Goal: Ask a question

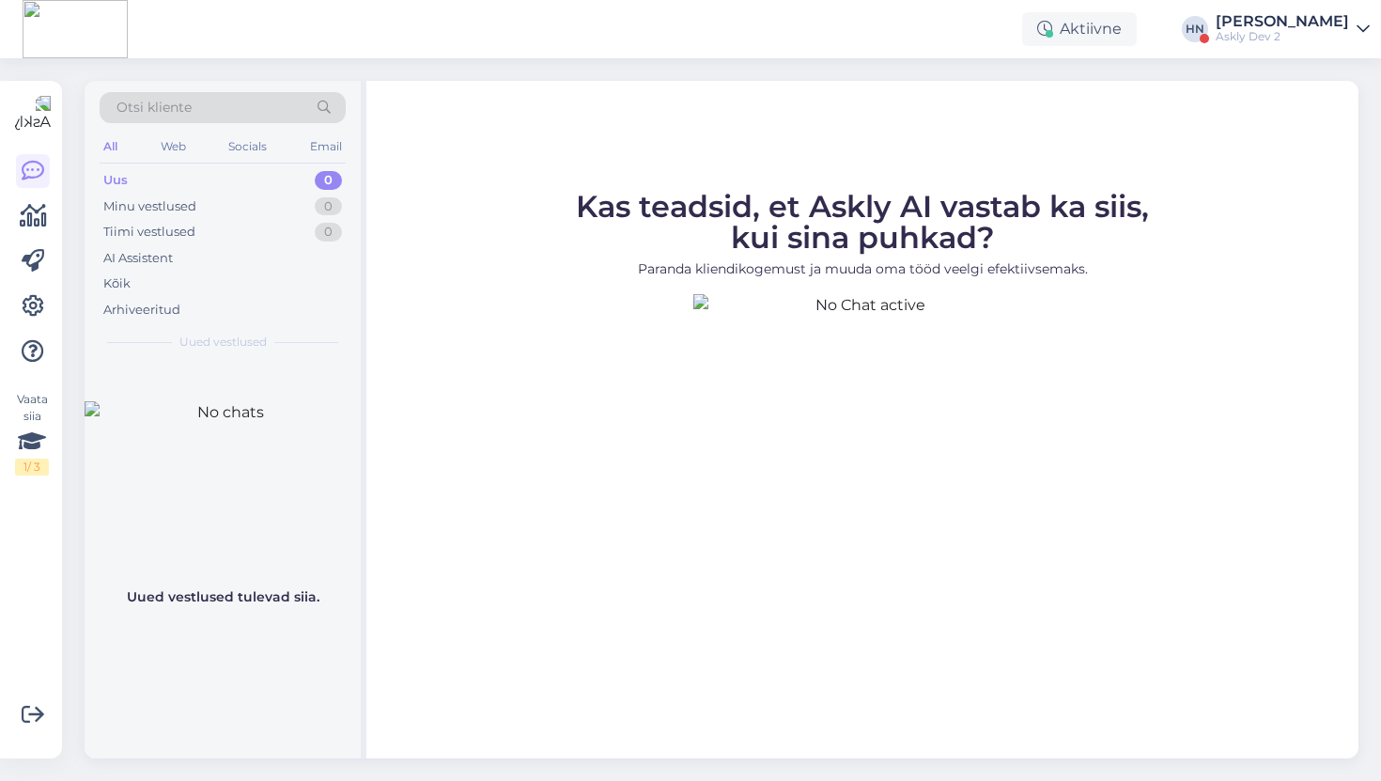
click at [1237, 8] on div "Aktiivne [PERSON_NAME] Askly Dev 2" at bounding box center [690, 29] width 1381 height 58
click at [1243, 14] on div "[PERSON_NAME]" at bounding box center [1282, 21] width 133 height 15
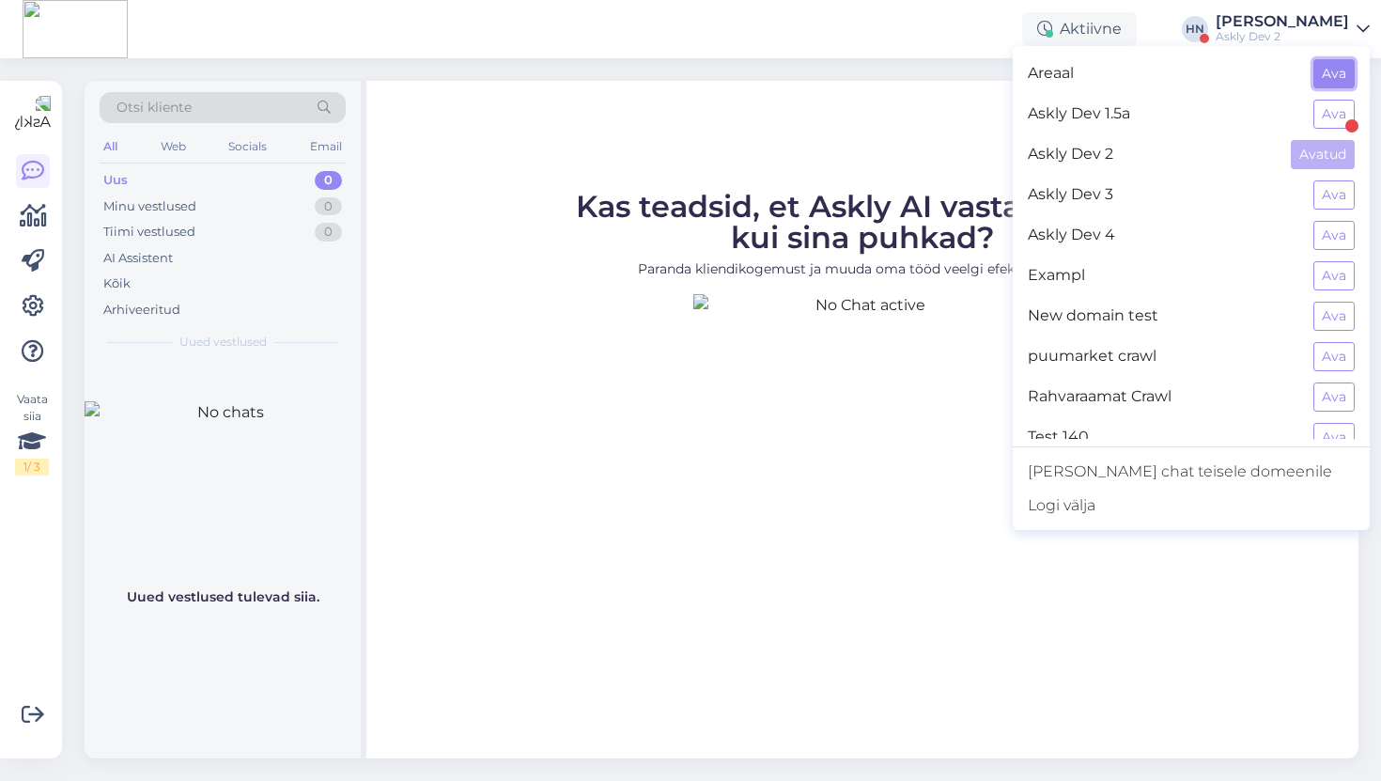
click at [1320, 72] on button "Ava" at bounding box center [1333, 73] width 41 height 29
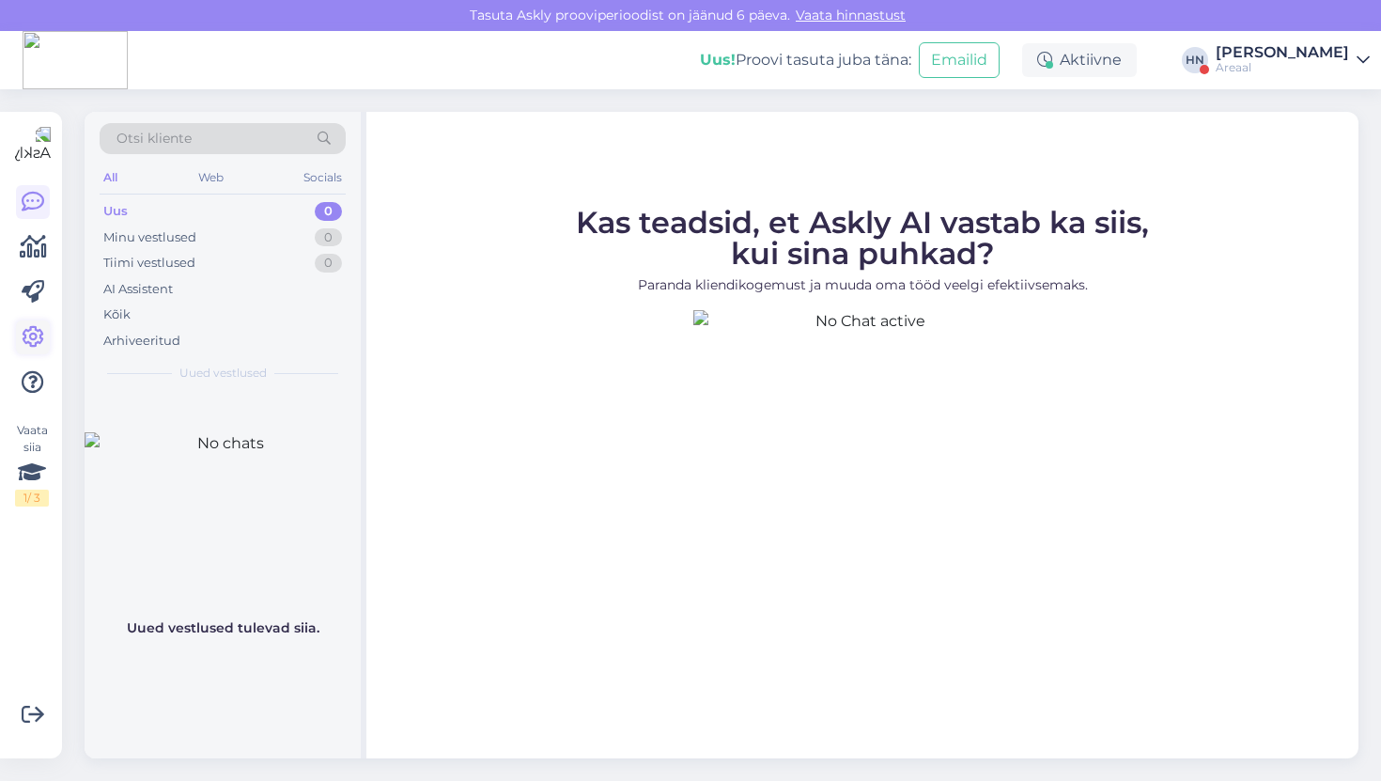
click at [38, 343] on icon at bounding box center [33, 337] width 23 height 23
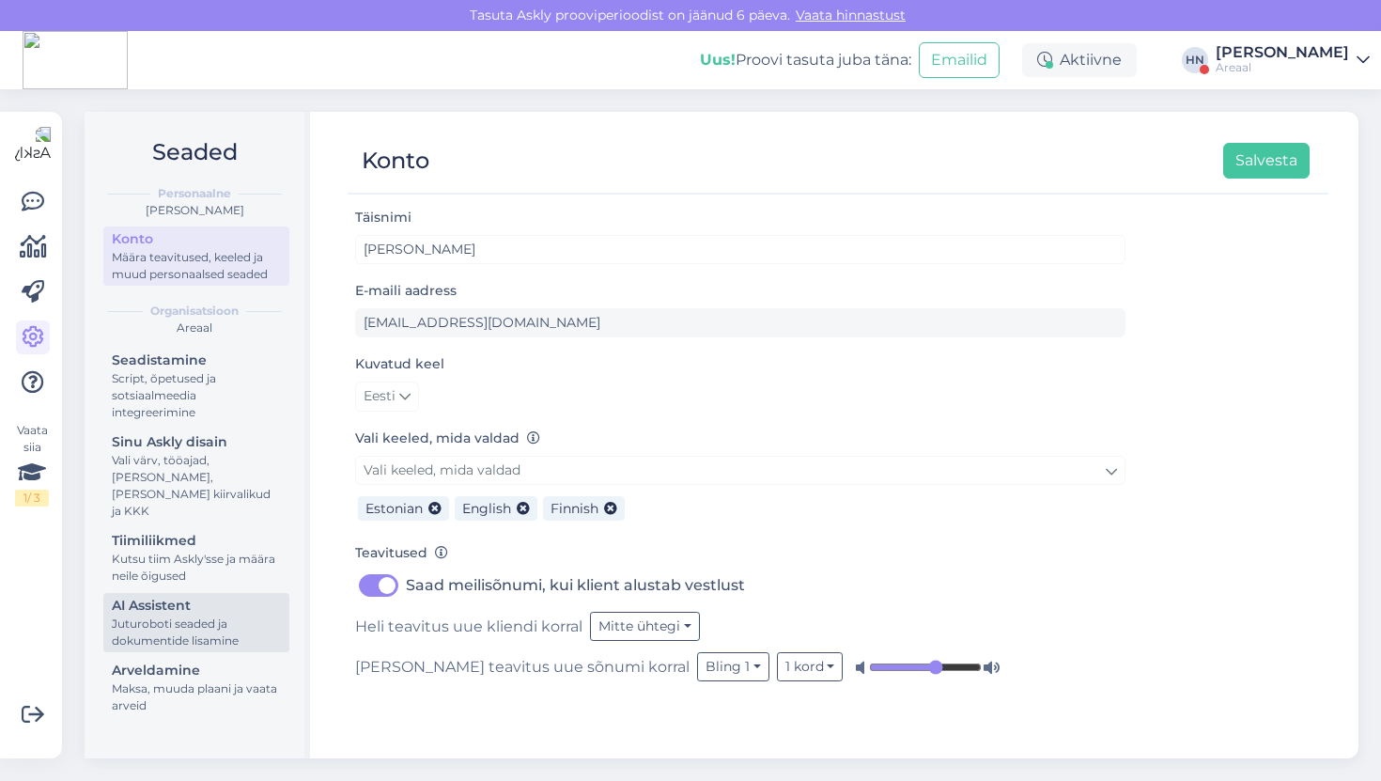
click at [191, 615] on div "Juturoboti seaded ja dokumentide lisamine" at bounding box center [196, 632] width 169 height 34
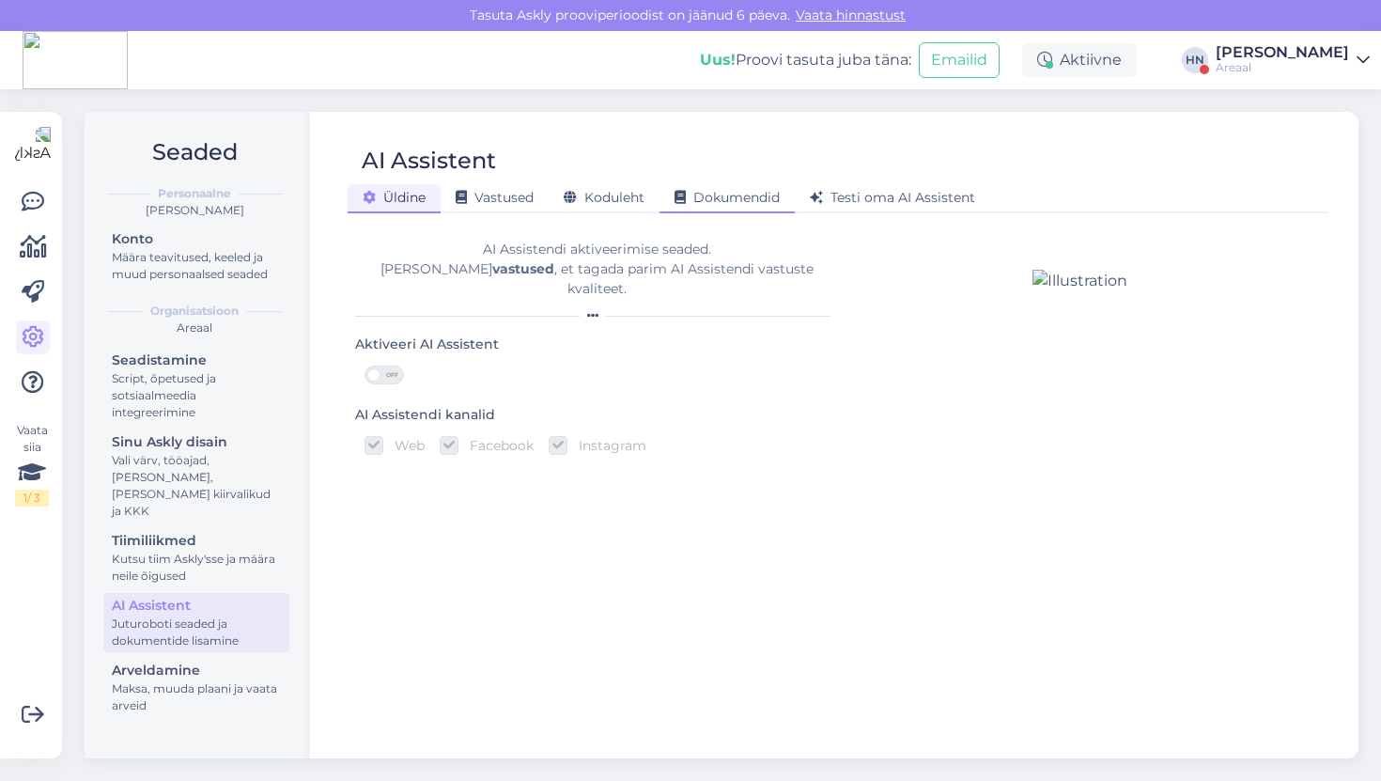
click at [701, 208] on div "Dokumendid" at bounding box center [726, 198] width 135 height 29
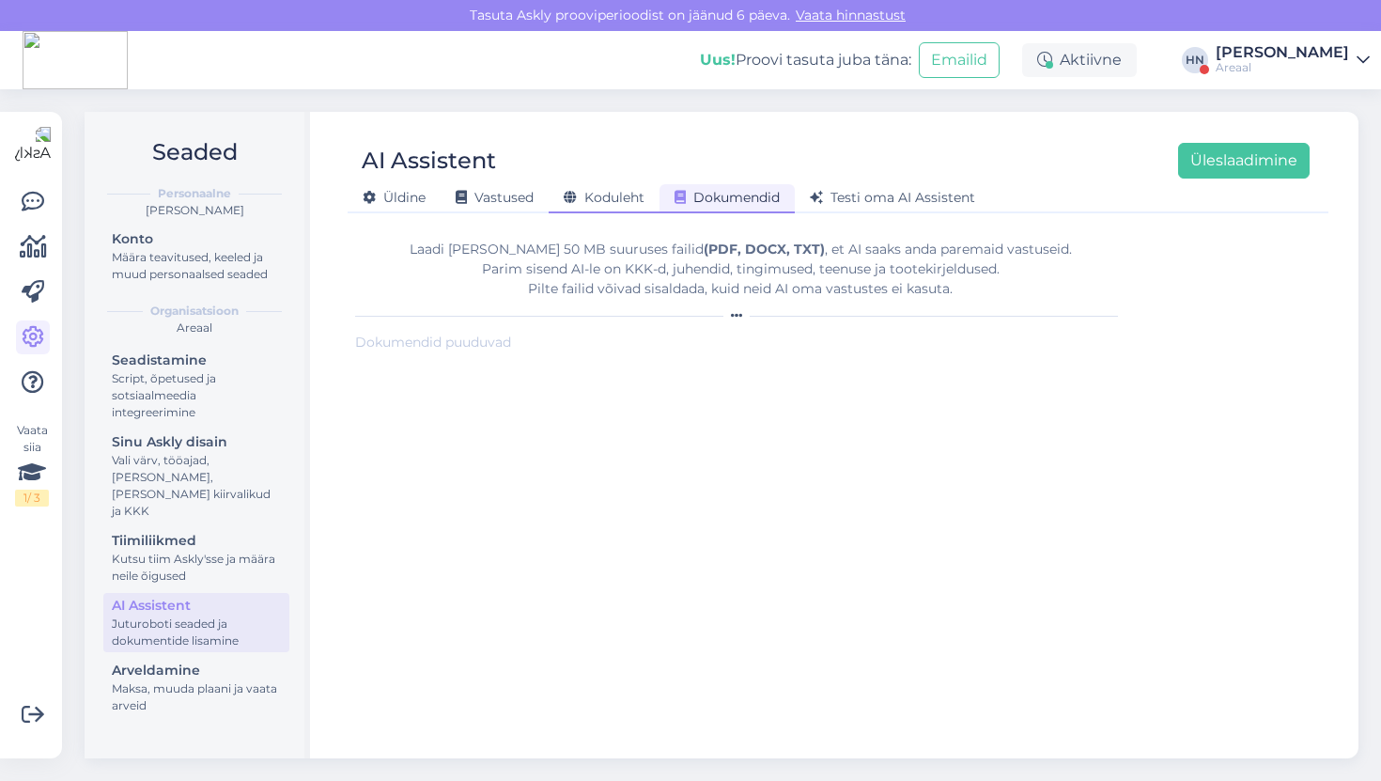
click at [627, 199] on span "Koduleht" at bounding box center [604, 197] width 81 height 17
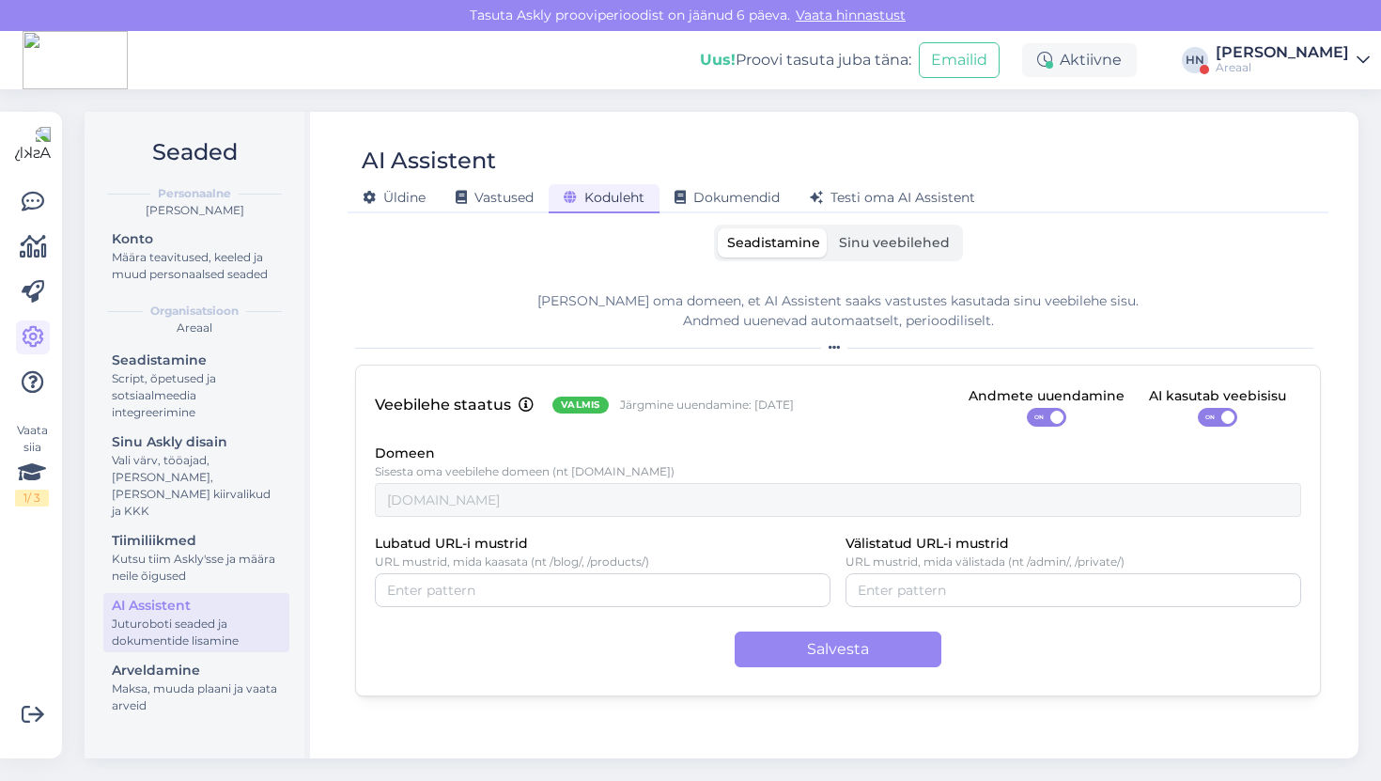
click at [877, 218] on div "AI Assistent [PERSON_NAME] Vastused Koduleht Dokumendid [PERSON_NAME] oma AI As…" at bounding box center [838, 435] width 1041 height 646
click at [877, 223] on div "AI Assistent [PERSON_NAME] Vastused Koduleht Dokumendid [PERSON_NAME] oma AI As…" at bounding box center [838, 435] width 1041 height 646
click at [868, 241] on span "Sinu veebilehed" at bounding box center [894, 242] width 111 height 17
click at [829, 228] on input "Sinu veebilehed" at bounding box center [829, 228] width 0 height 0
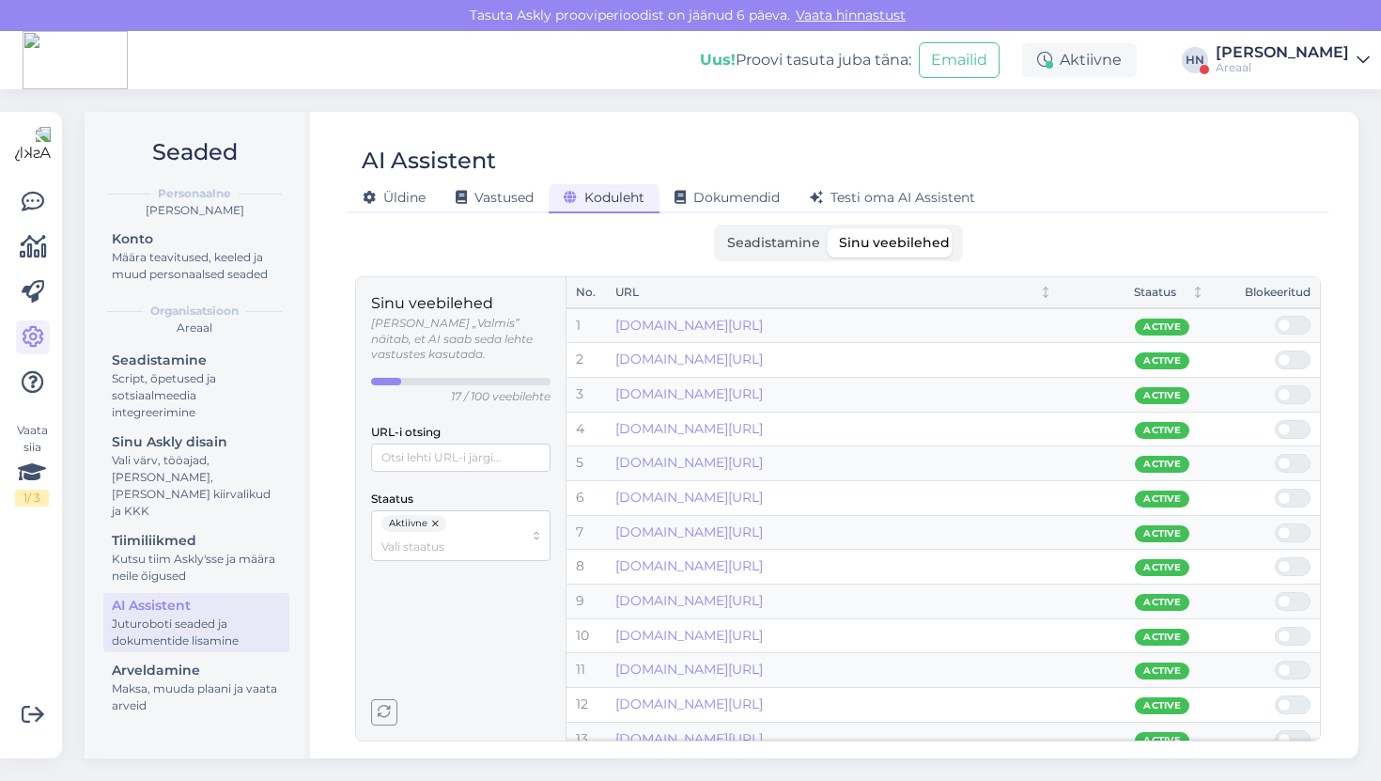
scroll to position [154, 0]
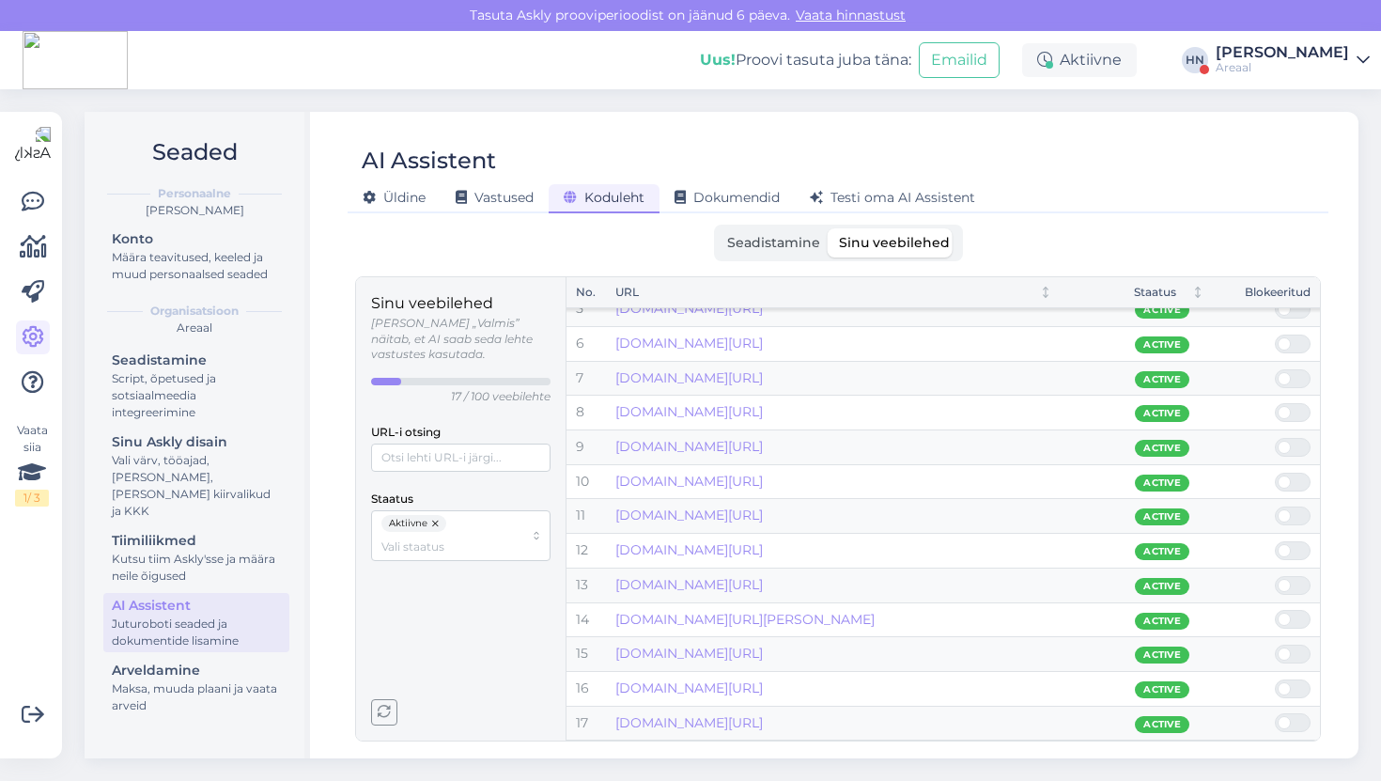
click at [1288, 54] on div "[PERSON_NAME]" at bounding box center [1282, 52] width 133 height 15
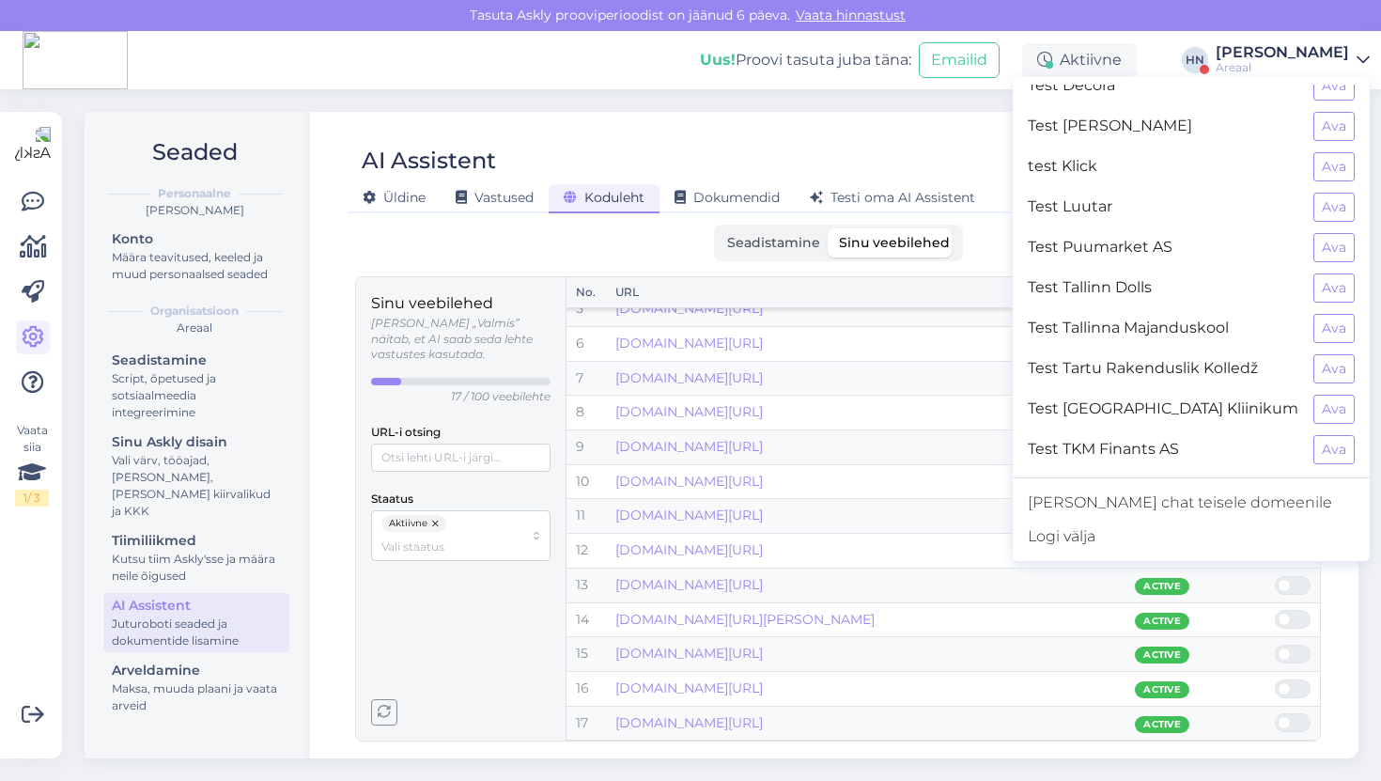
scroll to position [0, 0]
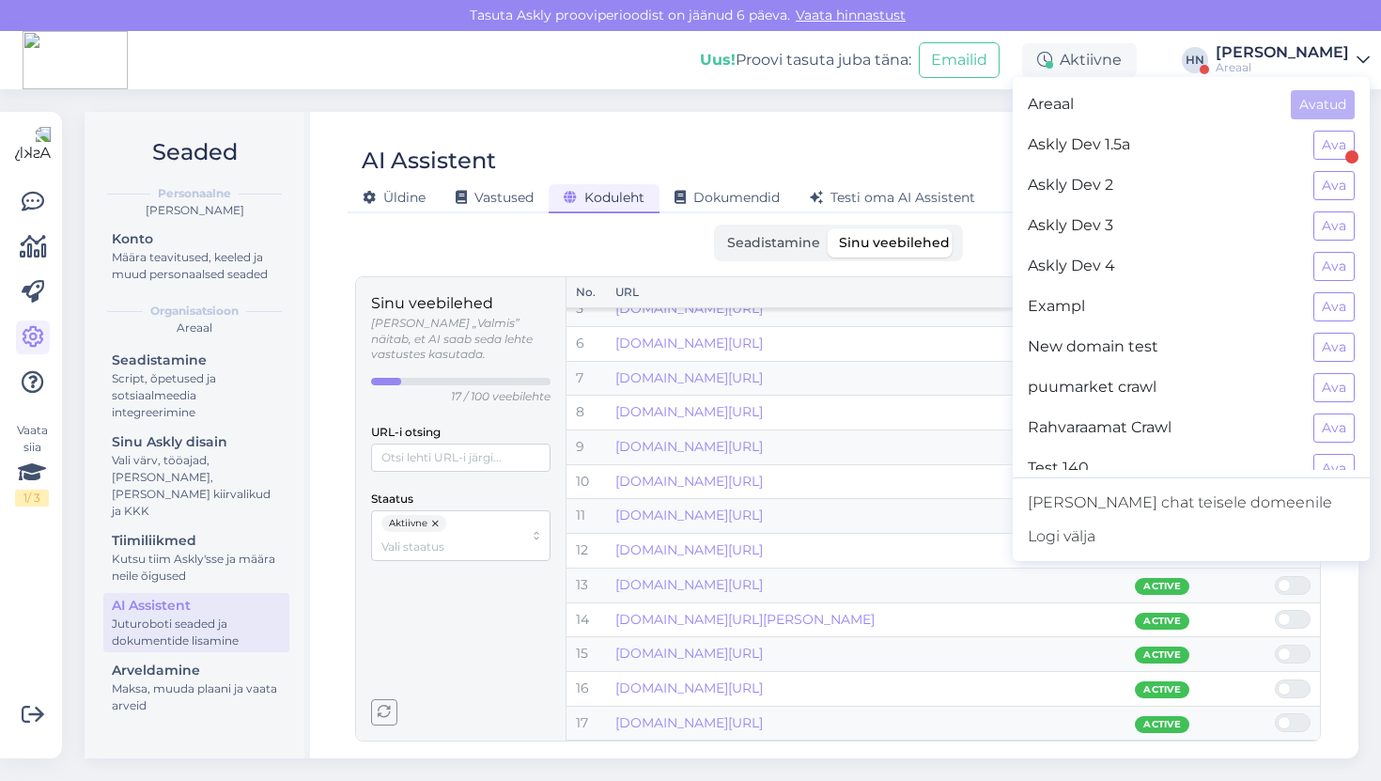
click at [1100, 135] on span "Askly Dev 1.5a" at bounding box center [1163, 145] width 271 height 29
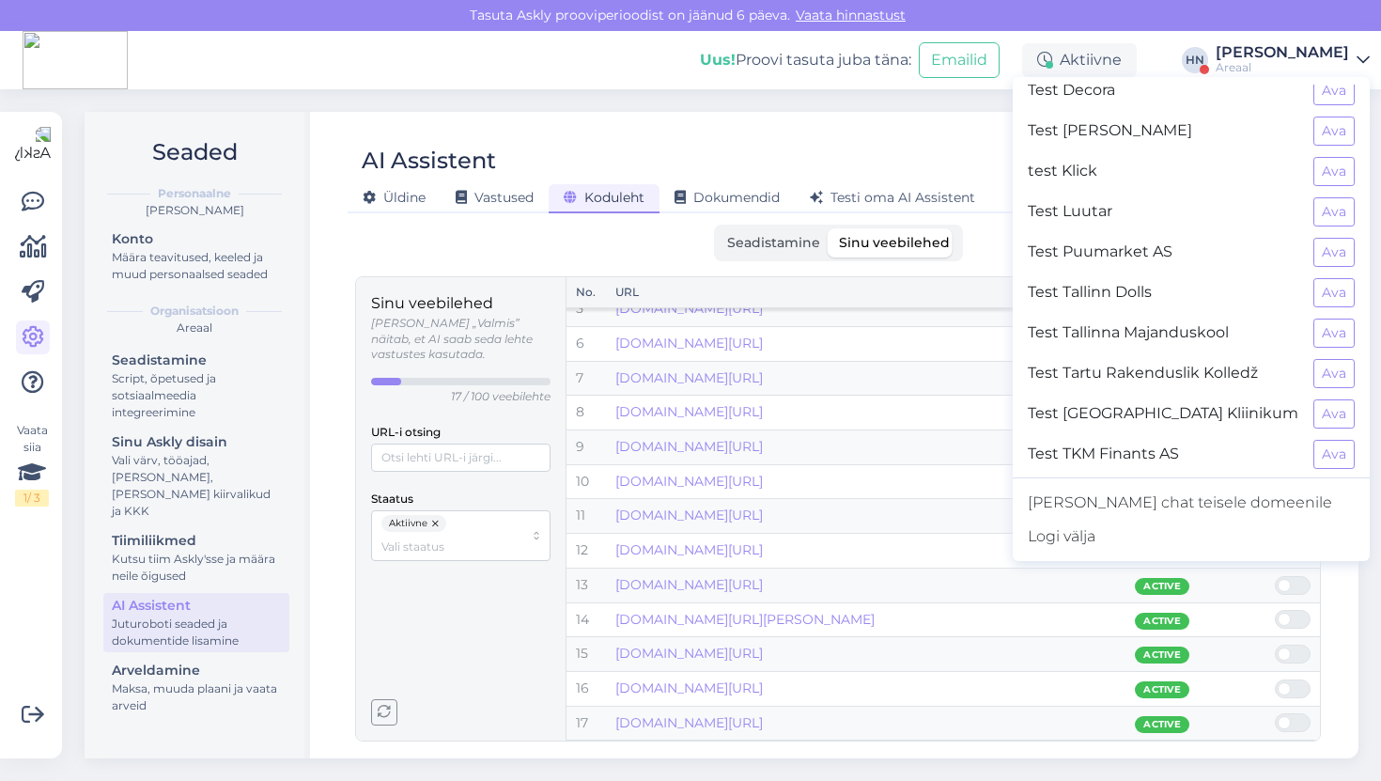
scroll to position [423, 0]
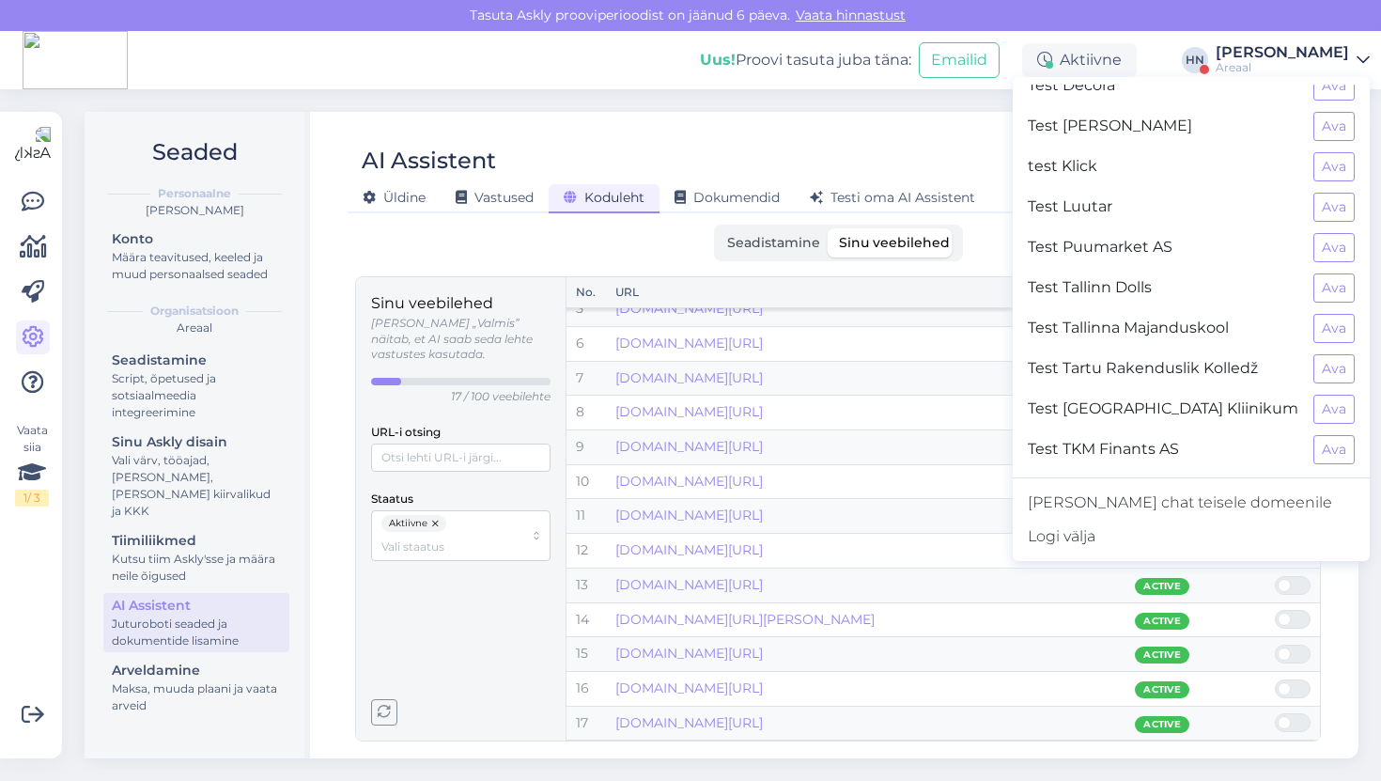
click at [747, 97] on div "Seaded Personaalne [PERSON_NAME] Konto Määra teavitused, keeled ja muud persona…" at bounding box center [727, 434] width 1308 height 691
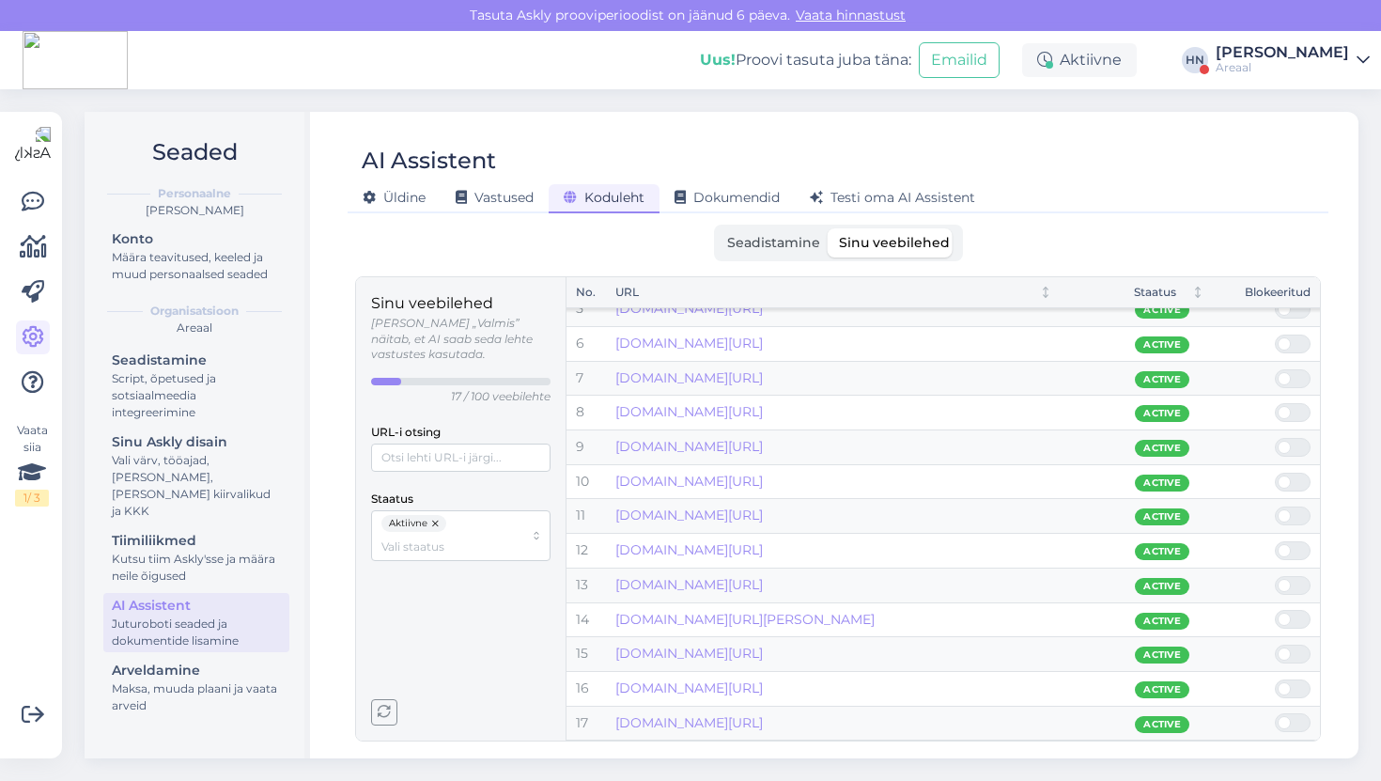
click at [437, 515] on button "button" at bounding box center [436, 523] width 19 height 17
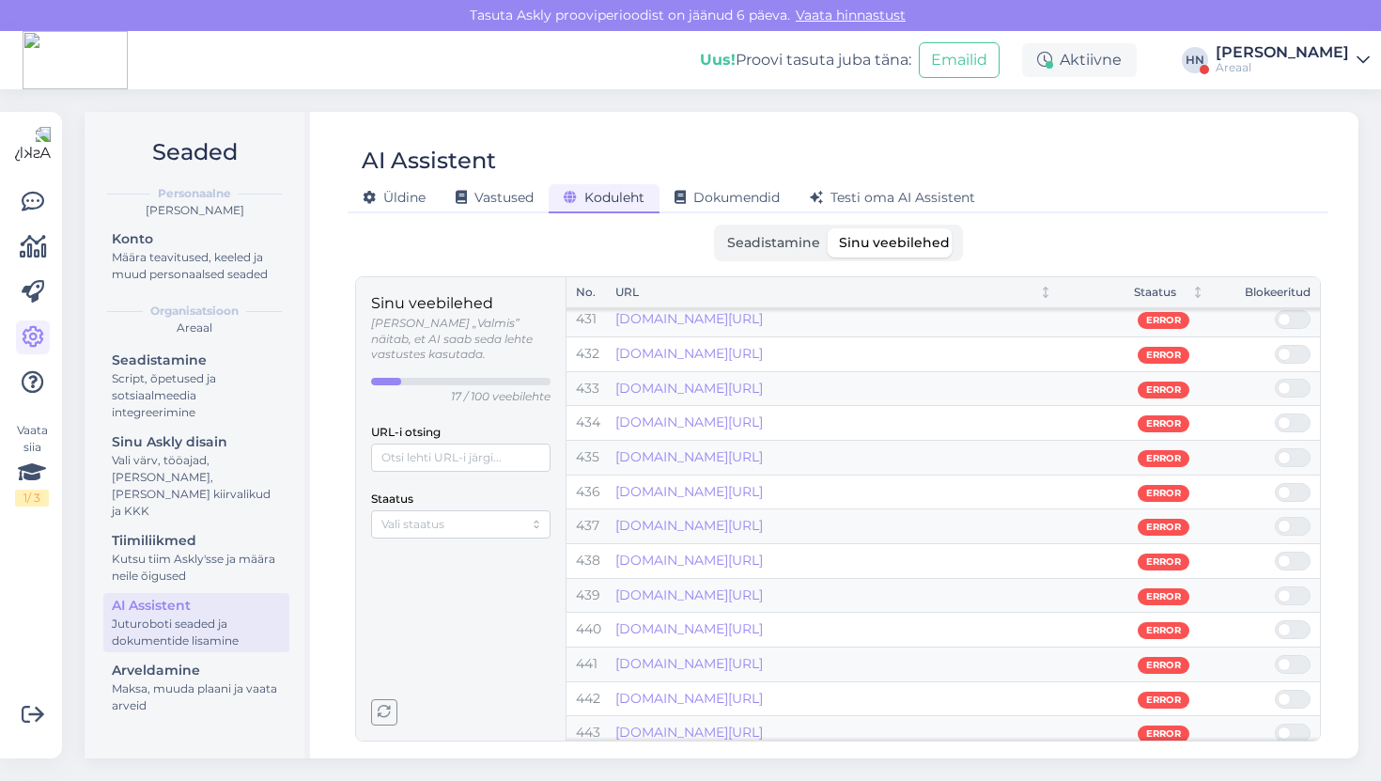
scroll to position [15080, 0]
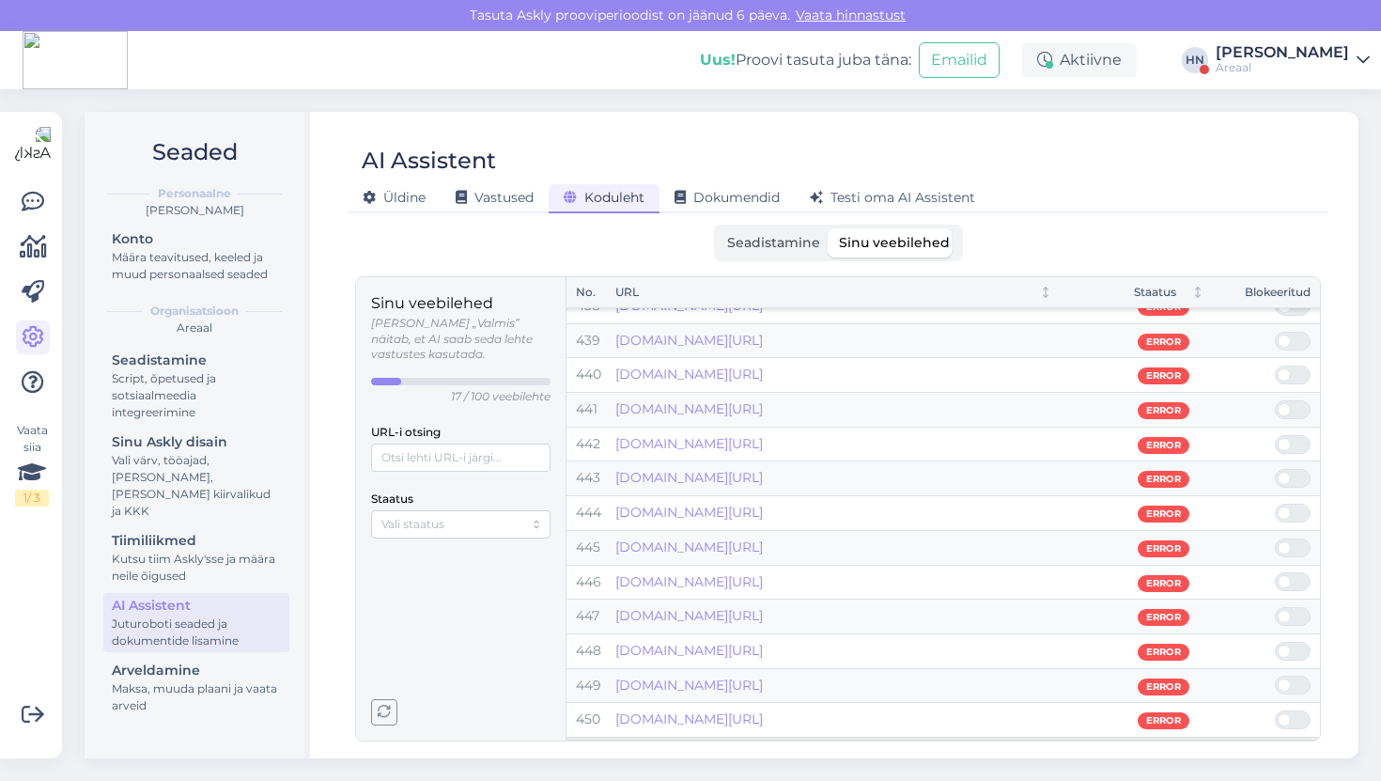
click at [1291, 438] on span at bounding box center [1302, 444] width 23 height 17
click at [1275, 435] on input "checkbox" at bounding box center [1275, 435] width 0 height 0
click at [1290, 438] on span at bounding box center [1287, 444] width 23 height 17
click at [1275, 435] on input "checkbox" at bounding box center [1275, 435] width 0 height 0
click at [1291, 438] on span at bounding box center [1302, 444] width 23 height 17
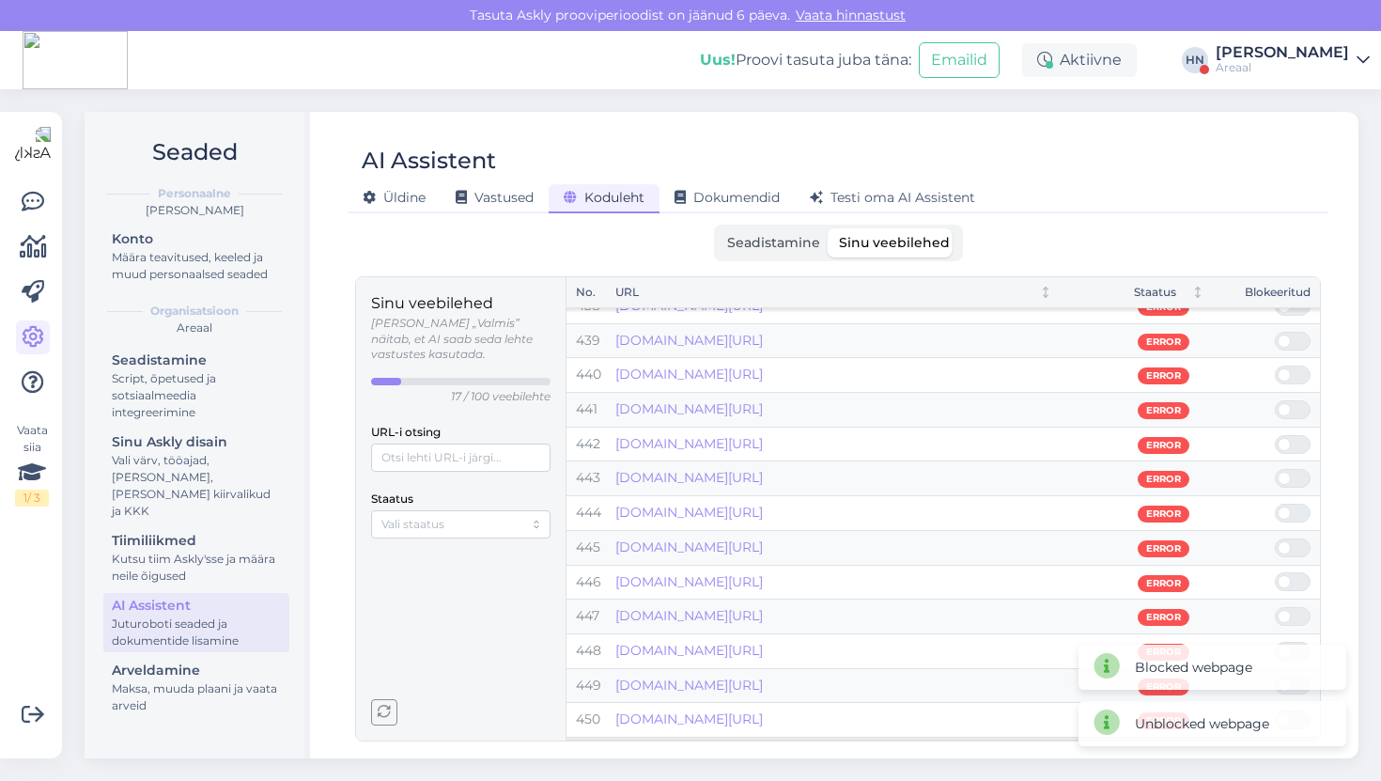
click at [1275, 435] on input "checkbox" at bounding box center [1275, 435] width 0 height 0
click at [1335, 415] on div "AI Assistent [PERSON_NAME] Vastused Koduleht Dokumendid [PERSON_NAME] oma AI As…" at bounding box center [838, 435] width 1041 height 646
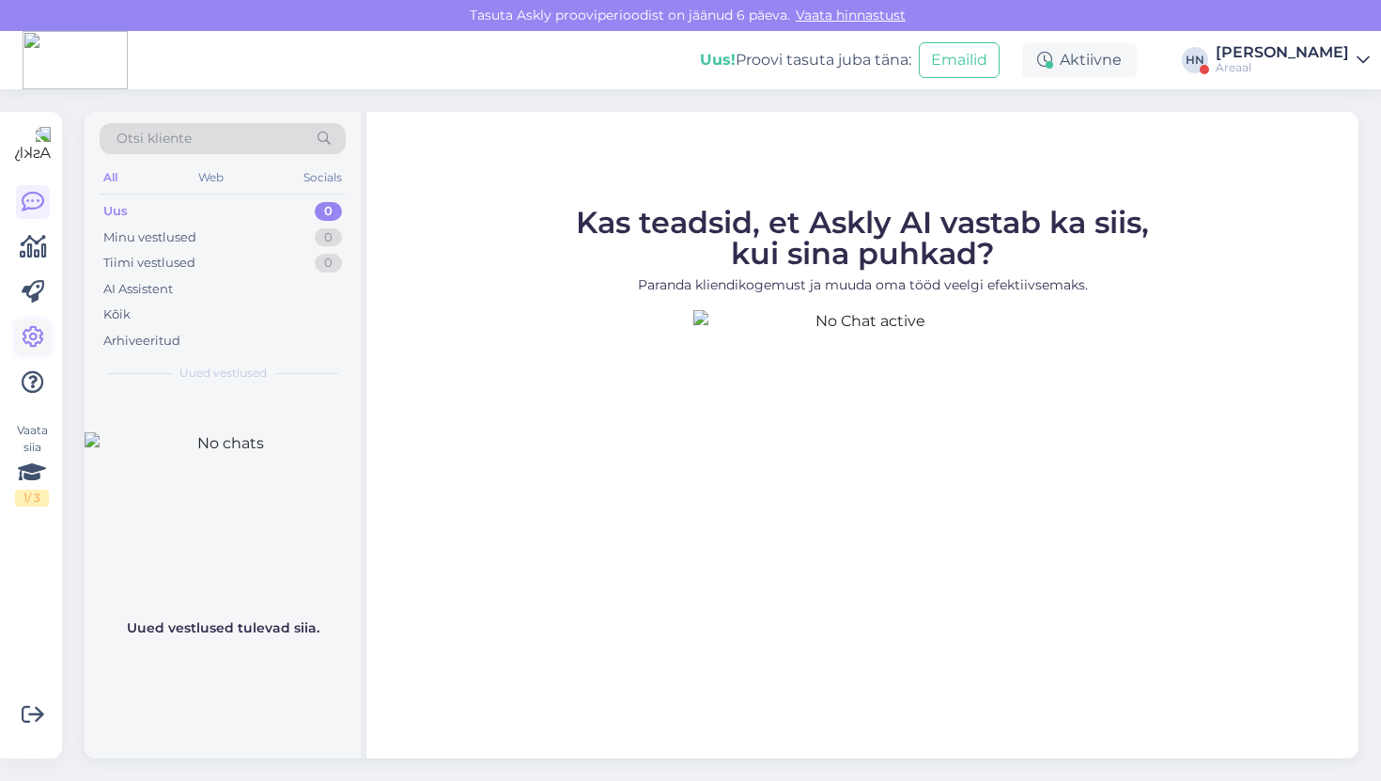
click at [21, 351] on link at bounding box center [33, 337] width 34 height 34
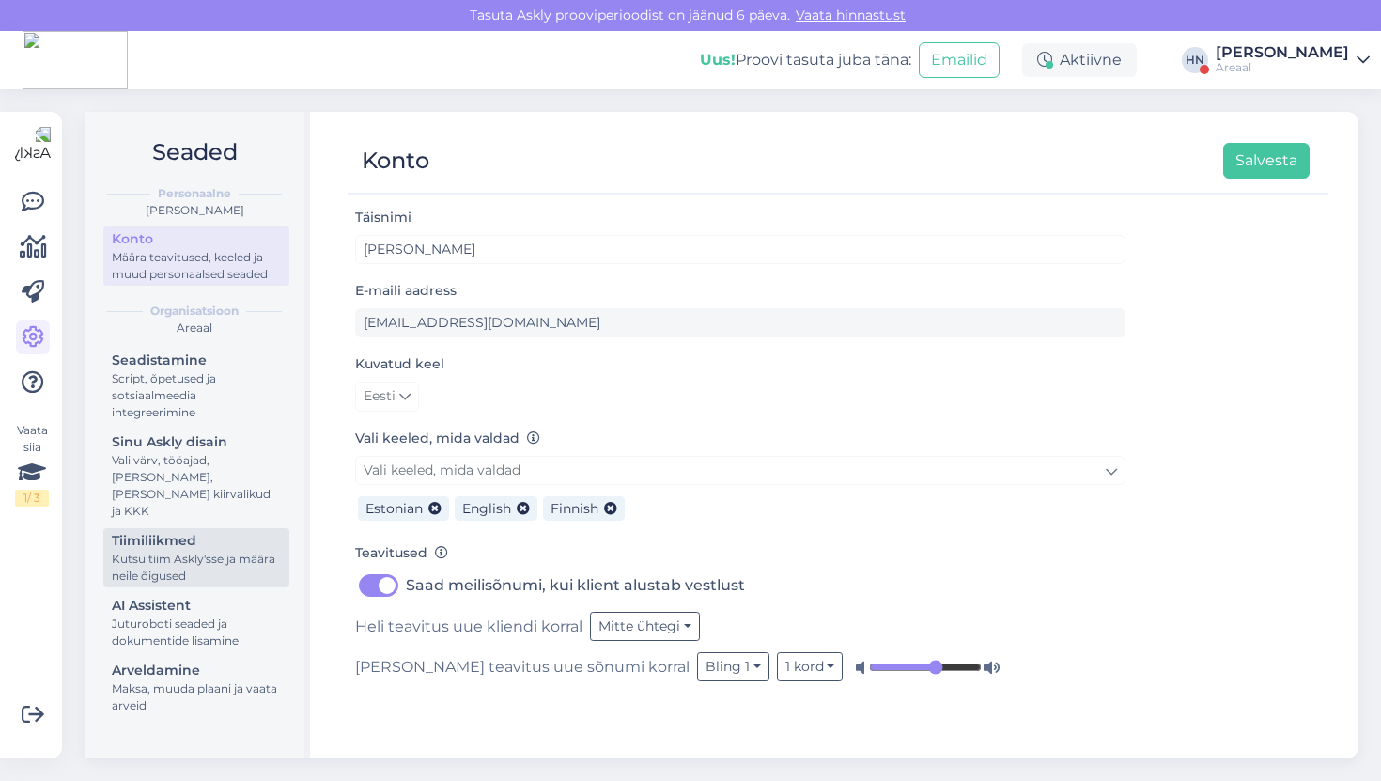
click at [206, 531] on div "Tiimiliikmed" at bounding box center [196, 541] width 169 height 20
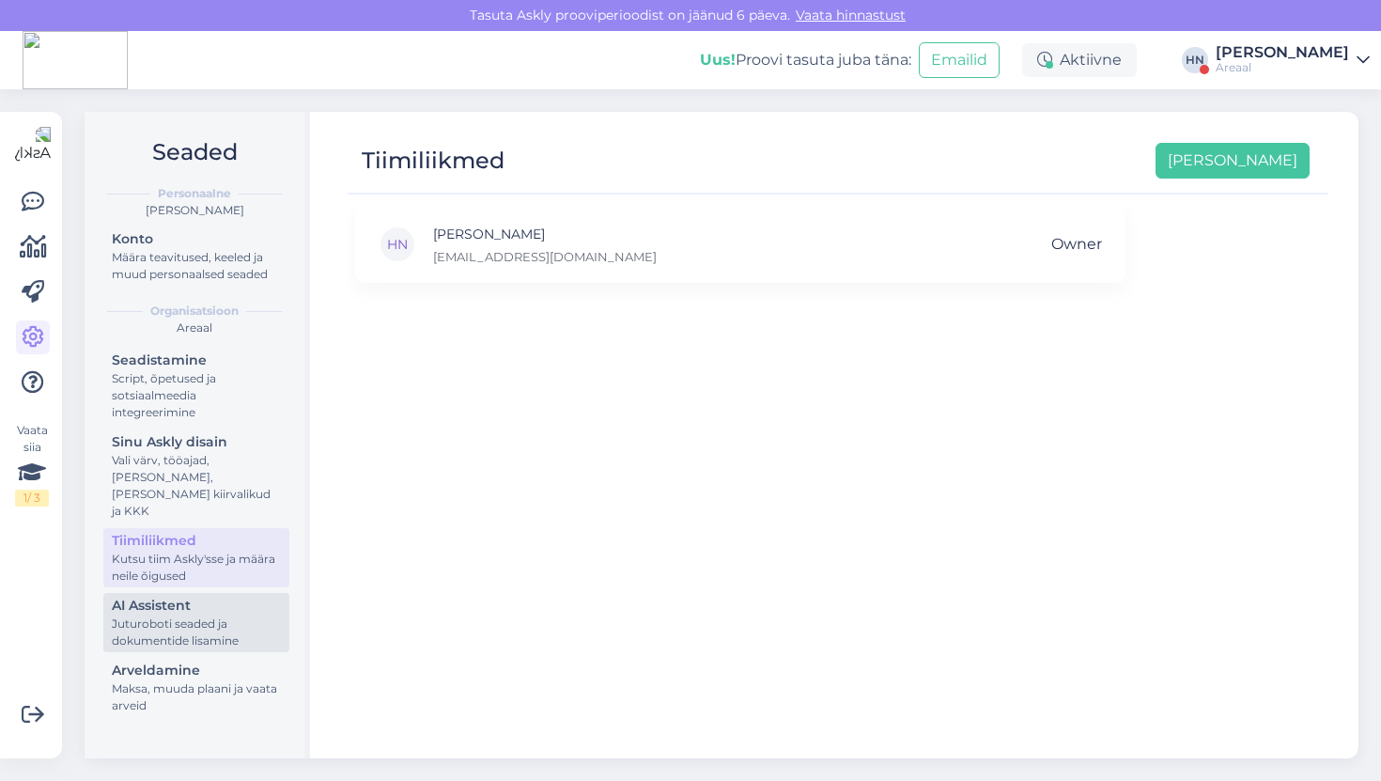
click at [194, 615] on div "Juturoboti seaded ja dokumentide lisamine" at bounding box center [196, 632] width 169 height 34
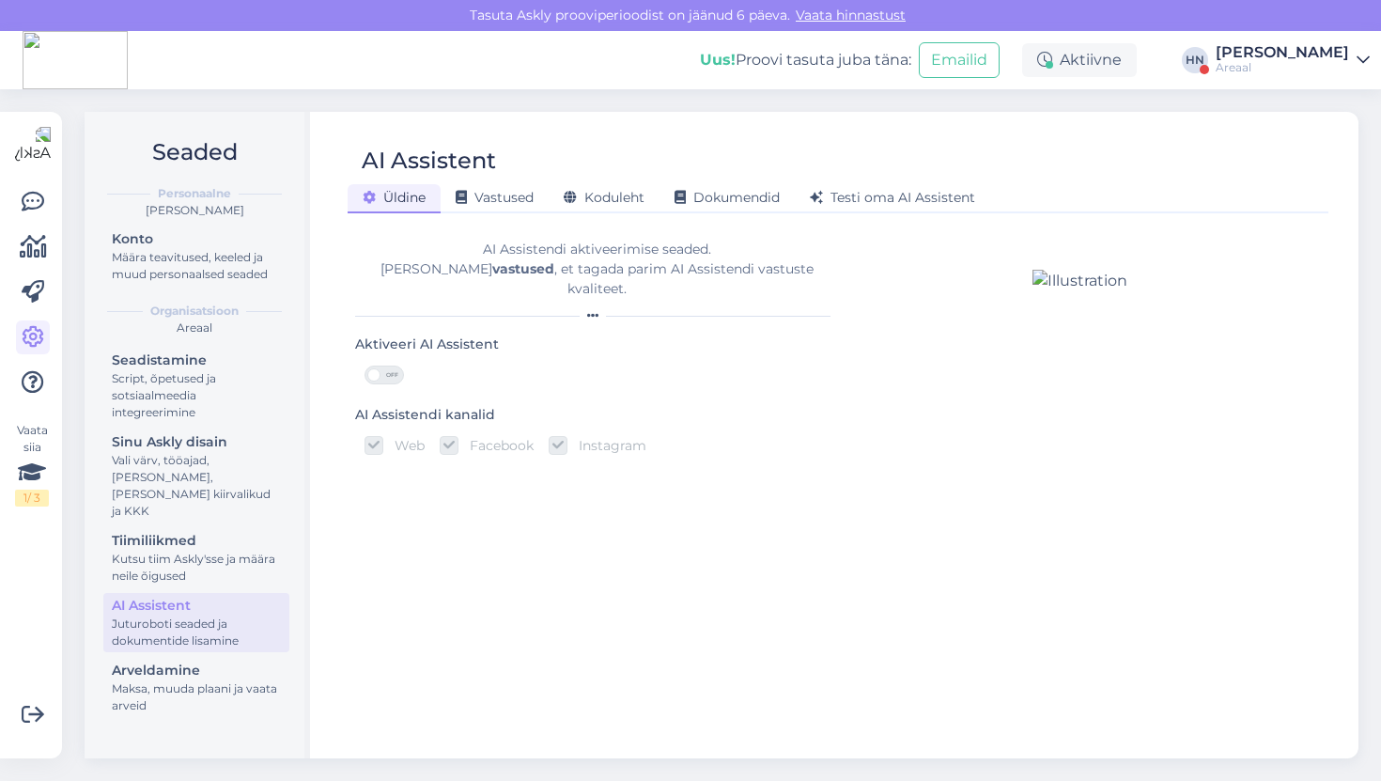
click at [592, 173] on div "AI Assistent" at bounding box center [829, 161] width 962 height 36
click at [594, 187] on div "Koduleht" at bounding box center [604, 198] width 111 height 29
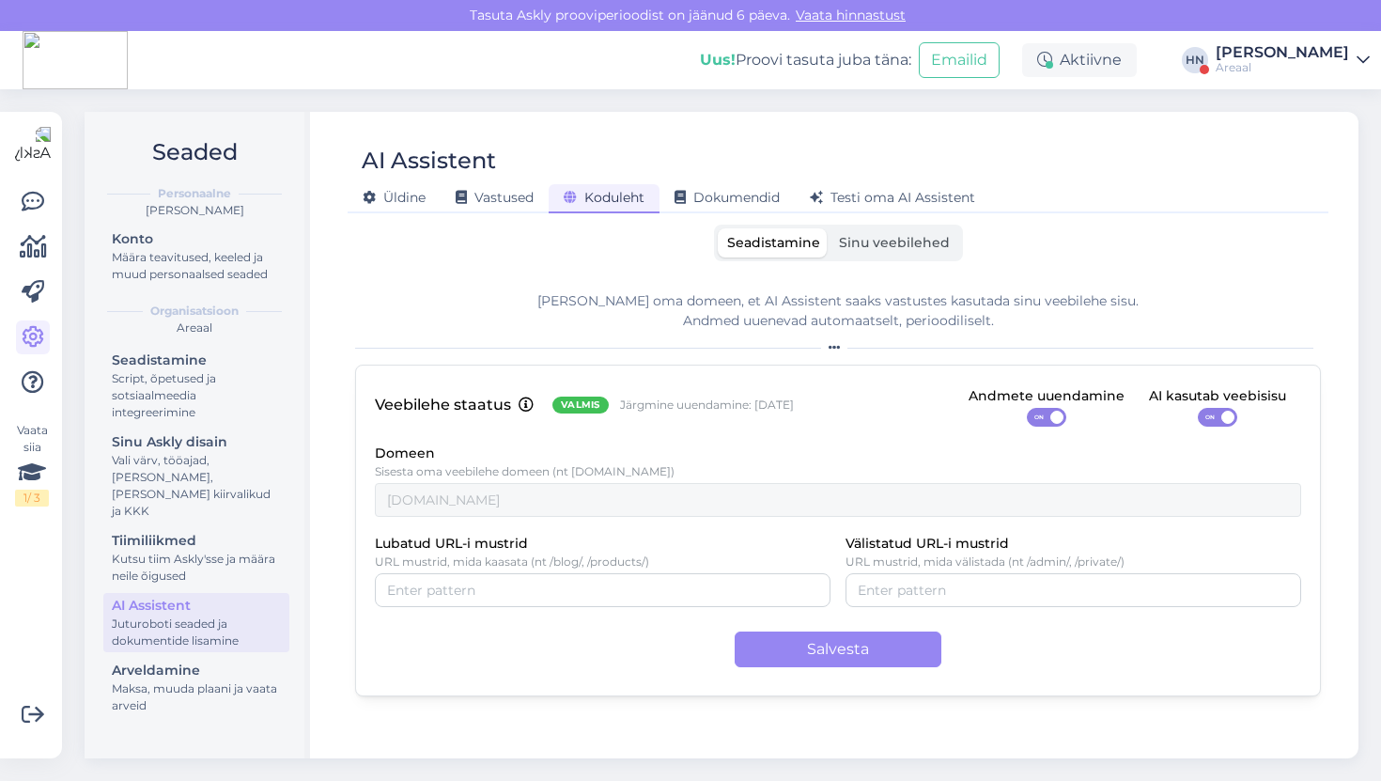
click at [872, 266] on div "Seadistamine Sinu veebilehed Lisa oma domeen, et AI Assistent saaks vastustes k…" at bounding box center [838, 483] width 966 height 517
click at [885, 253] on label "Sinu veebilehed" at bounding box center [894, 242] width 130 height 29
click at [829, 228] on input "Sinu veebilehed" at bounding box center [829, 228] width 0 height 0
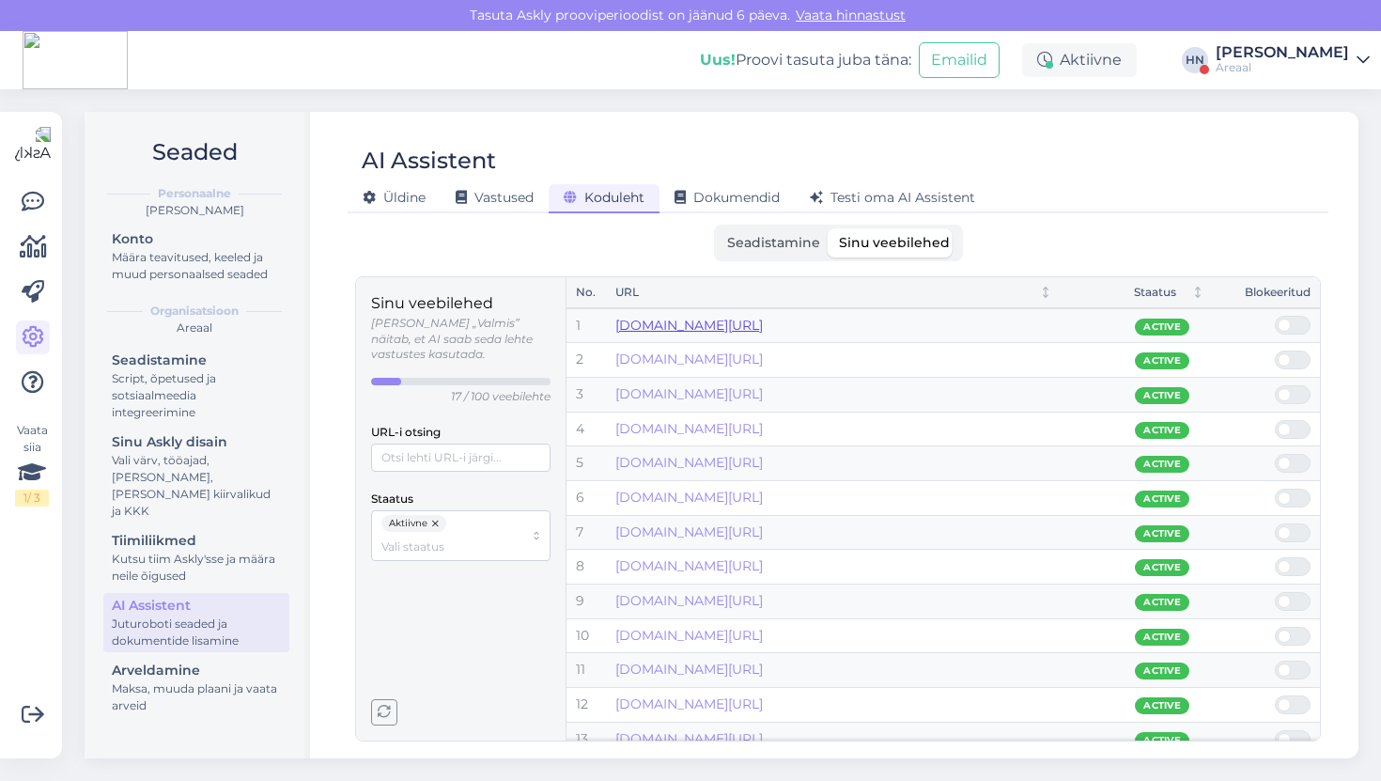
click at [763, 324] on link "[DOMAIN_NAME][URL]" at bounding box center [688, 325] width 147 height 17
click at [770, 238] on span "Seadistamine" at bounding box center [773, 242] width 93 height 17
click at [718, 228] on input "Seadistamine" at bounding box center [718, 228] width 0 height 0
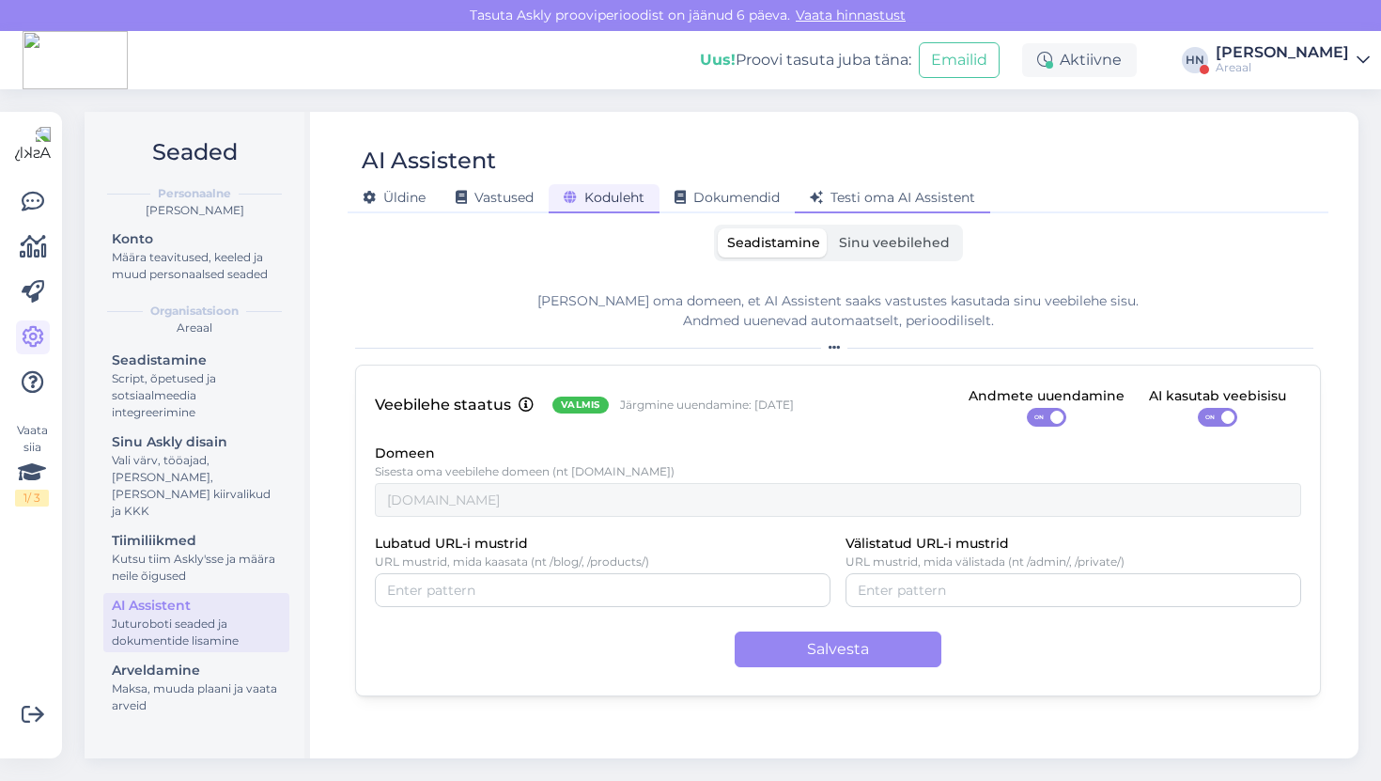
click at [876, 191] on span "Testi oma AI Assistent" at bounding box center [892, 197] width 165 height 17
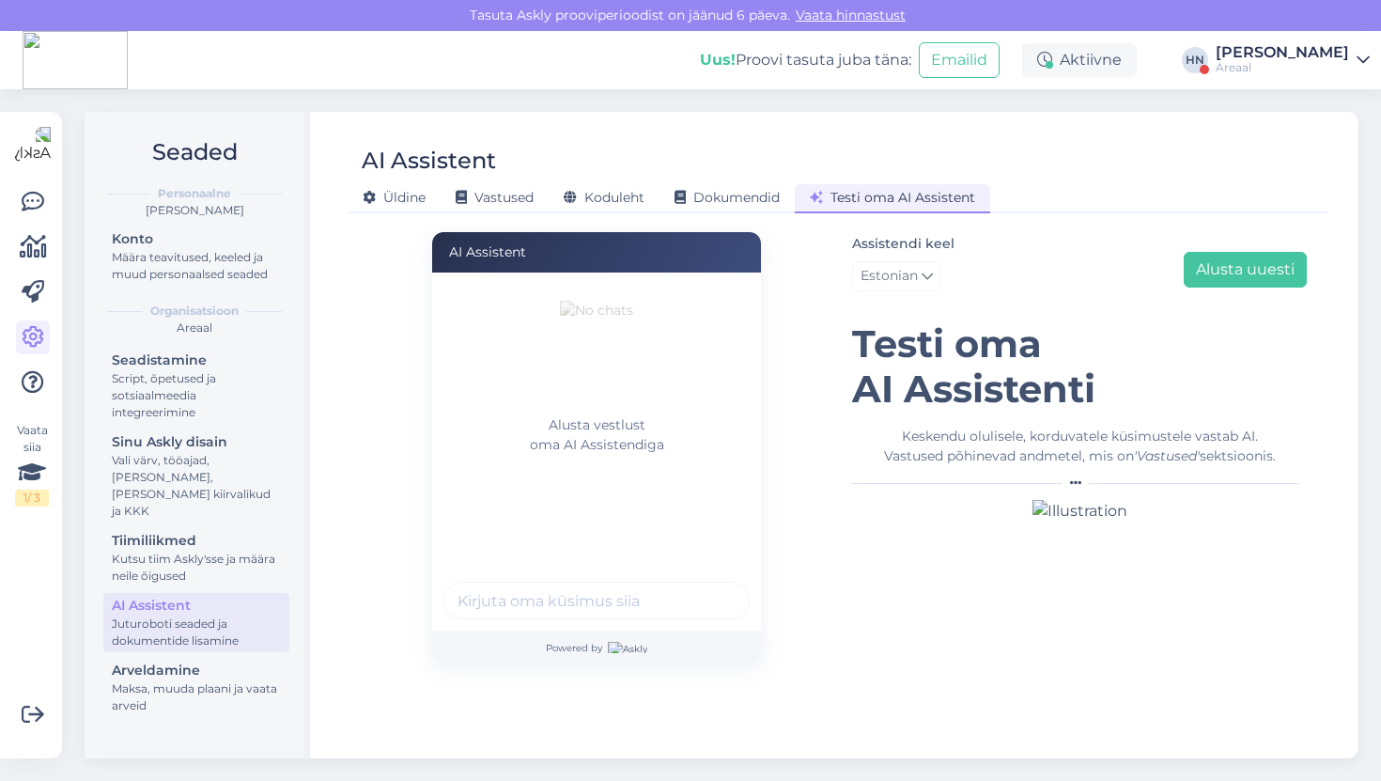
click at [559, 624] on div at bounding box center [596, 602] width 306 height 43
click at [564, 612] on input "text" at bounding box center [596, 600] width 306 height 38
paste input "Natural Milanese Loop"
type input "Natural Milanese Loop palju maksab ?"
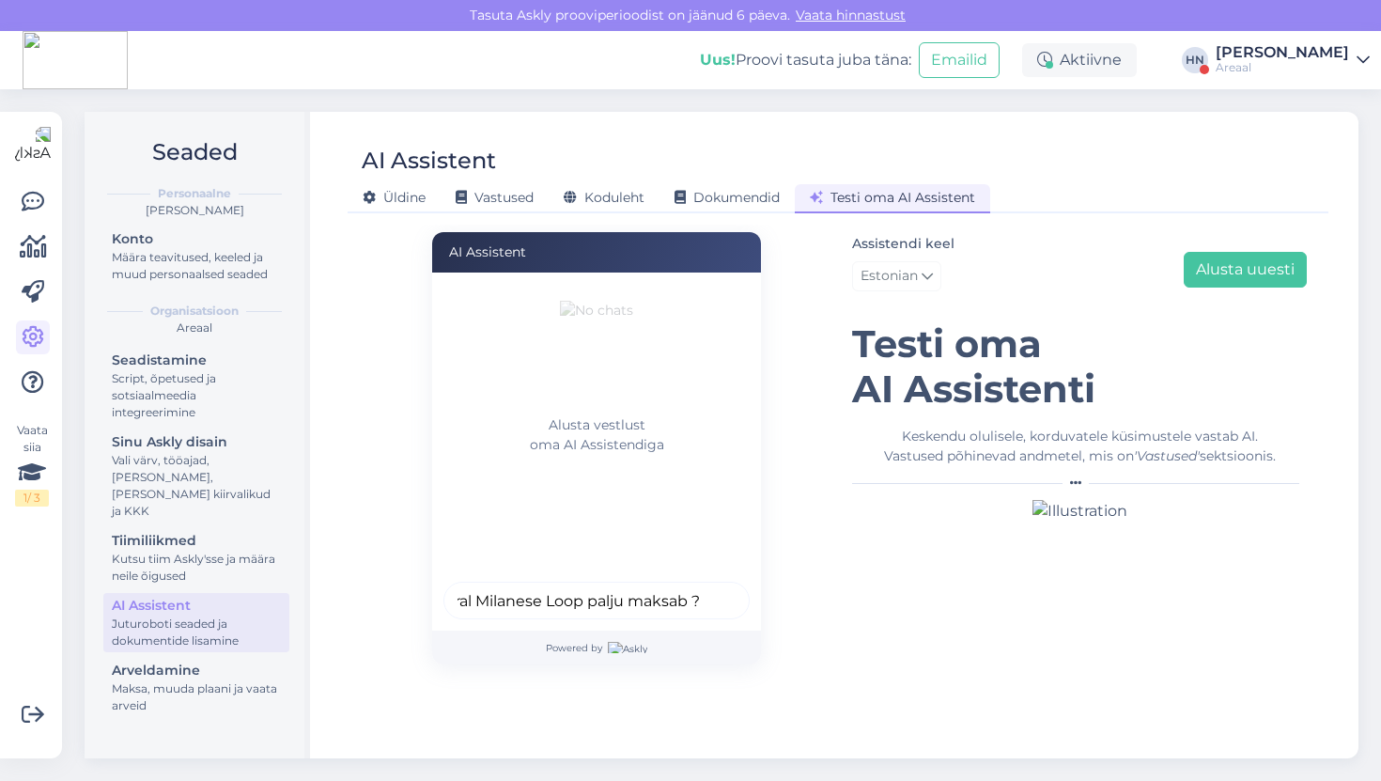
click at [710, 586] on button "submit" at bounding box center [724, 600] width 28 height 28
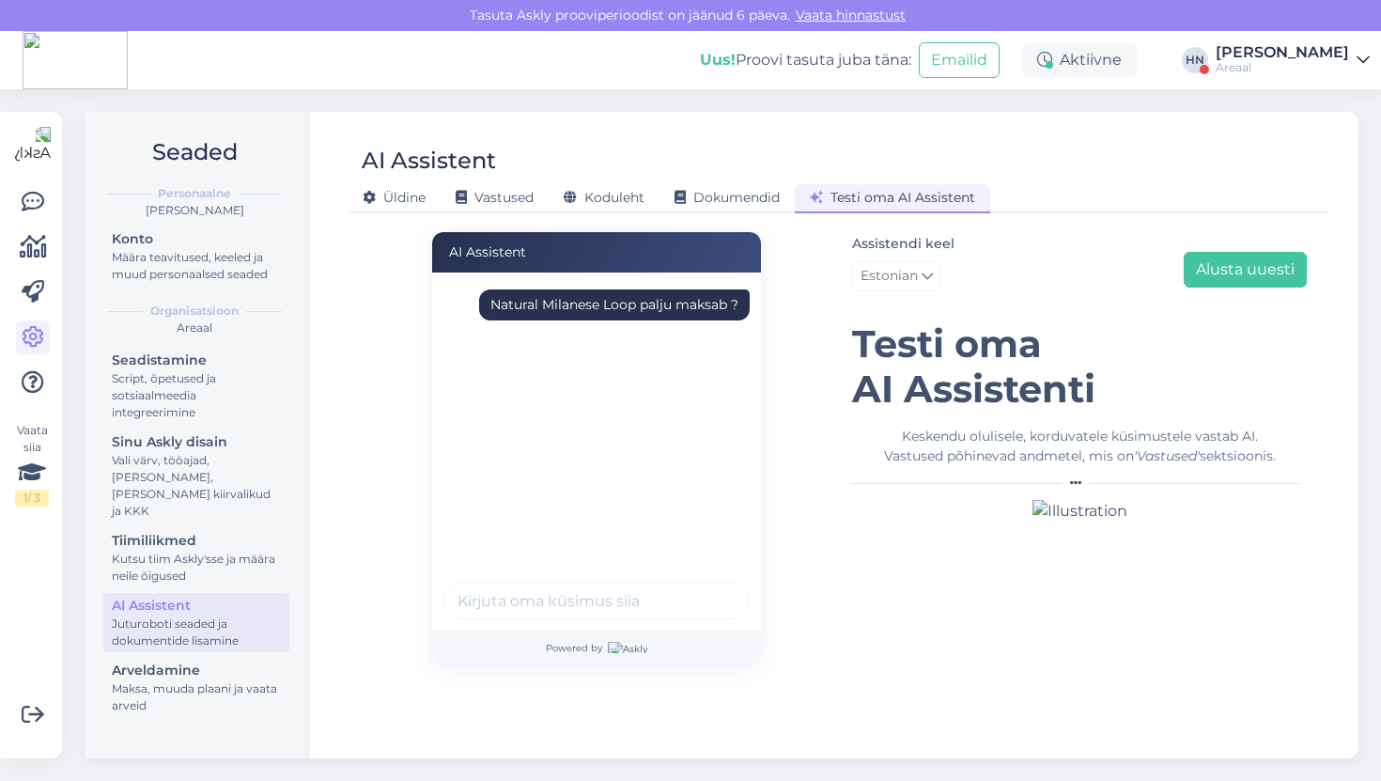
click at [560, 304] on div "Natural Milanese Loop palju maksab ?" at bounding box center [614, 305] width 248 height 20
copy div "Natural Milanese Loop palju maksab ?"
click at [1048, 392] on h1 "Testi oma AI Assistenti" at bounding box center [1079, 366] width 455 height 90
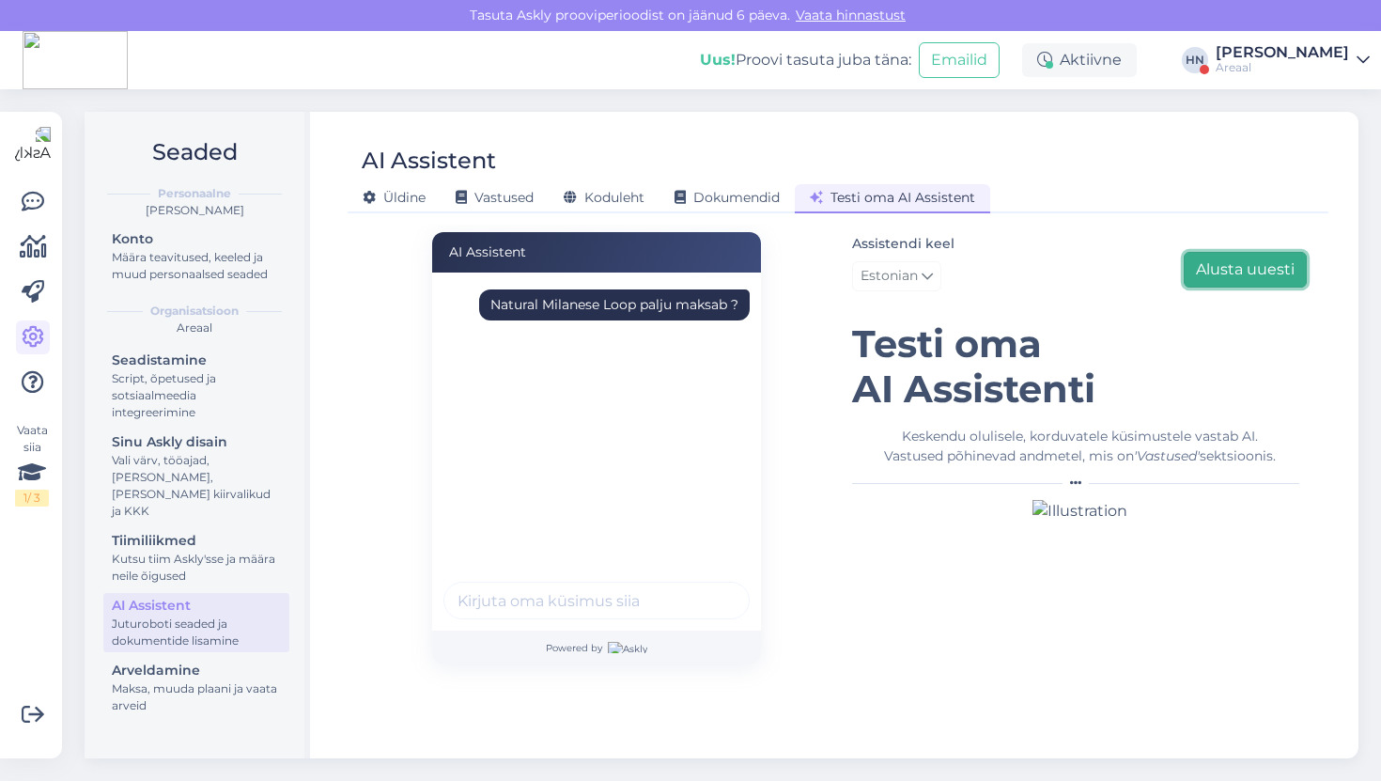
click at [1207, 275] on button "Alusta uuesti" at bounding box center [1245, 270] width 123 height 36
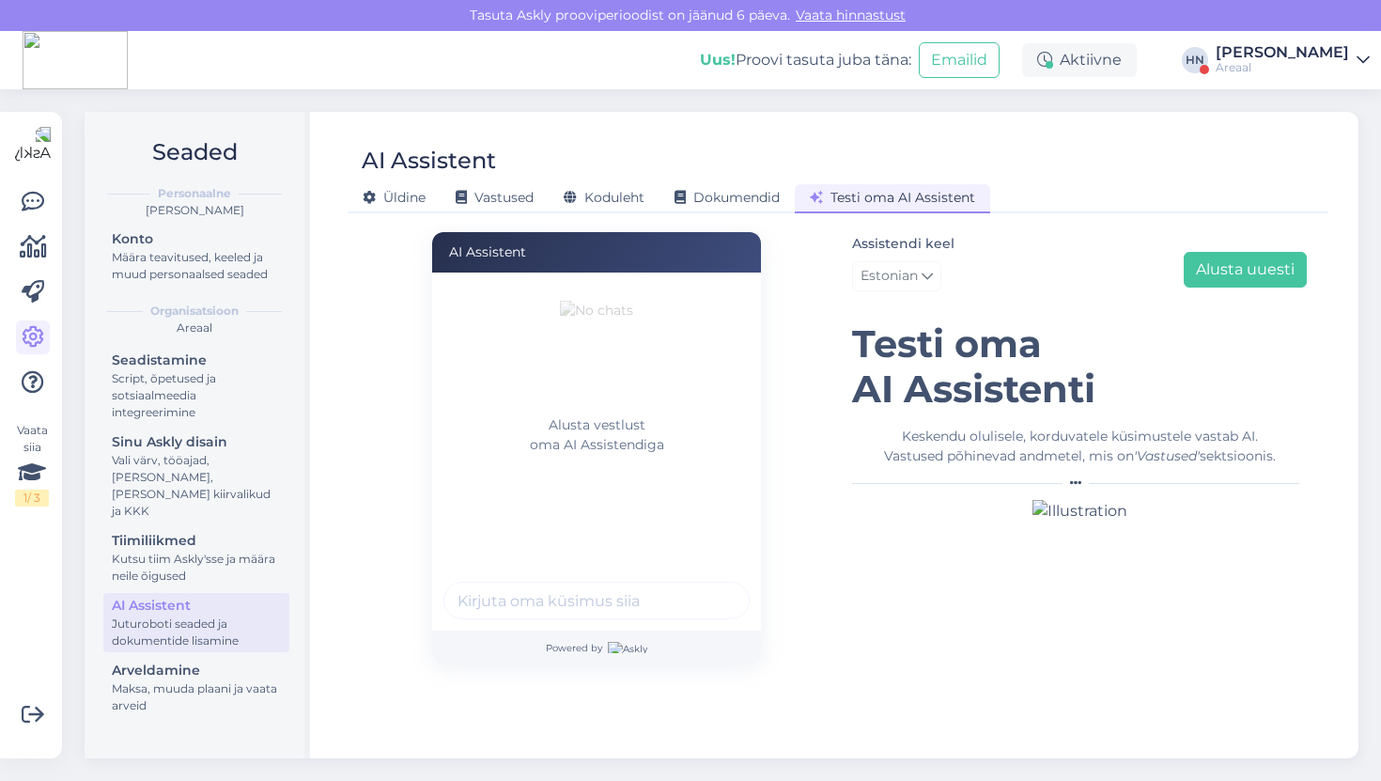
click at [514, 588] on input "text" at bounding box center [596, 600] width 306 height 38
click at [514, 590] on input "text" at bounding box center [596, 600] width 306 height 38
paste input "Natural Milanese Loop palju maksab ?"
type input "Natural Milanese Loop palju maksab ?"
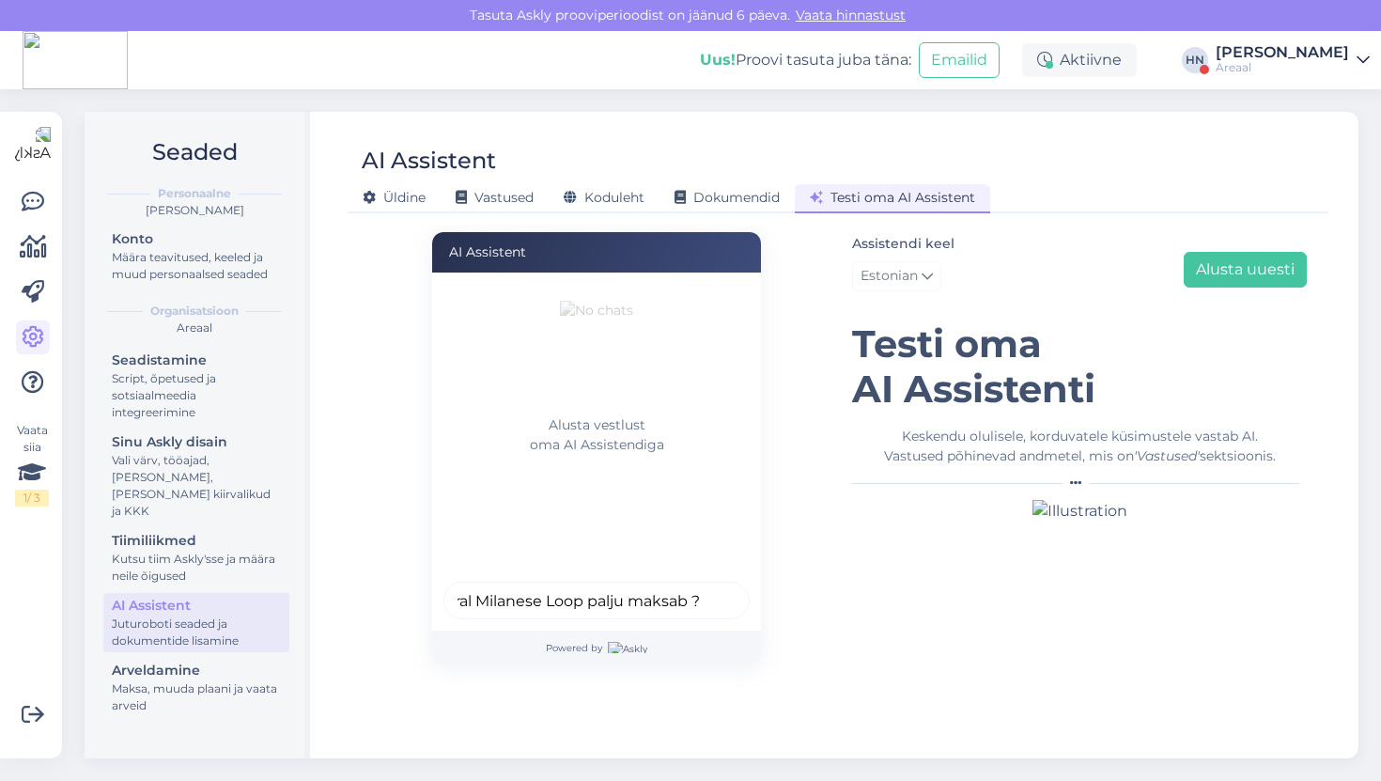
click at [710, 586] on button "submit" at bounding box center [724, 600] width 28 height 28
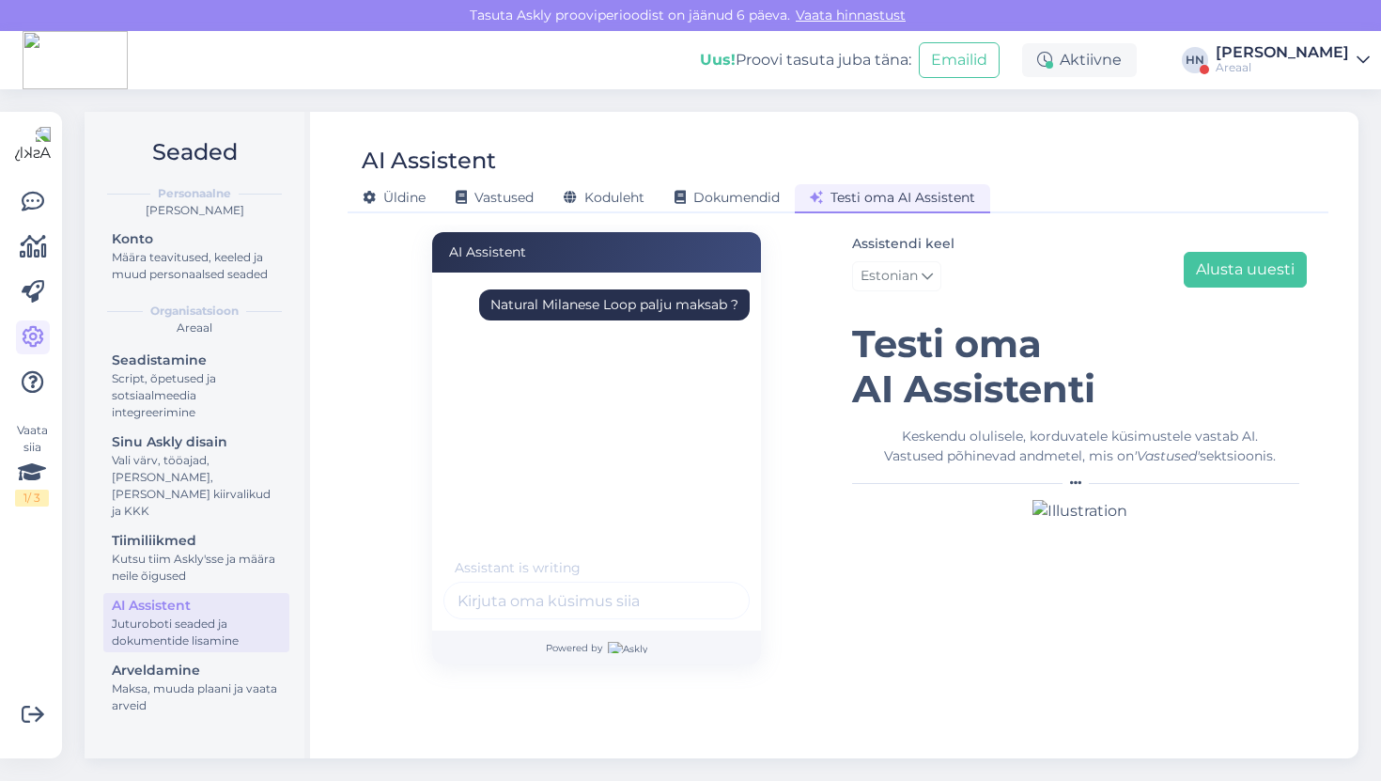
scroll to position [0, 0]
click at [510, 555] on div "Natural Milanese Loop palju maksab ?" at bounding box center [602, 419] width 318 height 282
click at [507, 561] on div "Assistant is writing . . ." at bounding box center [516, 568] width 146 height 20
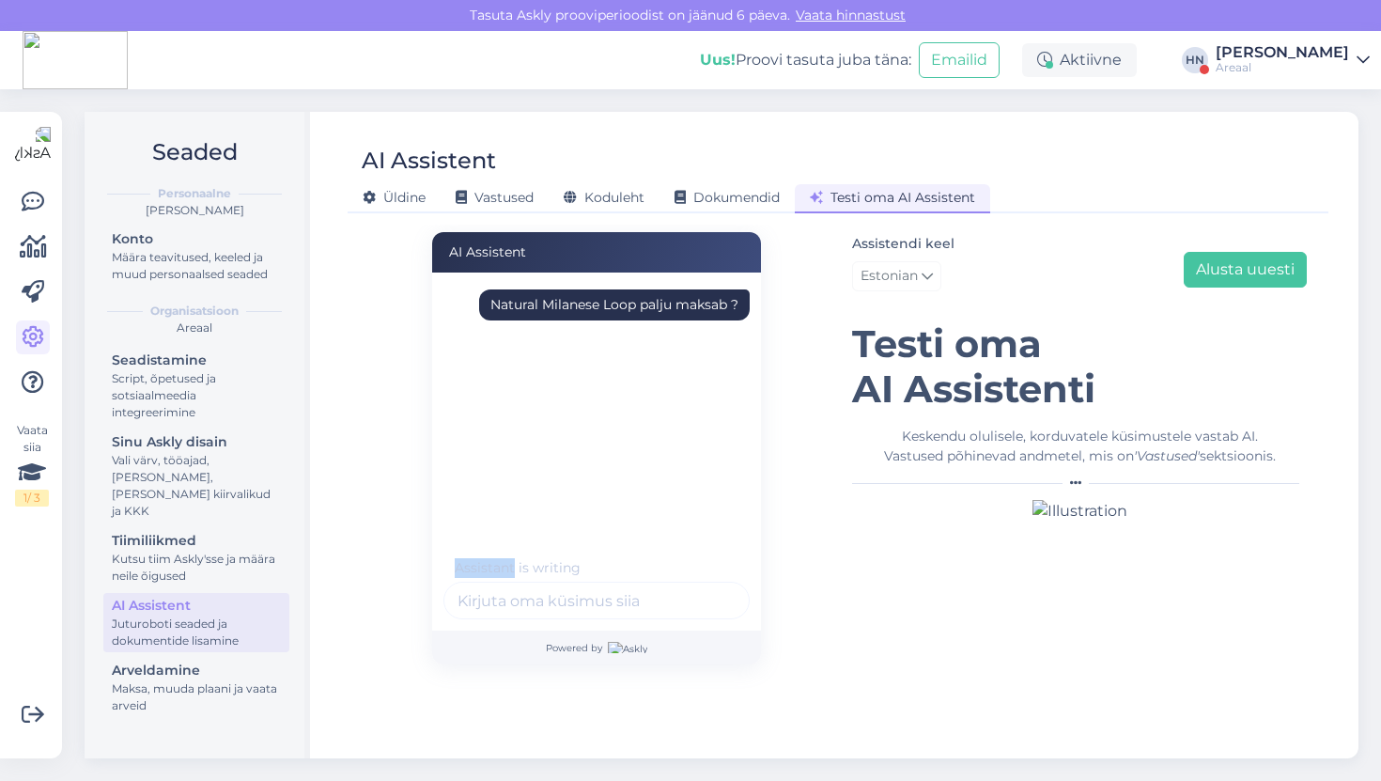
click at [507, 561] on div "Assistant is writing . . ." at bounding box center [516, 568] width 146 height 20
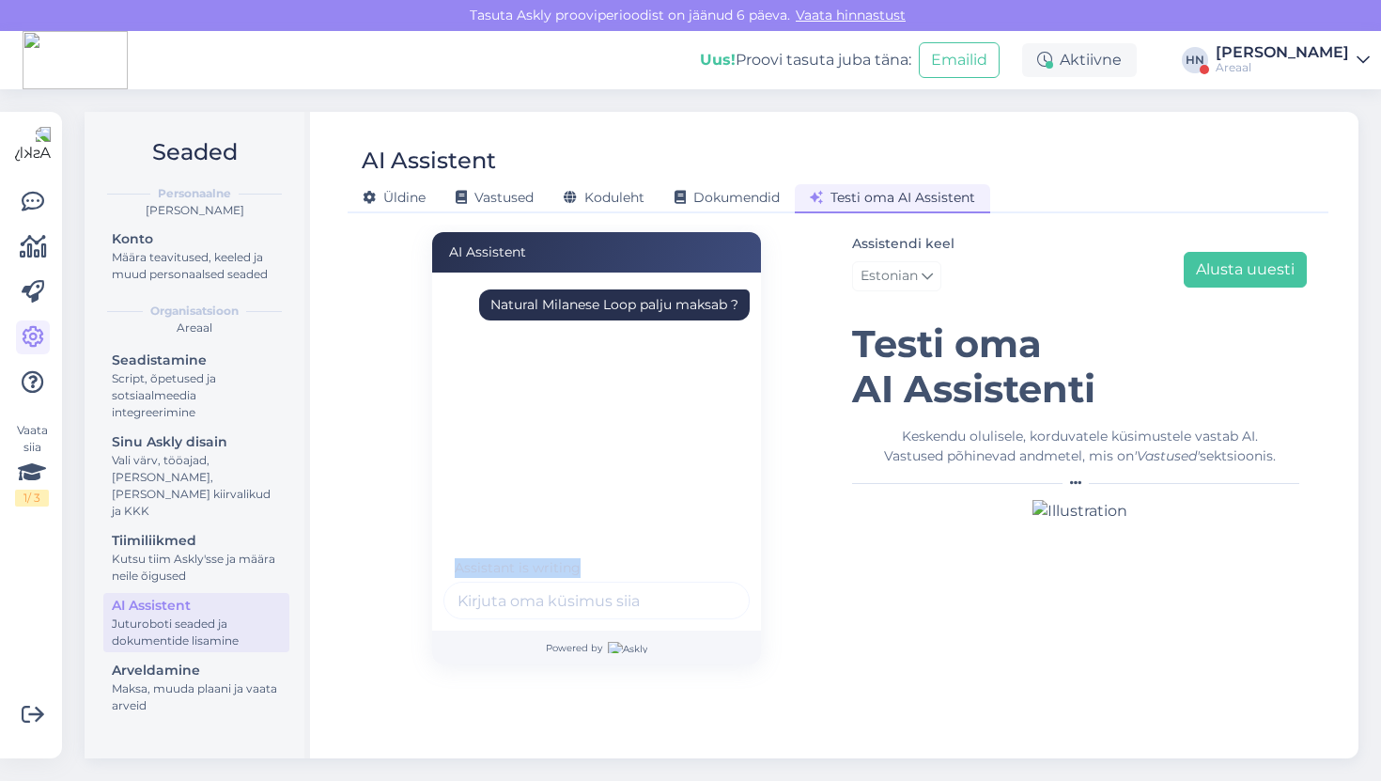
click at [507, 561] on div "Assistant is writing . . ." at bounding box center [516, 568] width 146 height 20
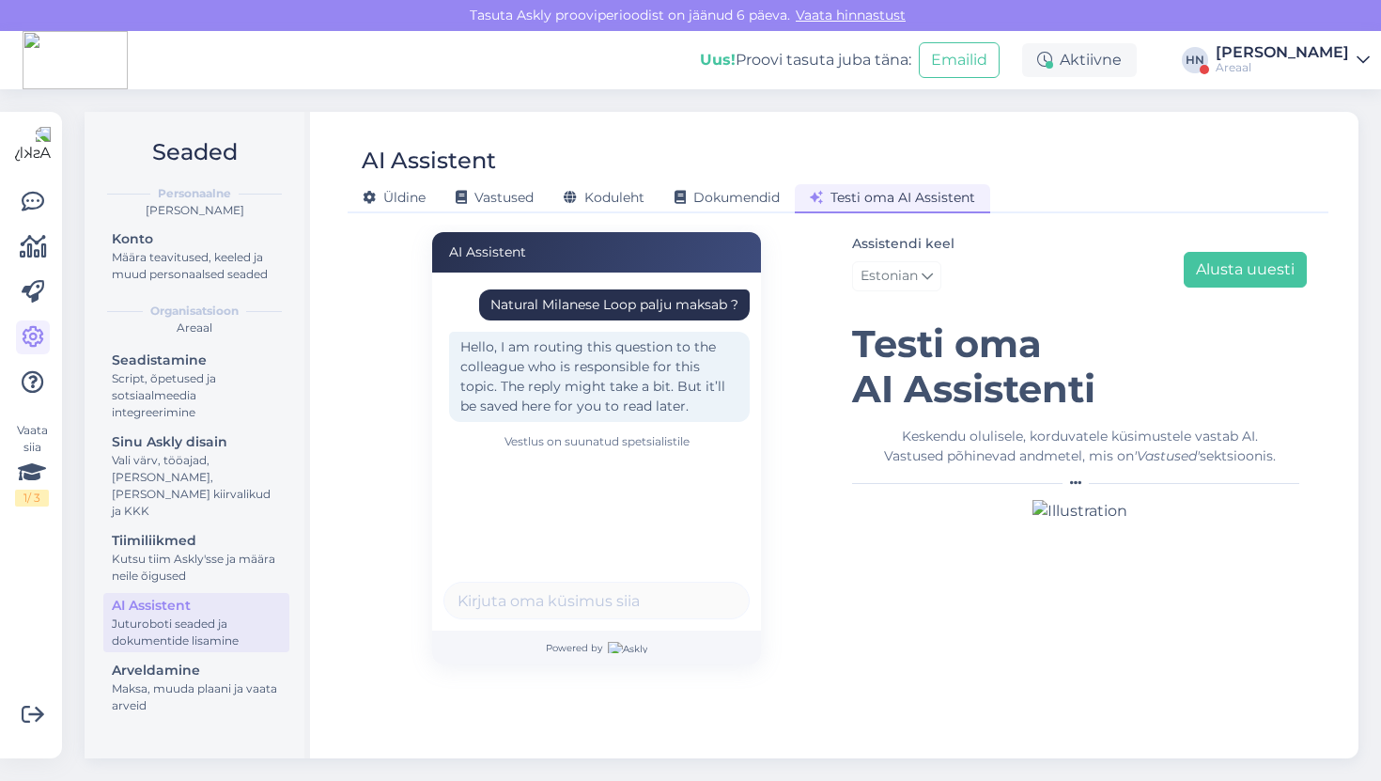
click at [593, 311] on div "Natural Milanese Loop palju maksab ?" at bounding box center [614, 305] width 248 height 20
click at [1239, 275] on button "Alusta uuesti" at bounding box center [1245, 270] width 123 height 36
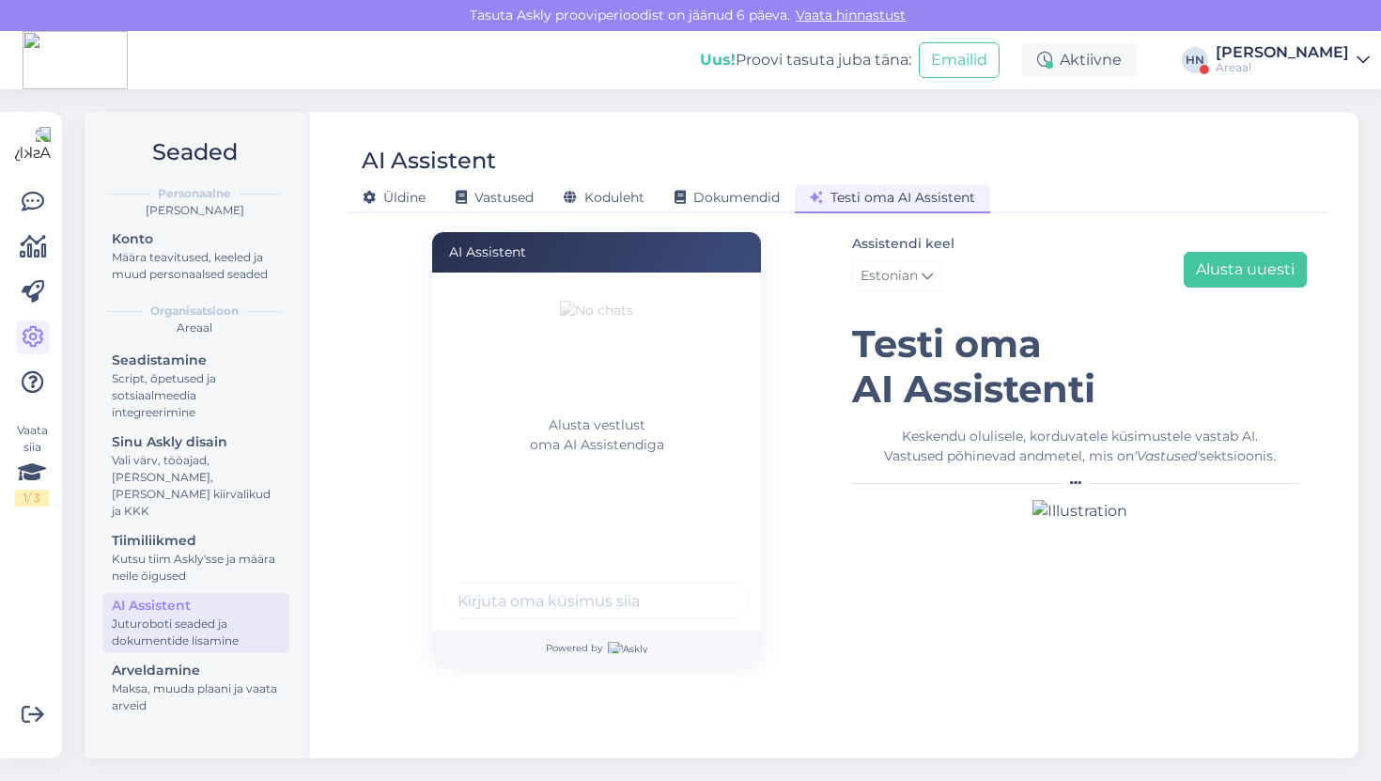
click at [591, 615] on input "text" at bounding box center [596, 600] width 306 height 38
paste input "Natural Milanese Loop palju maksab ?"
type input "Natural Milanese Loop palju maksab ?"
click at [710, 586] on button "submit" at bounding box center [724, 600] width 28 height 28
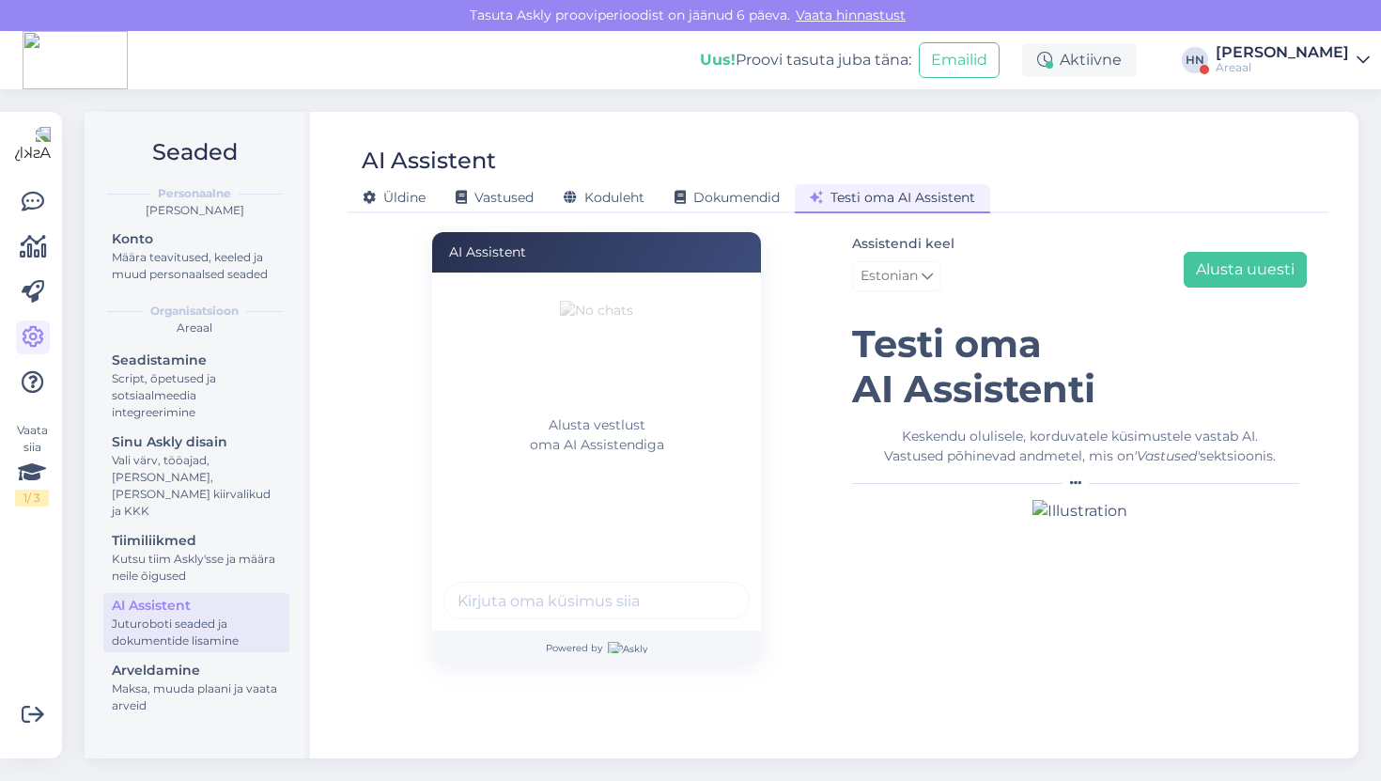
scroll to position [0, 0]
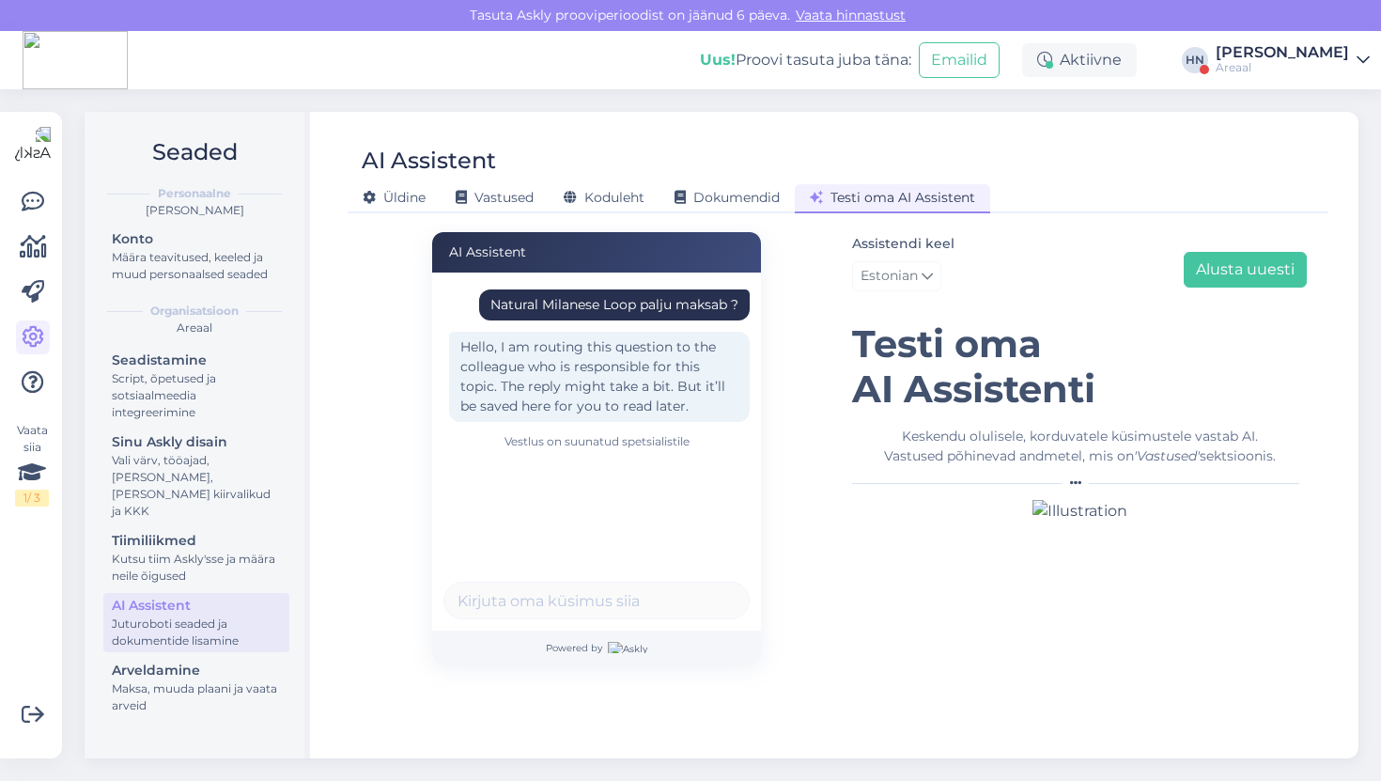
click at [634, 300] on div "Natural Milanese Loop palju maksab ?" at bounding box center [614, 305] width 248 height 20
copy div "Natural Milanese Loop palju maksab ?"
click at [1221, 267] on button "Alusta uuesti" at bounding box center [1245, 270] width 123 height 36
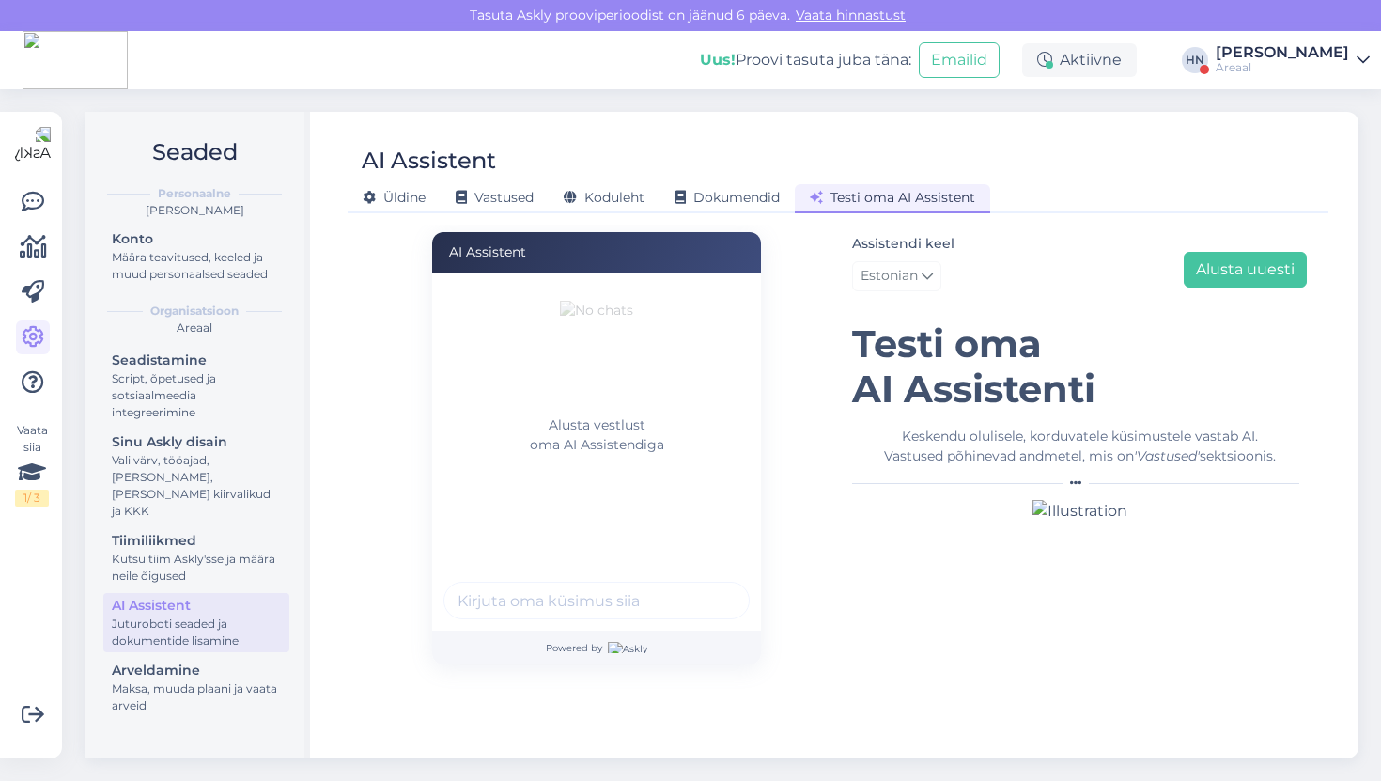
click at [518, 596] on input "text" at bounding box center [596, 600] width 306 height 38
paste input "Natural Milanese Loop palju maksab ?"
type input "Natural Milanese Loop palju maksab ?"
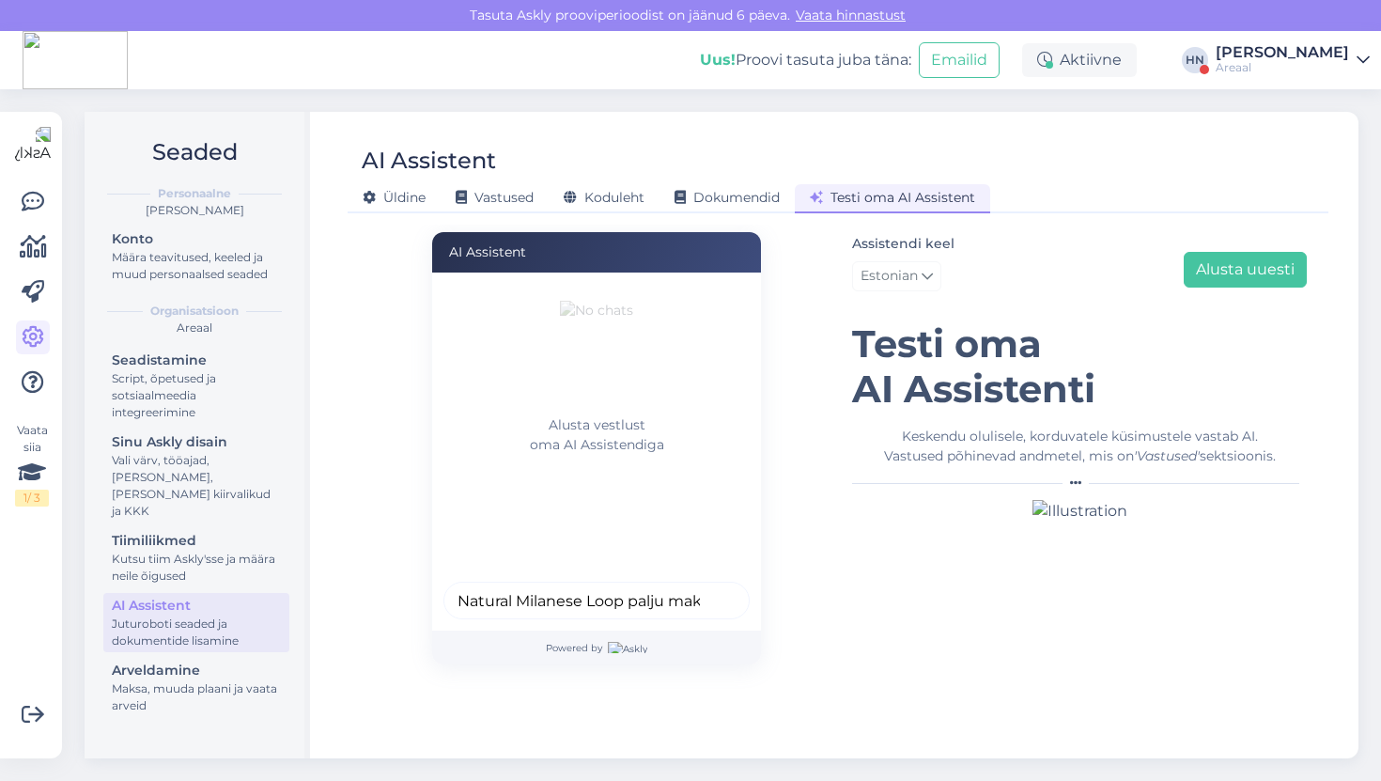
click at [727, 606] on button "submit" at bounding box center [724, 600] width 28 height 28
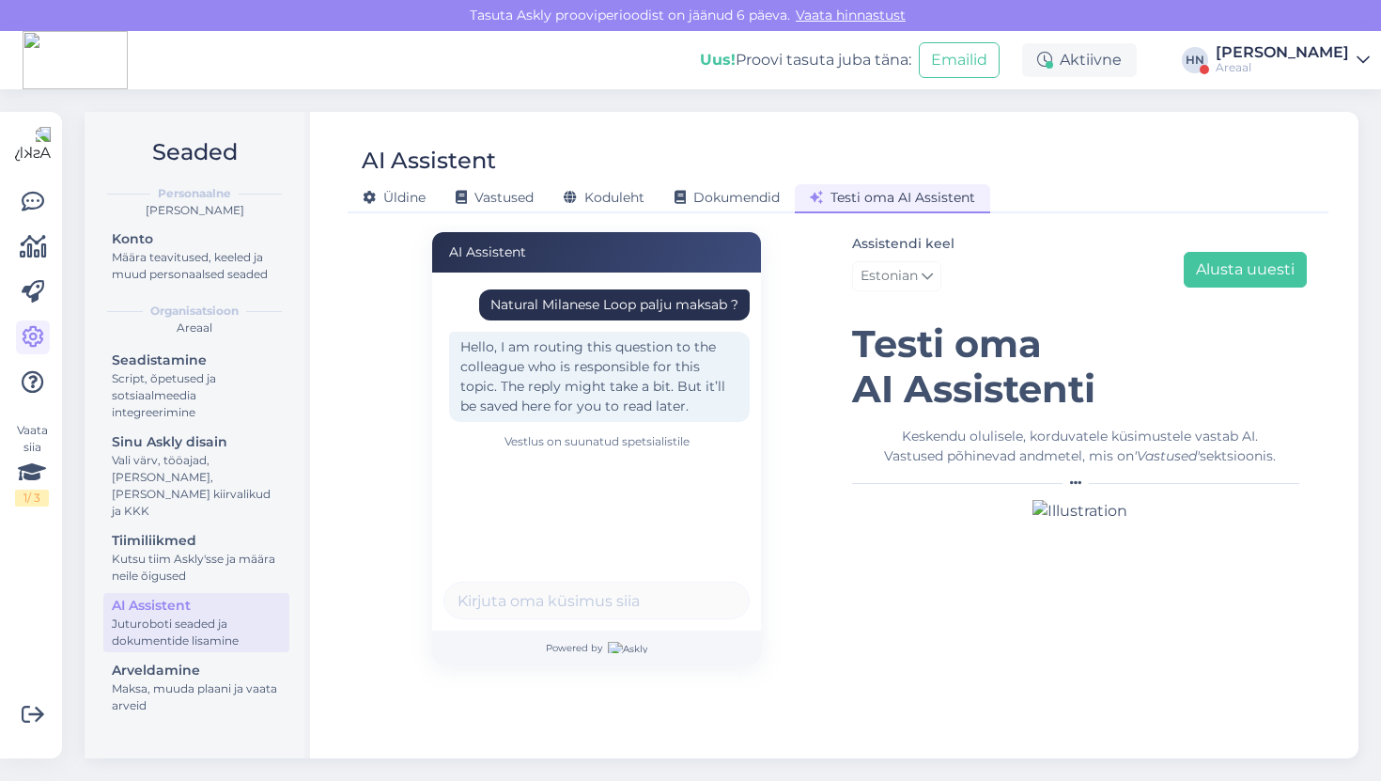
click at [627, 302] on div "Natural Milanese Loop palju maksab ?" at bounding box center [614, 305] width 248 height 20
copy div "Natural Milanese Loop palju maksab ?"
click at [1219, 271] on button "Alusta uuesti" at bounding box center [1245, 270] width 123 height 36
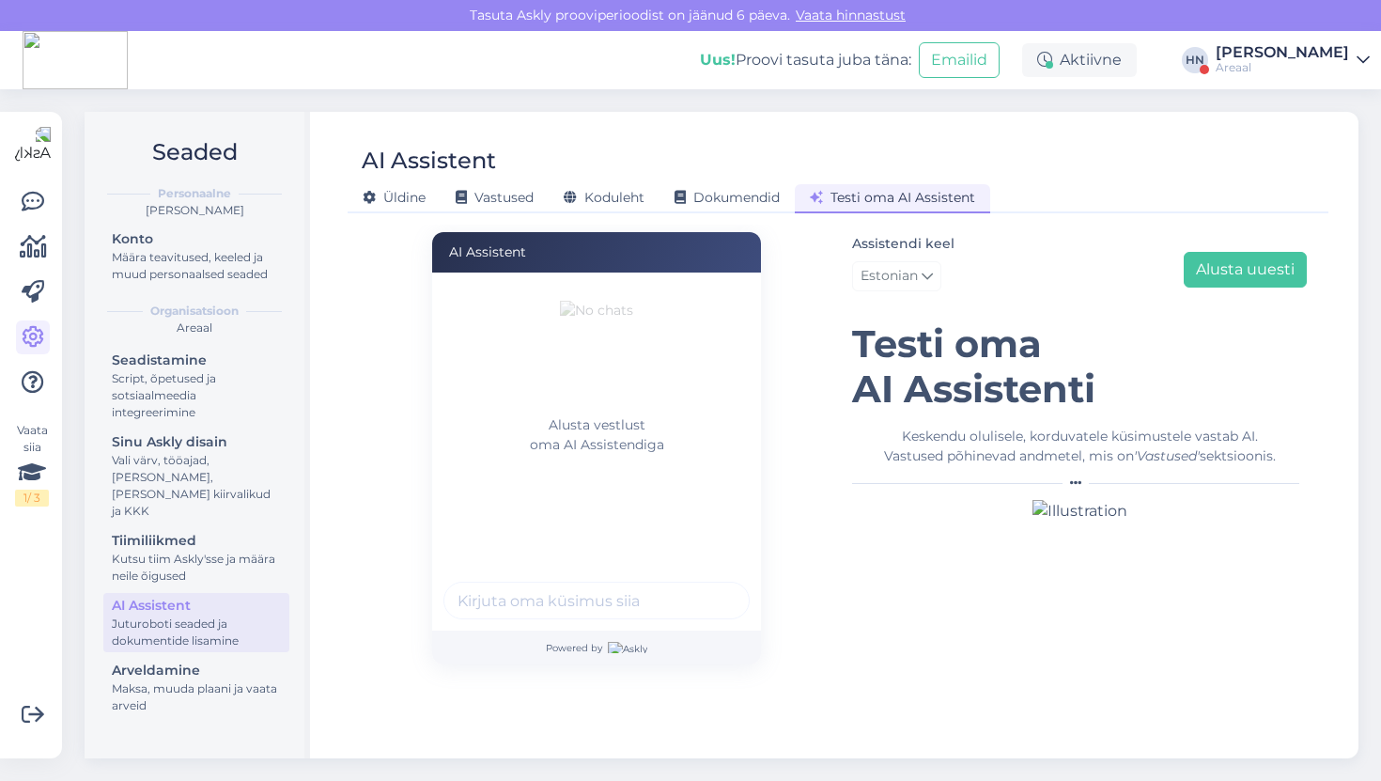
click at [553, 586] on input "text" at bounding box center [596, 600] width 306 height 38
paste input "Natural Milanese Loop palju maksab ?"
type input "Natural Milanese Loop palju maksab ?"
click at [710, 586] on button "submit" at bounding box center [724, 600] width 28 height 28
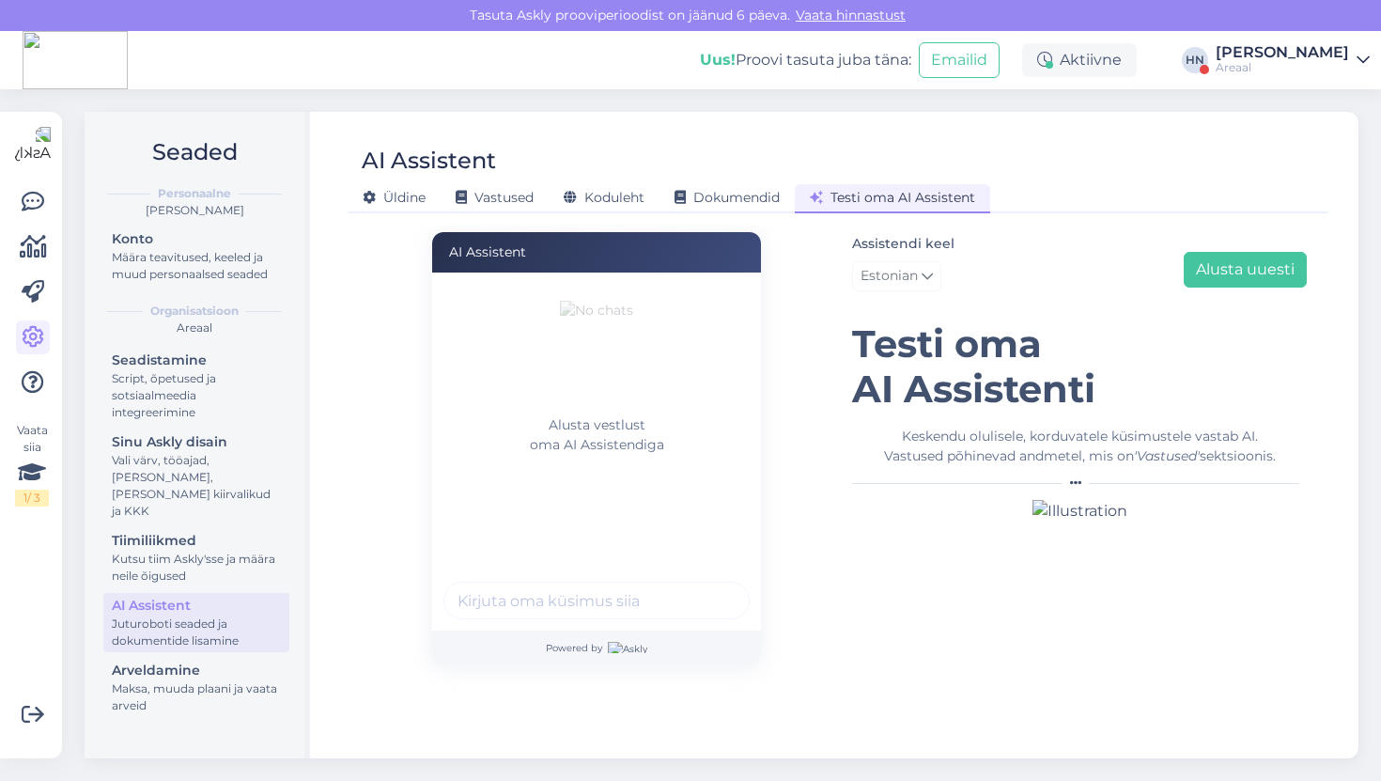
scroll to position [0, 0]
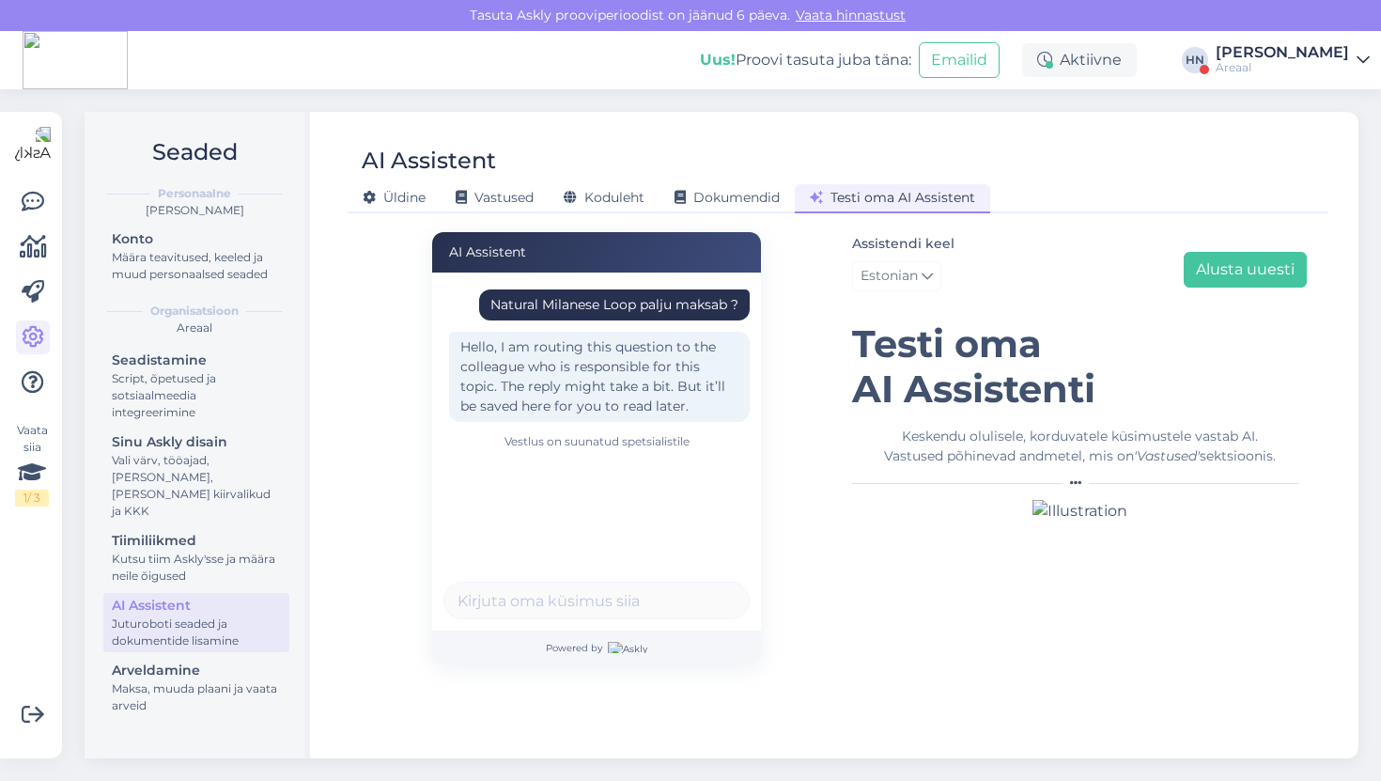
click at [587, 307] on div "Natural Milanese Loop palju maksab ?" at bounding box center [614, 305] width 248 height 20
copy div "Natural Milanese Loop palju maksab ?"
click at [1271, 266] on button "Alusta uuesti" at bounding box center [1245, 270] width 123 height 36
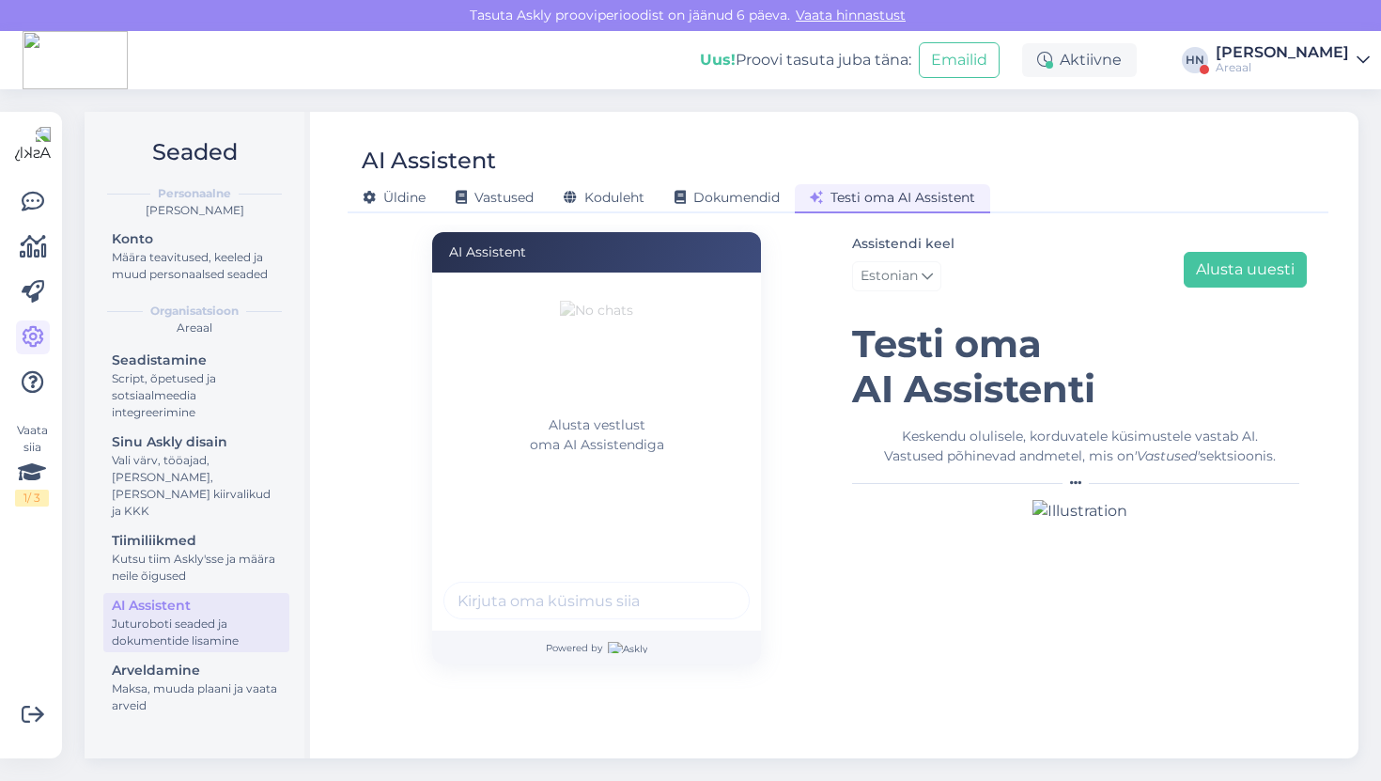
click at [599, 561] on div "Alusta vestlust oma AI Assistendiga" at bounding box center [596, 451] width 329 height 358
click at [562, 612] on input "text" at bounding box center [596, 600] width 306 height 38
paste input "Natural Milanese Loop palju maksab ?"
type input "Natural Milanese Loop palju maksab ?"
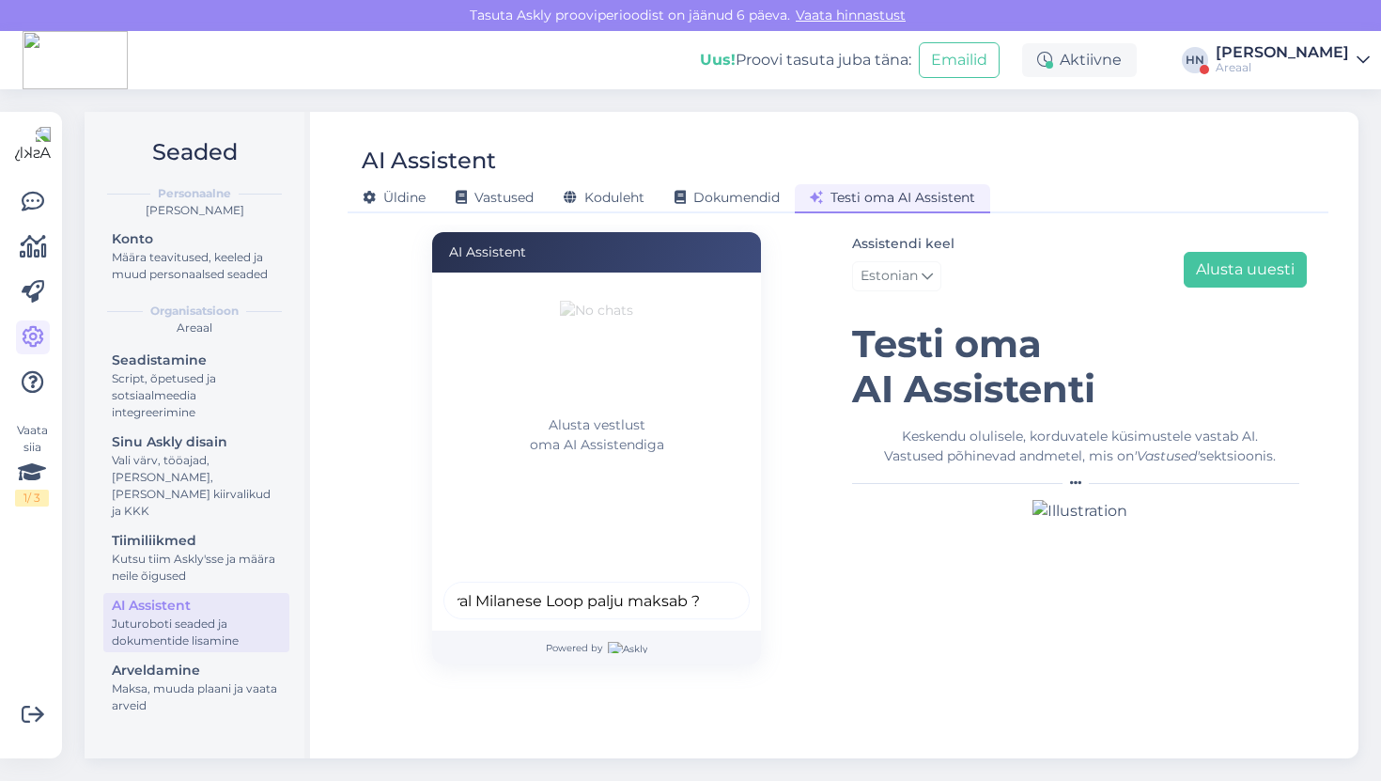
click at [710, 586] on button "submit" at bounding box center [724, 600] width 28 height 28
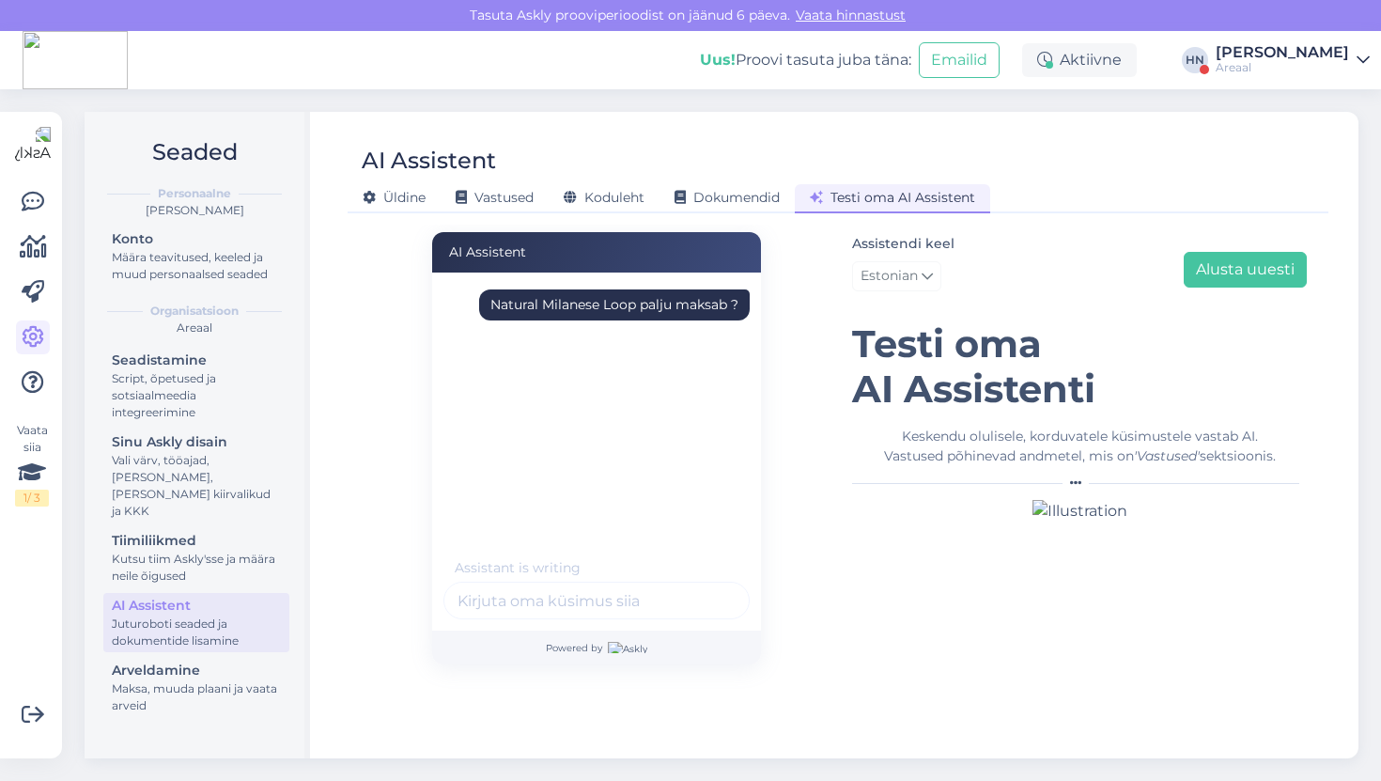
click at [364, 355] on div "AI Assistent Natural Milanese Loop palju maksab ? Assistant is writing . . . Po…" at bounding box center [596, 448] width 483 height 432
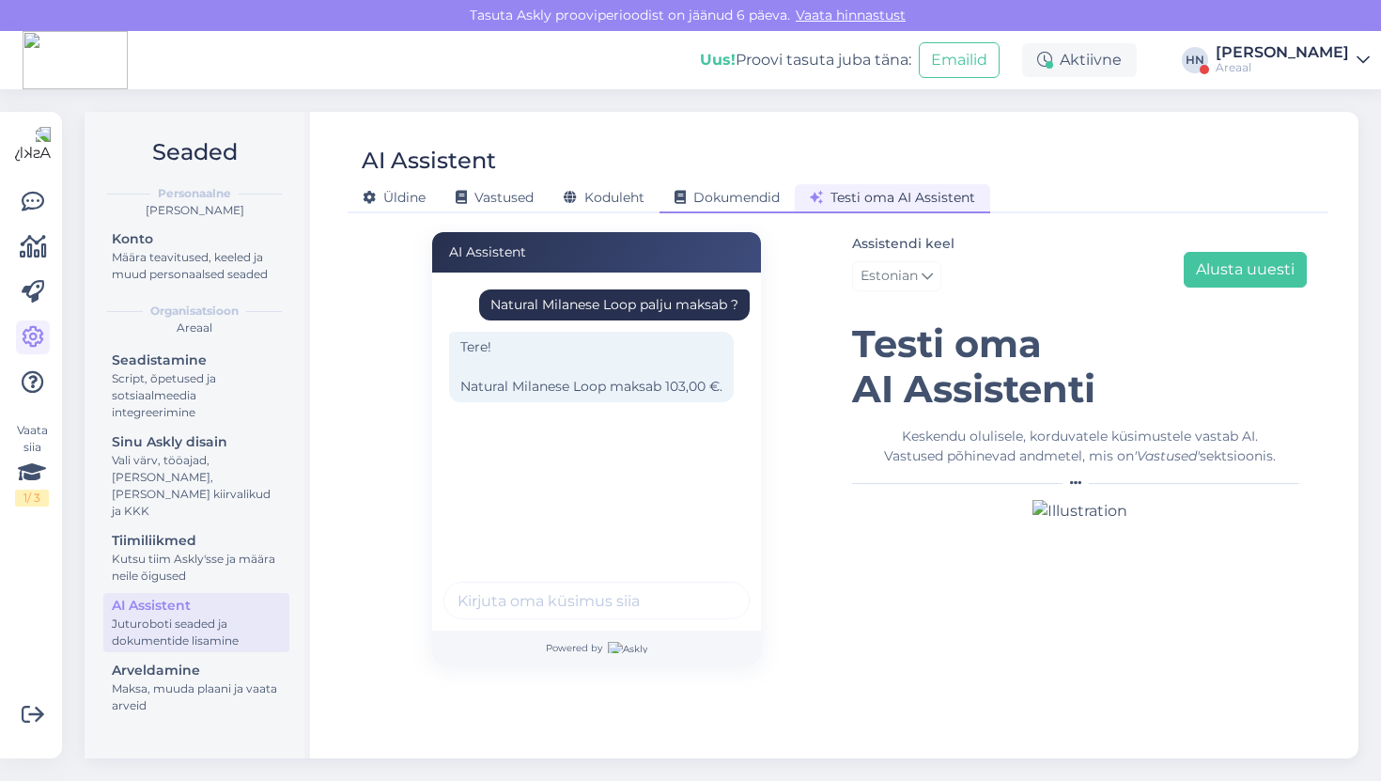
click at [745, 195] on span "Dokumendid" at bounding box center [726, 197] width 105 height 17
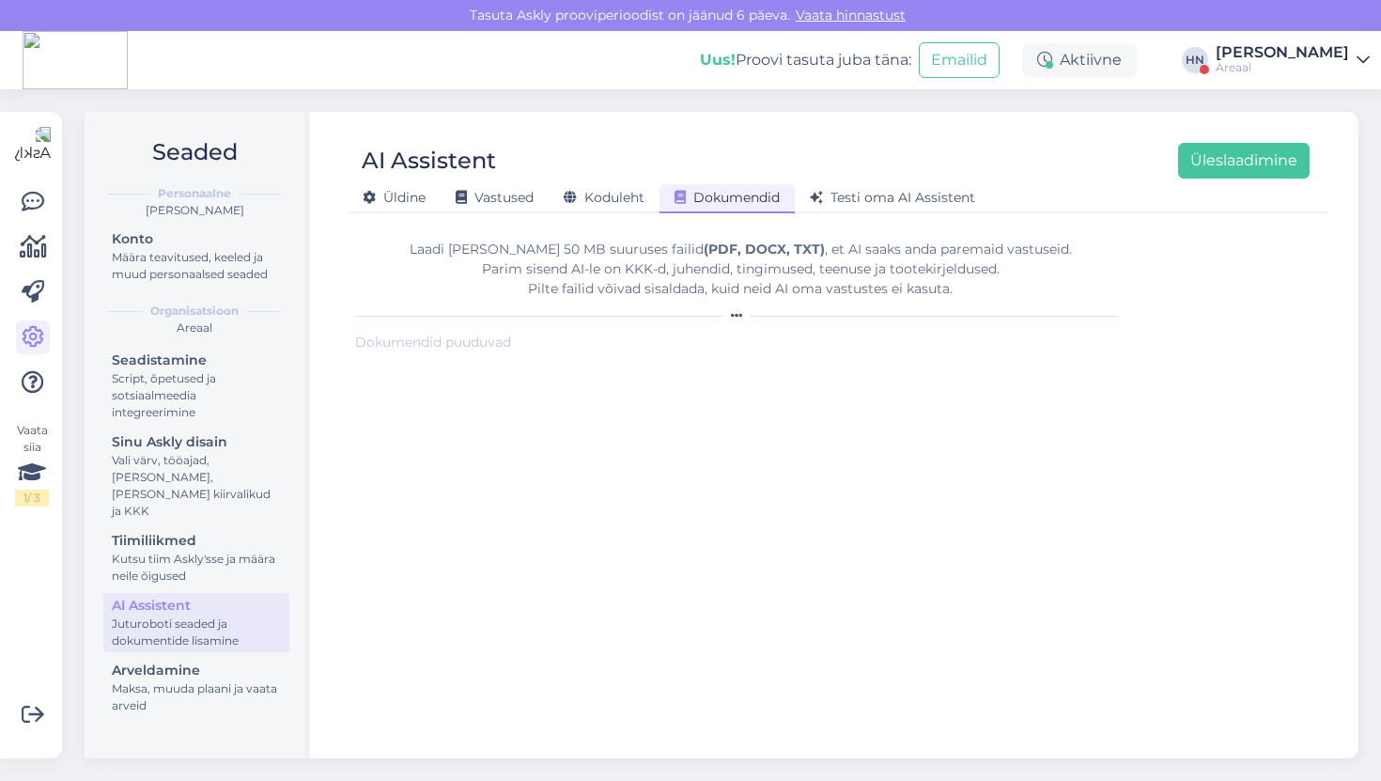
click at [1309, 39] on div "Uus! Proovi tasuta juba täna: Emailid Aktiivne HN Hans Niinemäe Areaal" at bounding box center [690, 60] width 1381 height 58
click at [1298, 55] on div "[PERSON_NAME]" at bounding box center [1282, 52] width 133 height 15
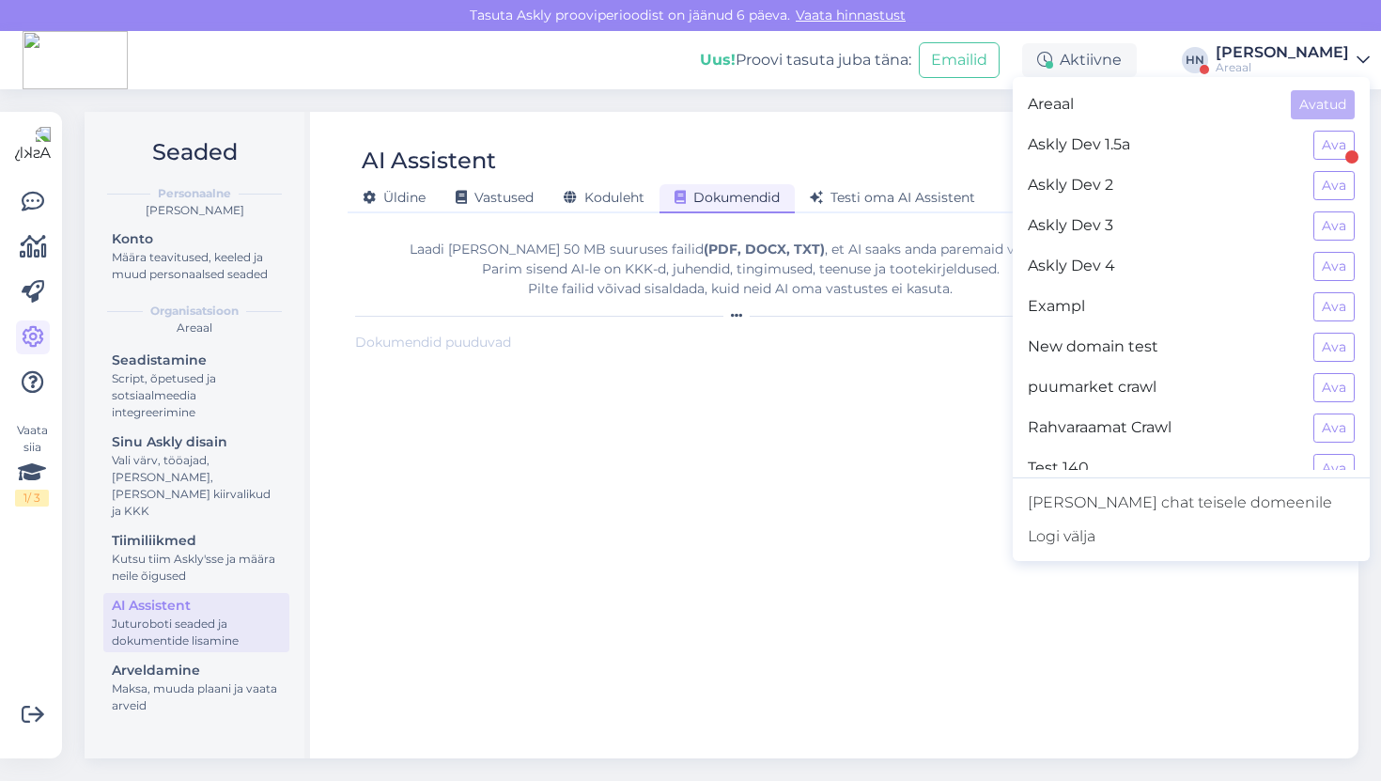
click at [1345, 160] on div "Askly Dev 1.5a Ava" at bounding box center [1191, 145] width 357 height 40
click at [1341, 158] on button "Ava" at bounding box center [1333, 145] width 41 height 29
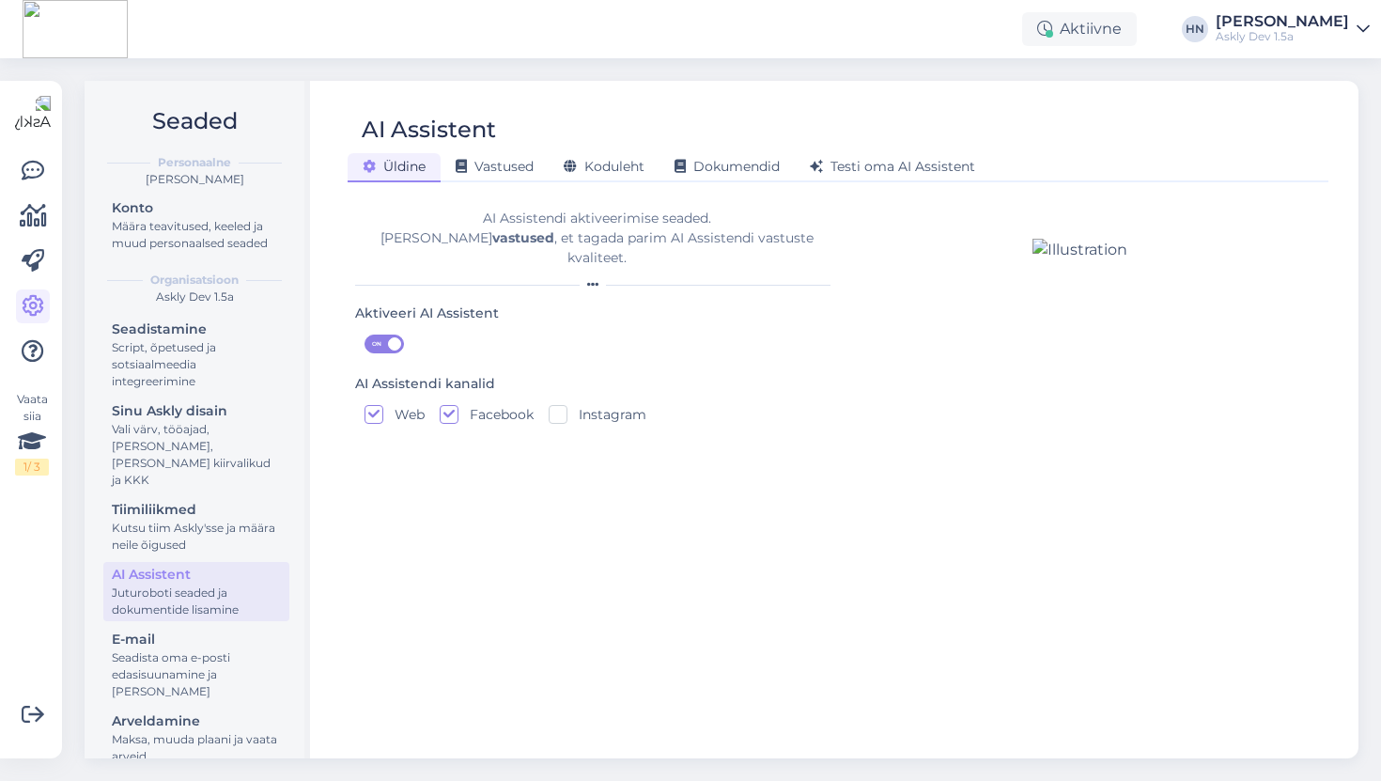
click at [628, 192] on div "AI Assistent Üldine Vastused Koduleht Dokumendid Testi oma AI Assistent AI Assi…" at bounding box center [838, 419] width 1041 height 677
click at [628, 179] on div "Koduleht" at bounding box center [604, 167] width 111 height 29
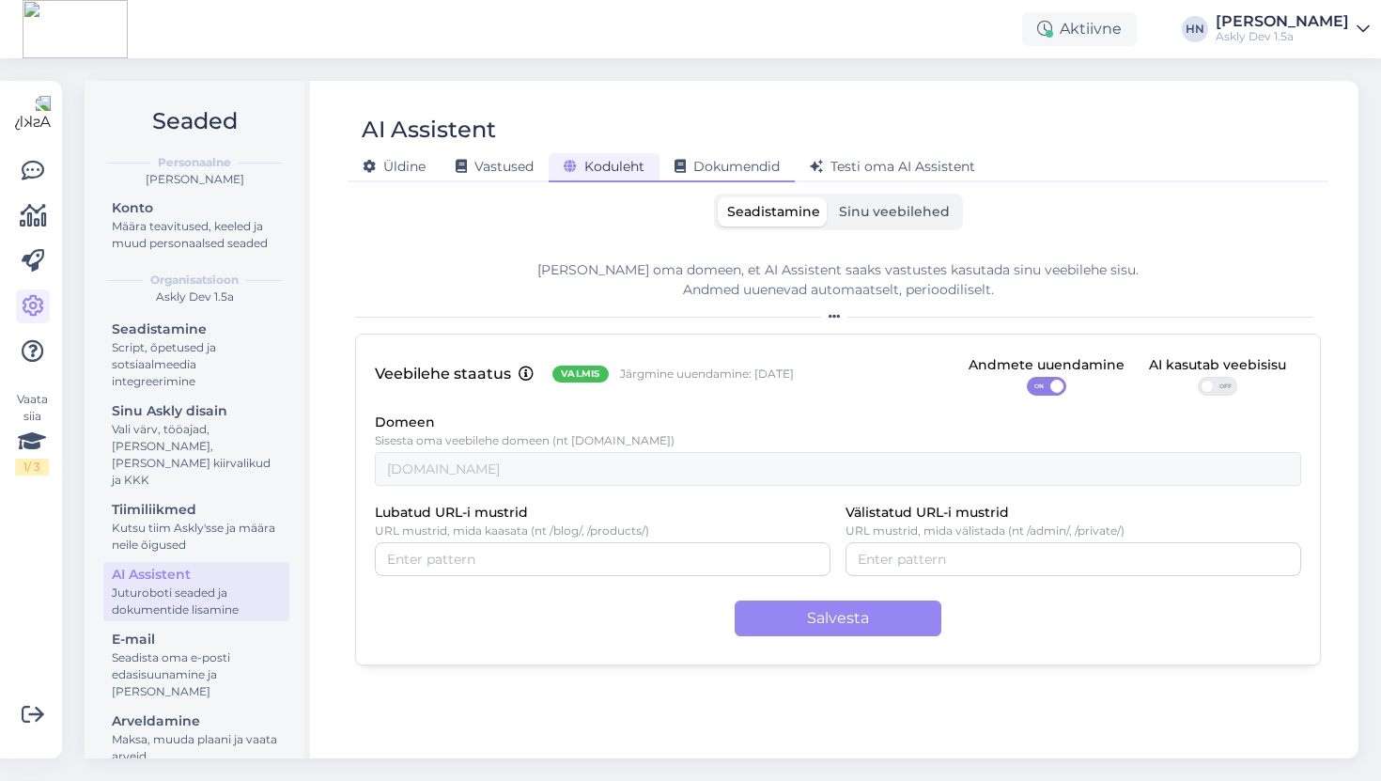
click at [692, 168] on span "Dokumendid" at bounding box center [726, 166] width 105 height 17
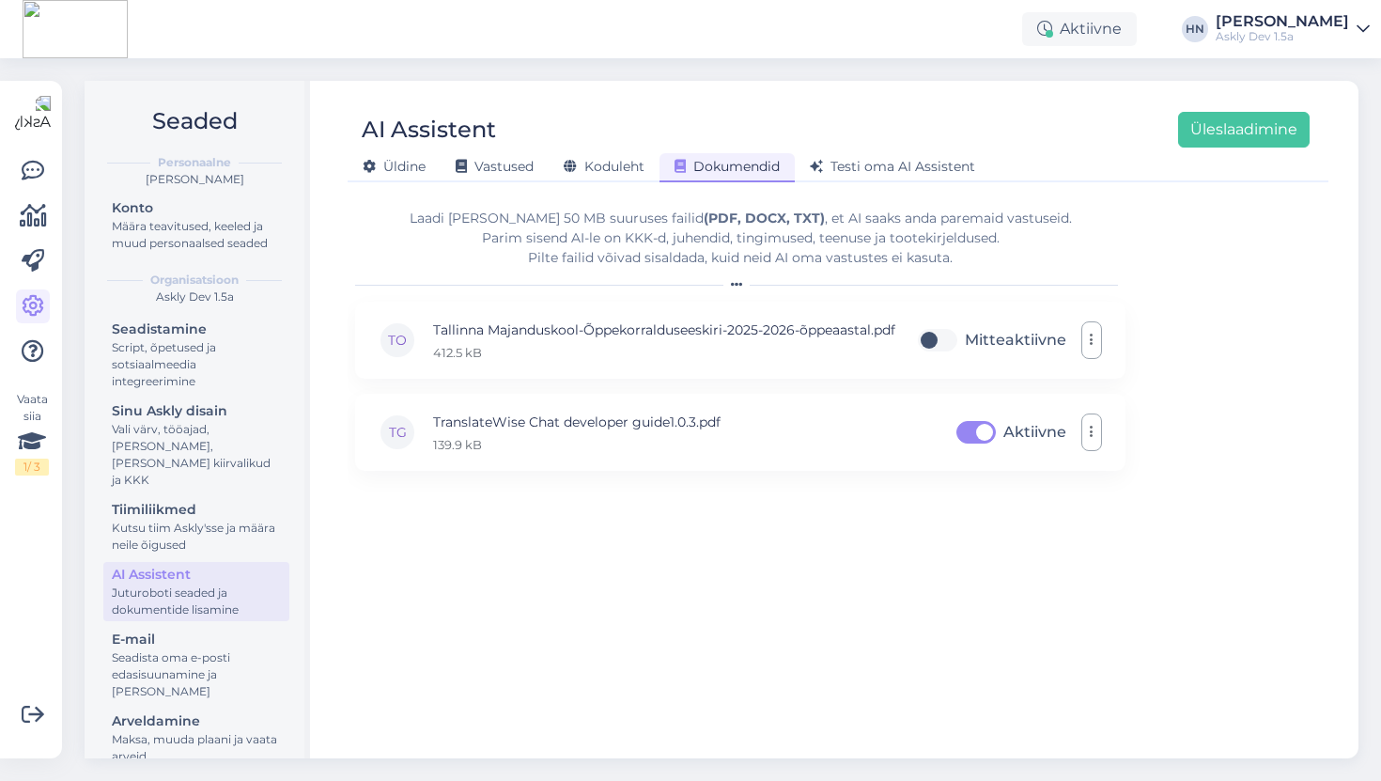
click at [612, 149] on div "Üldine Vastused Koduleht Dokumendid Testi oma AI Assistent" at bounding box center [829, 163] width 962 height 33
click at [612, 166] on span "Koduleht" at bounding box center [604, 166] width 81 height 17
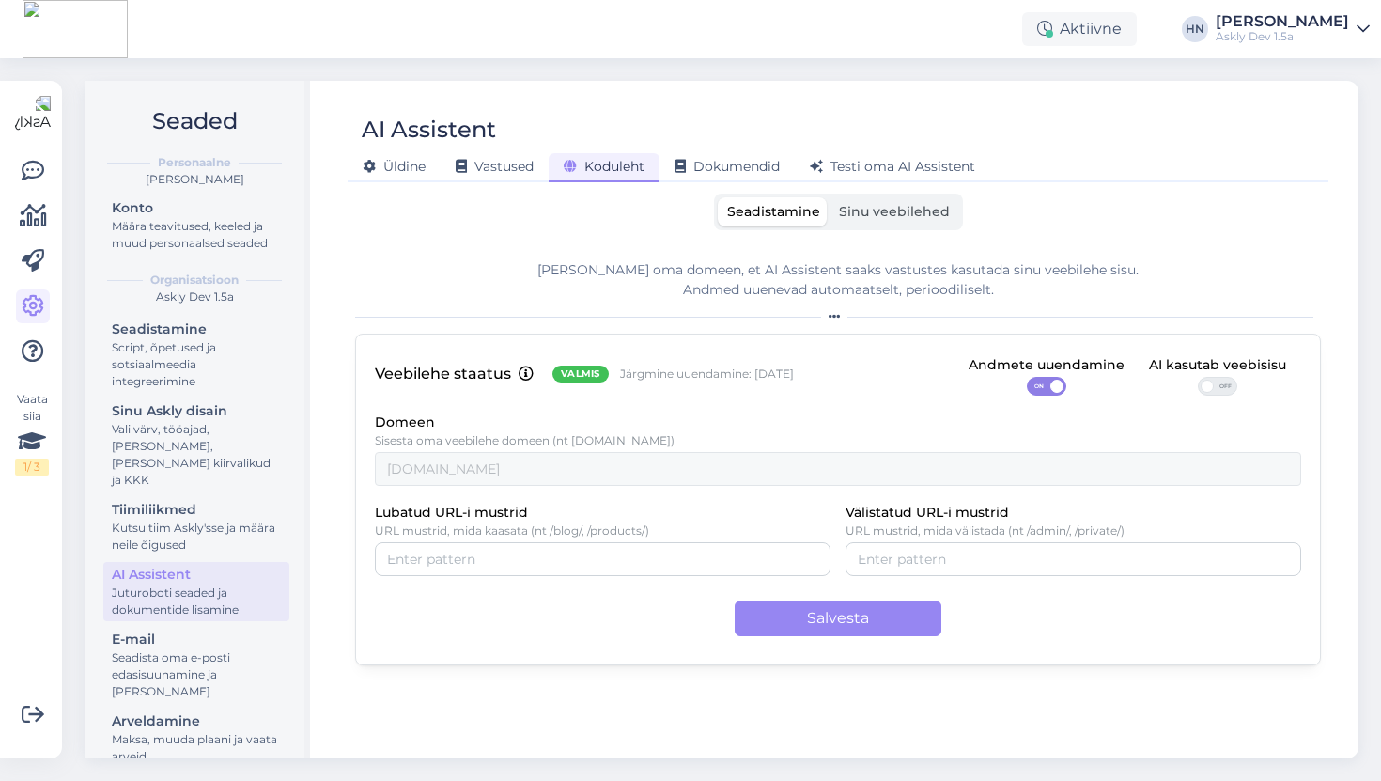
click at [907, 222] on label "Sinu veebilehed" at bounding box center [894, 211] width 130 height 29
click at [829, 197] on input "Sinu veebilehed" at bounding box center [829, 197] width 0 height 0
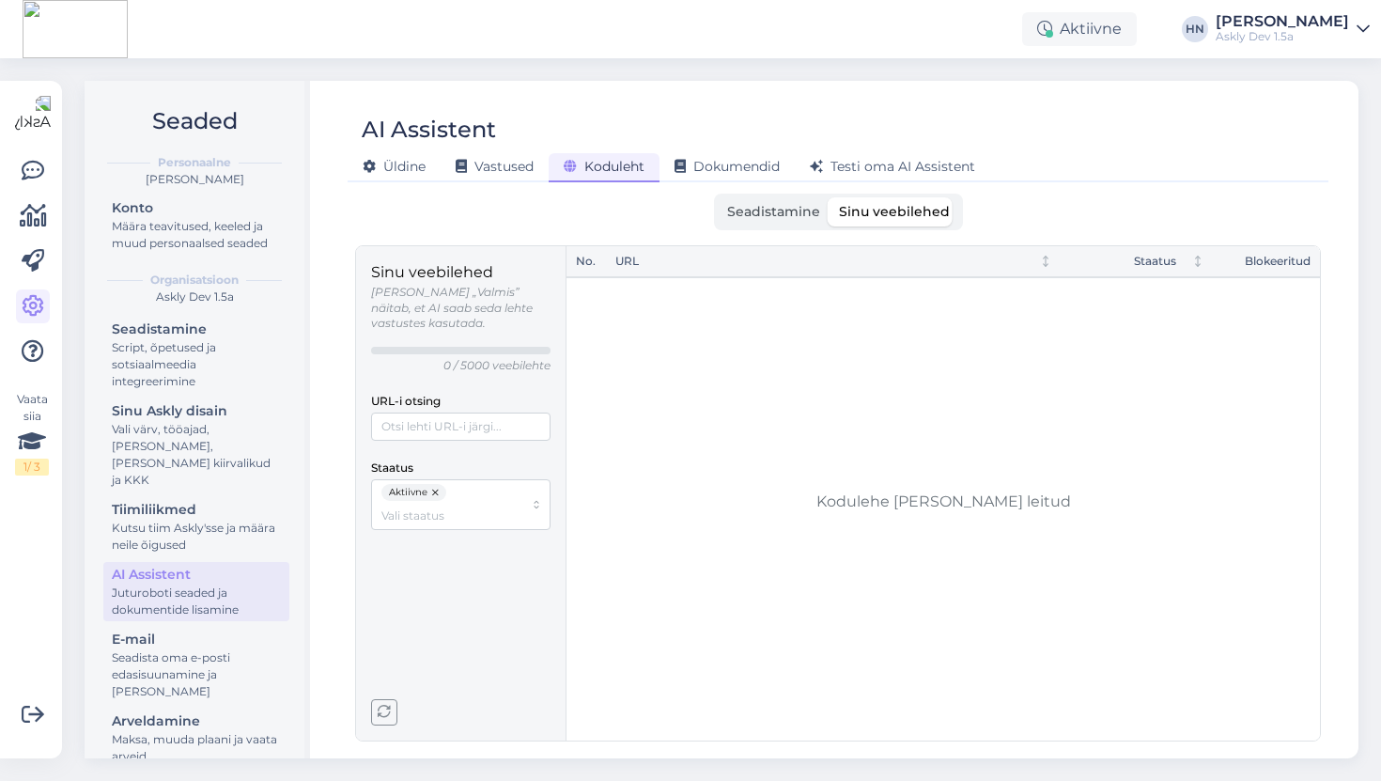
click at [798, 209] on span "Seadistamine" at bounding box center [773, 211] width 93 height 17
click at [718, 197] on input "Seadistamine" at bounding box center [718, 197] width 0 height 0
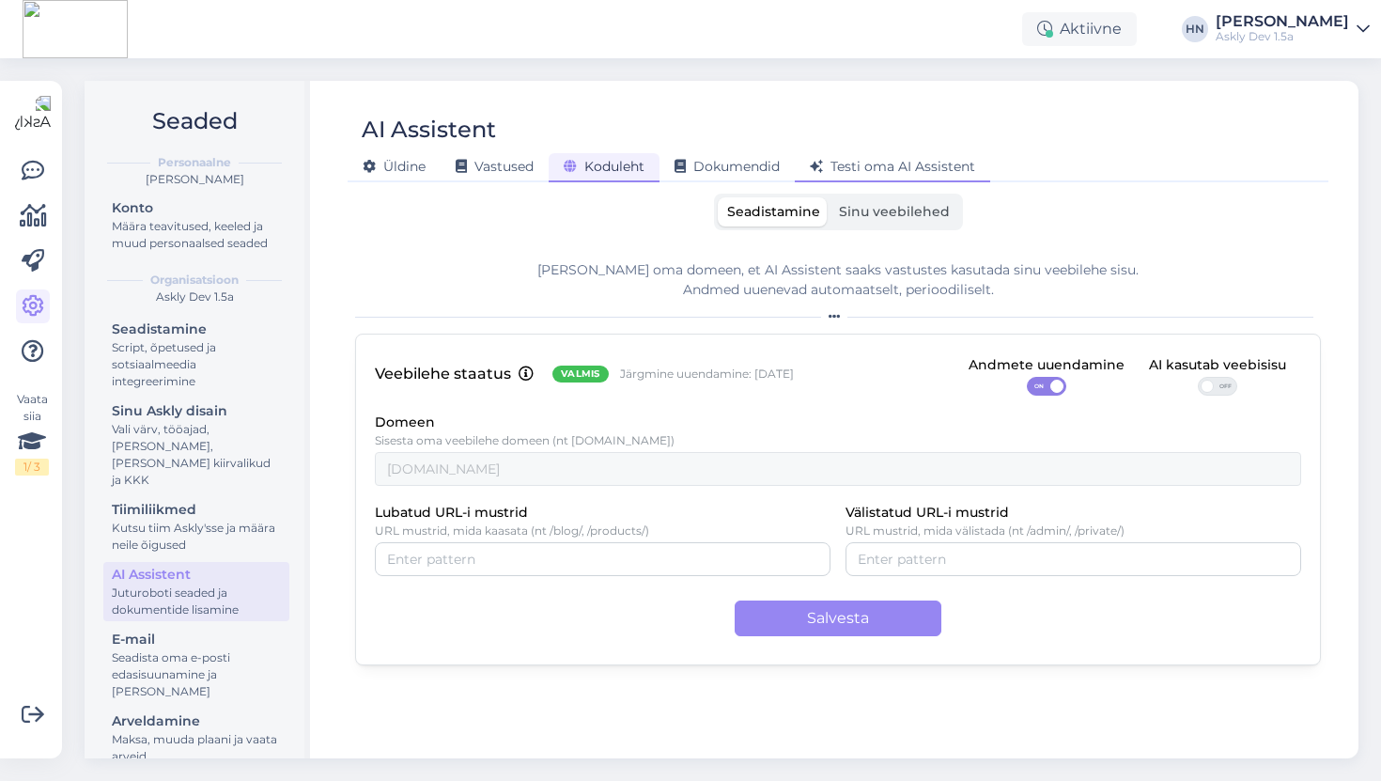
click at [851, 179] on div "Testi oma AI Assistent" at bounding box center [892, 167] width 195 height 29
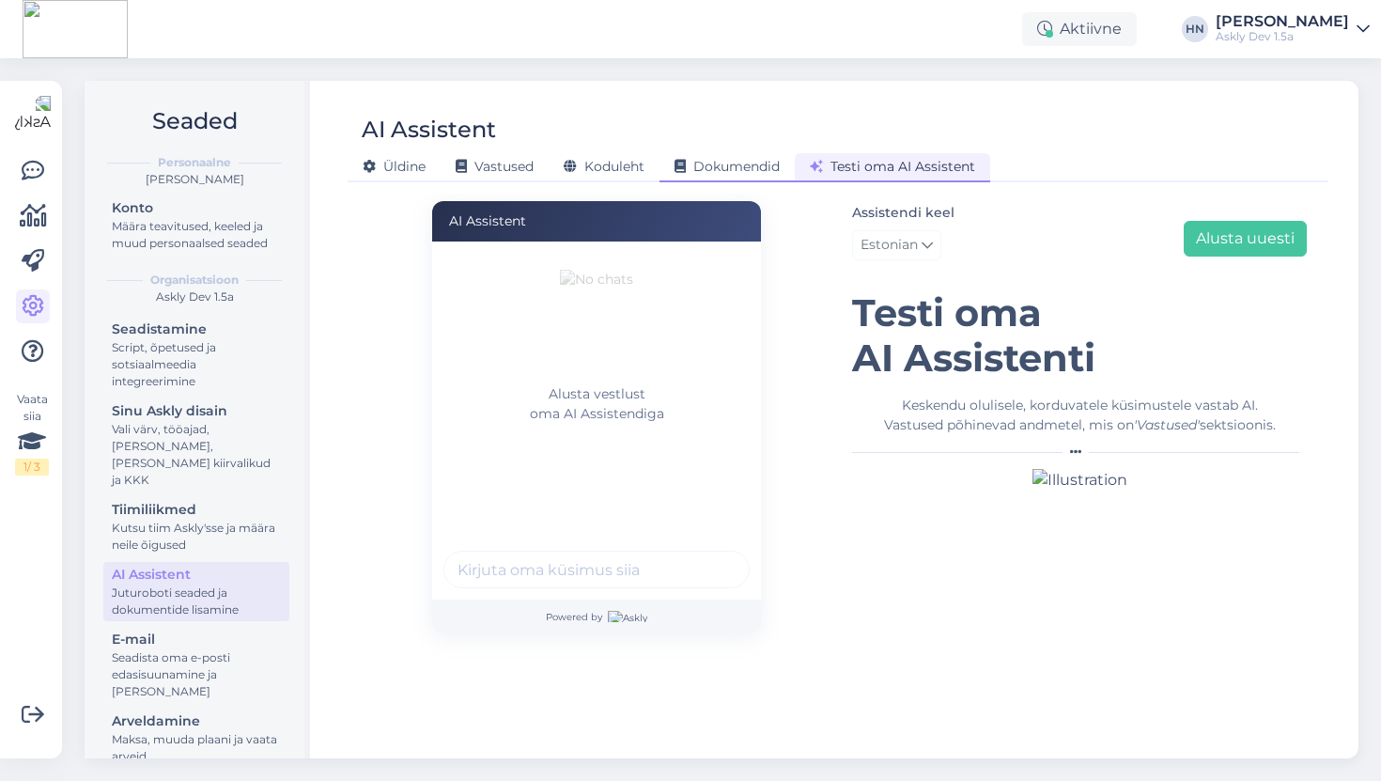
click at [765, 181] on div "Dokumendid" at bounding box center [726, 167] width 135 height 29
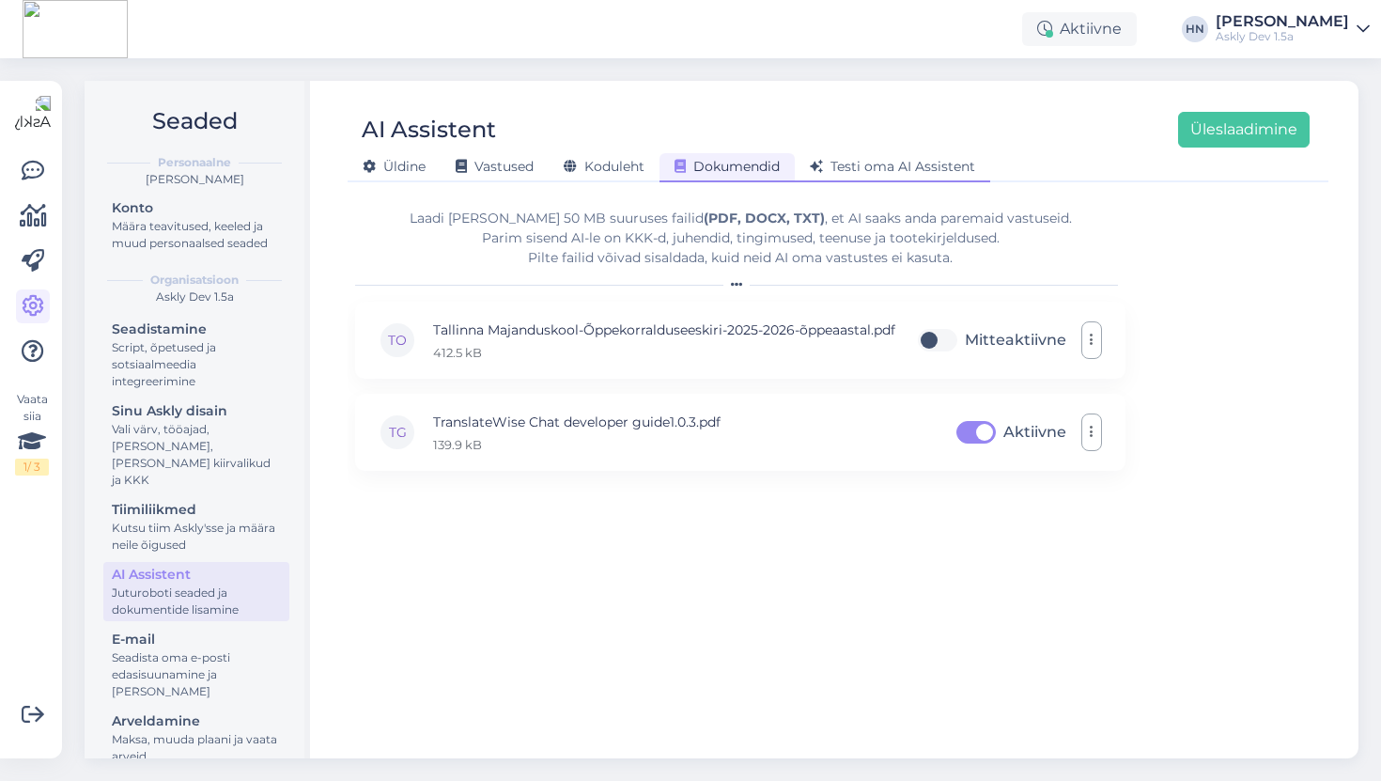
click at [865, 170] on span "Testi oma AI Assistent" at bounding box center [892, 166] width 165 height 17
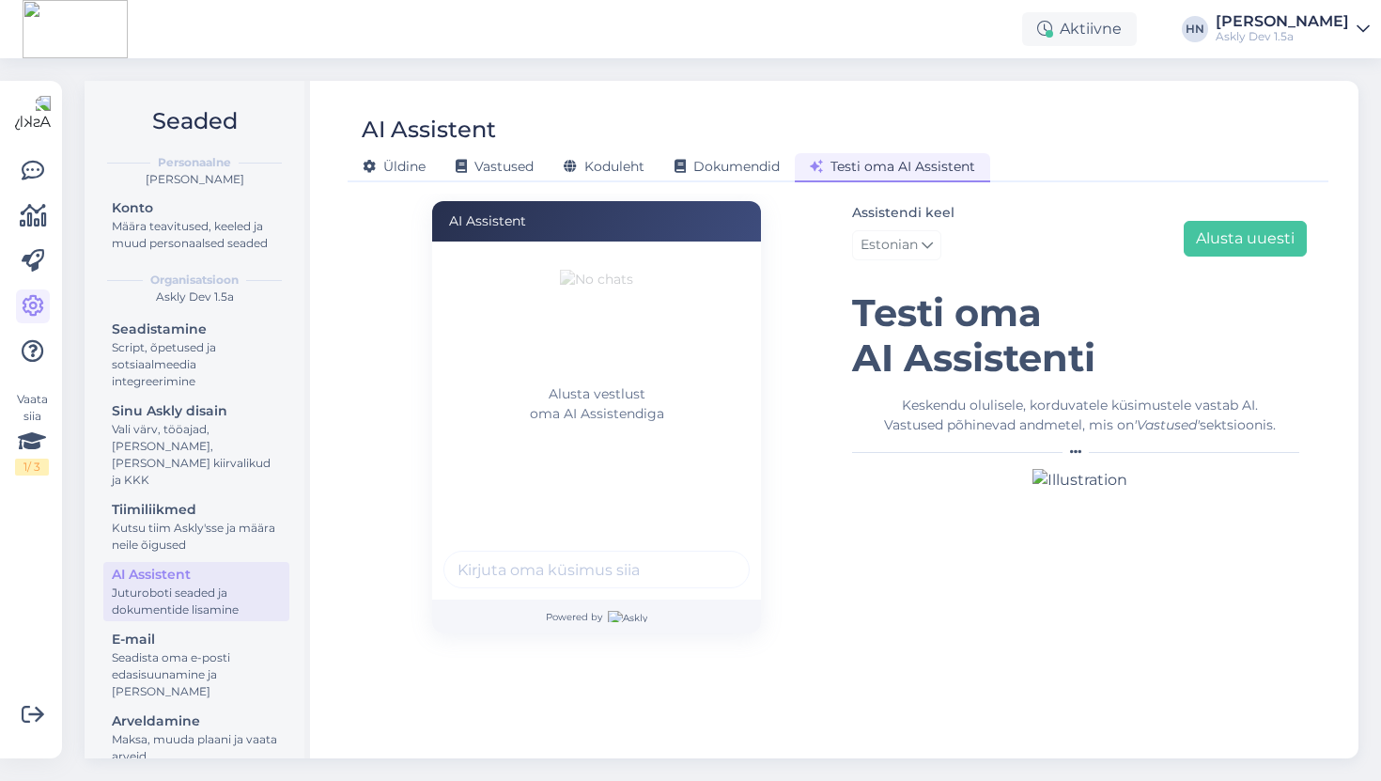
click at [621, 555] on input "text" at bounding box center [596, 569] width 306 height 38
type input "Kuidas lisada chat ?"
click at [710, 555] on button "submit" at bounding box center [724, 569] width 28 height 28
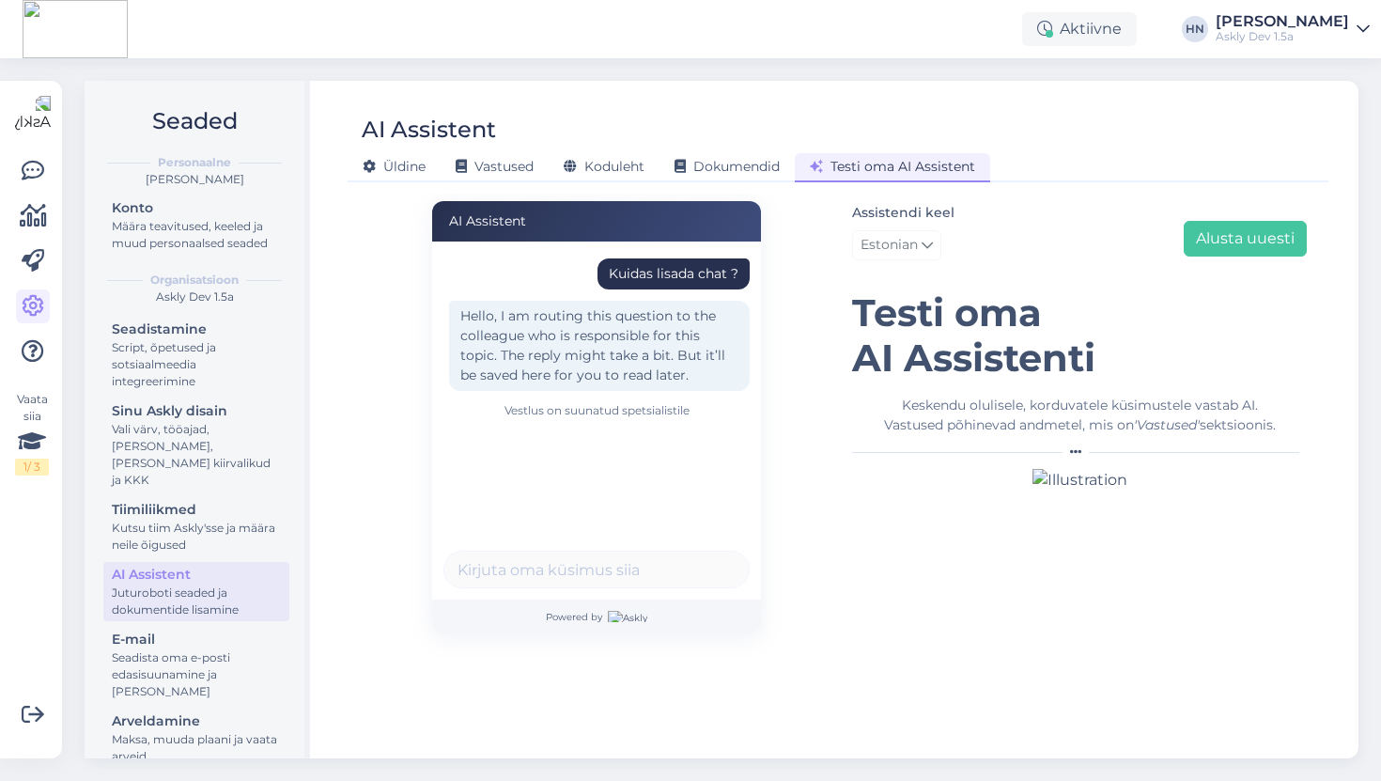
click at [682, 273] on div "Kuidas lisada chat ?" at bounding box center [674, 274] width 130 height 20
copy div "Kuidas lisada chat ?"
click at [771, 374] on div "AI Assistent Kuidas lisada chat ? Hello, I am routing this question to the coll…" at bounding box center [596, 417] width 483 height 432
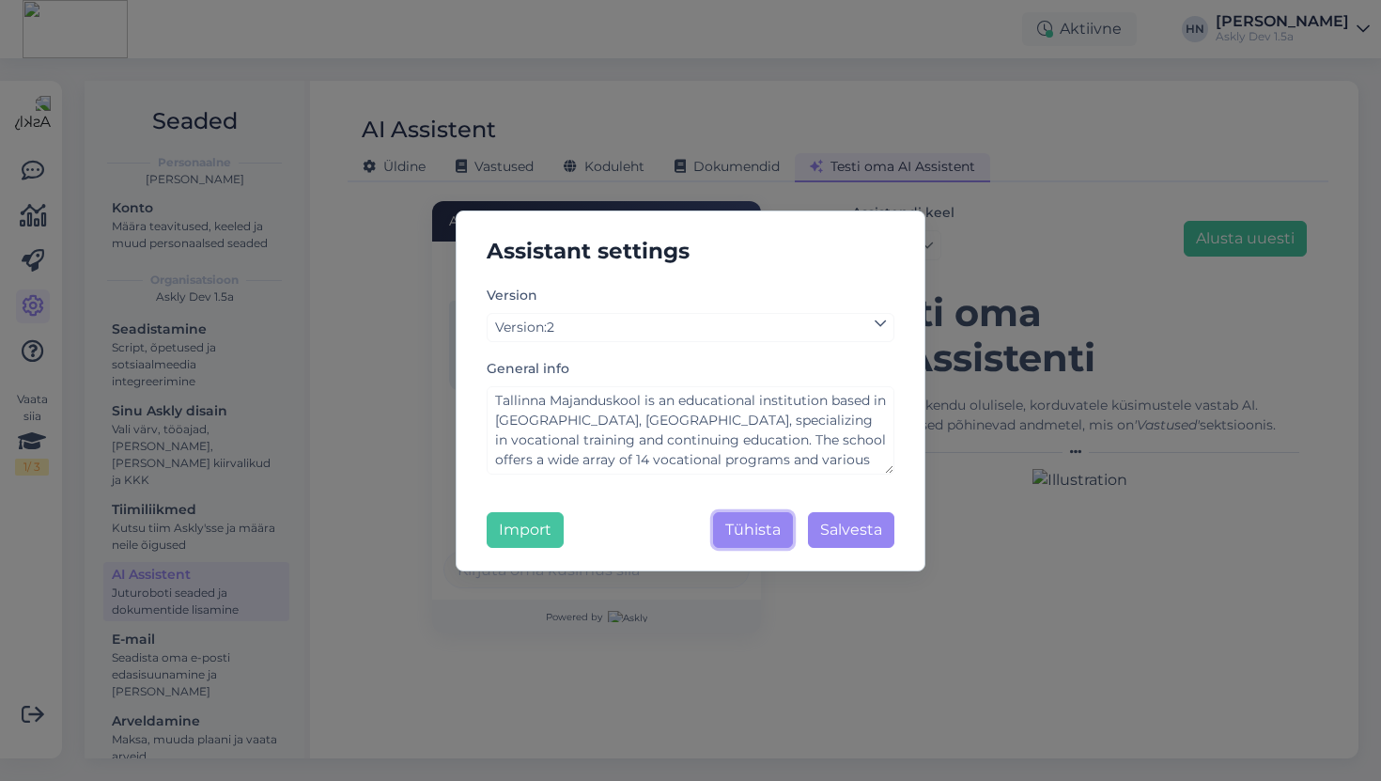
click at [786, 512] on button "Tühista" at bounding box center [753, 530] width 80 height 36
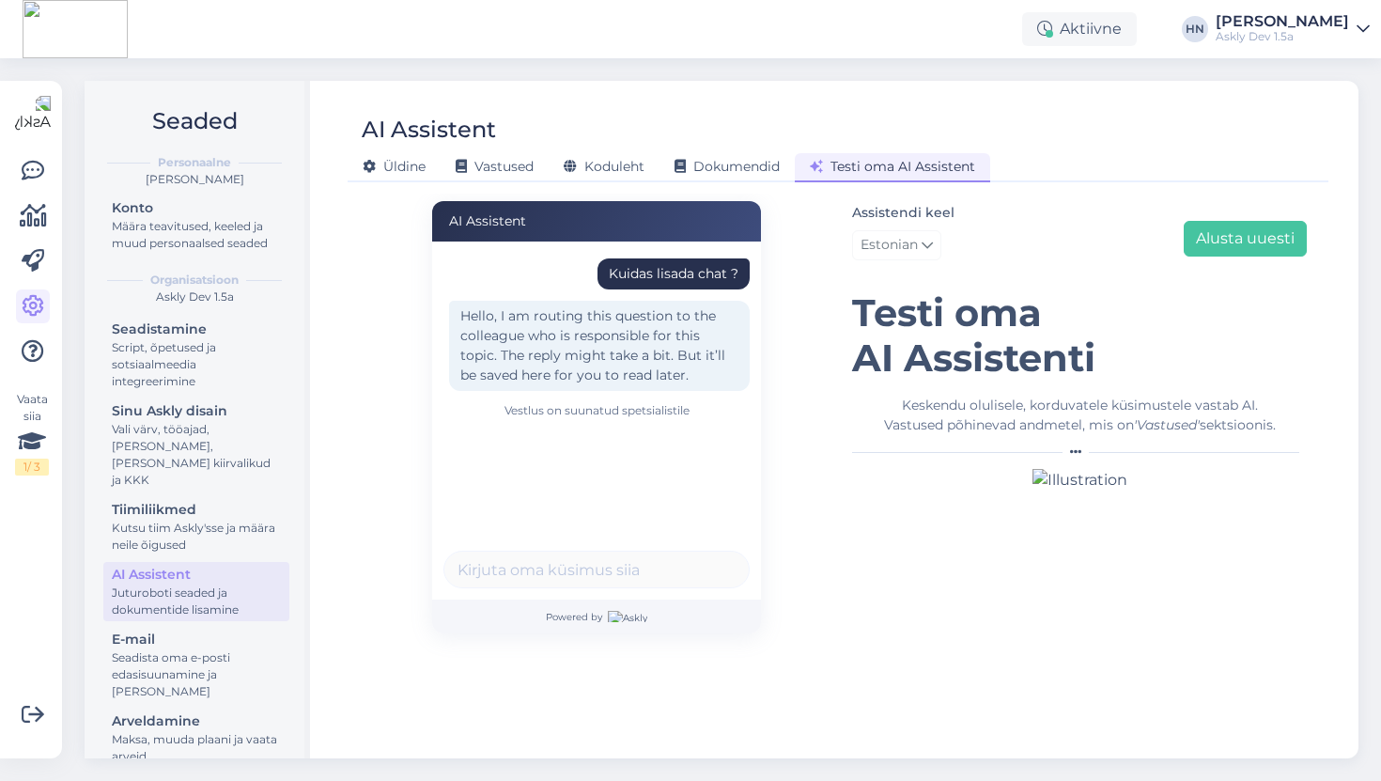
click at [786, 512] on div "AI Assistent Kuidas lisada chat ? Hello, I am routing this question to the coll…" at bounding box center [596, 417] width 483 height 432
click at [711, 301] on div "Hello, I am routing this question to the colleague who is responsible for this …" at bounding box center [599, 346] width 301 height 90
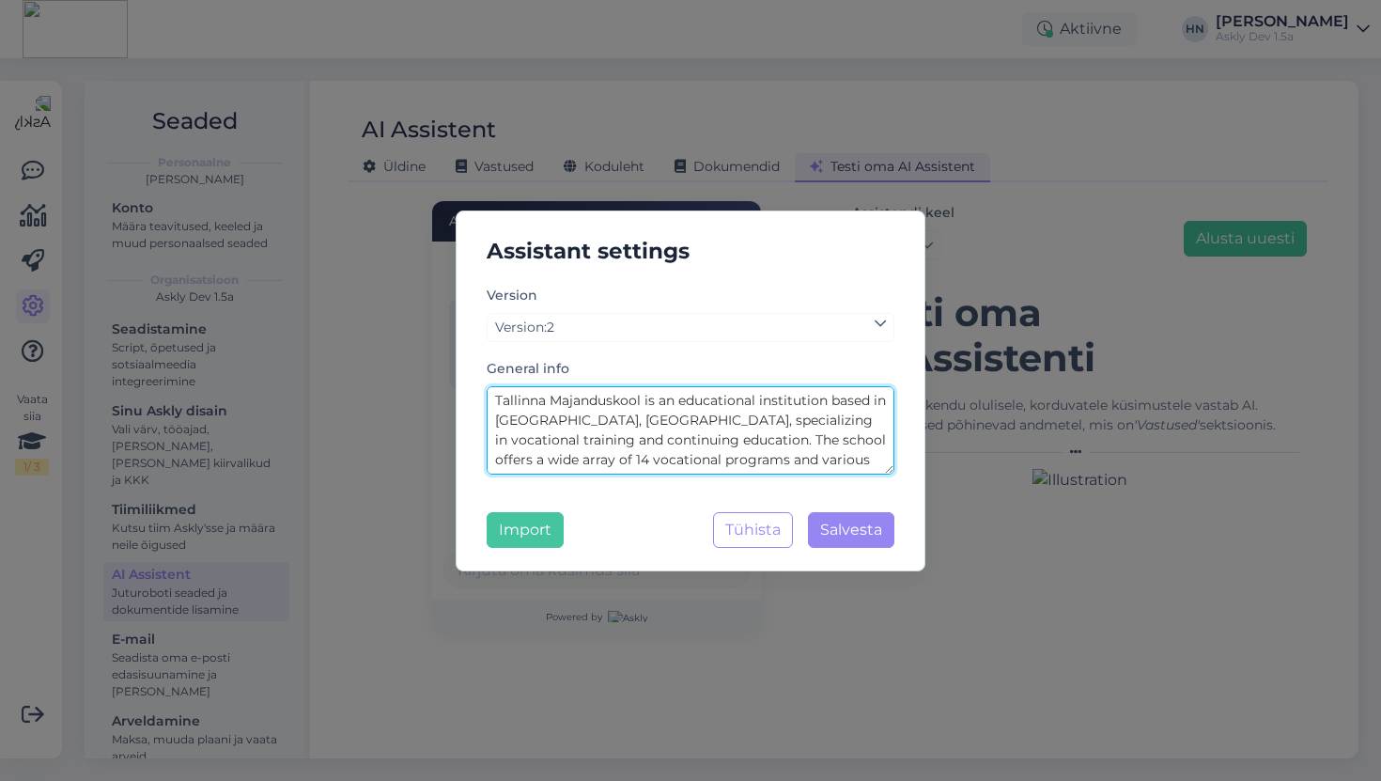
click at [625, 442] on textarea "Tallinna Majanduskool is an educational institution based in Tallinn, Estonia, …" at bounding box center [691, 430] width 408 height 88
click at [625, 443] on textarea "Tallinna Majanduskool is an educational institution based in Tallinn, Estonia, …" at bounding box center [691, 430] width 408 height 88
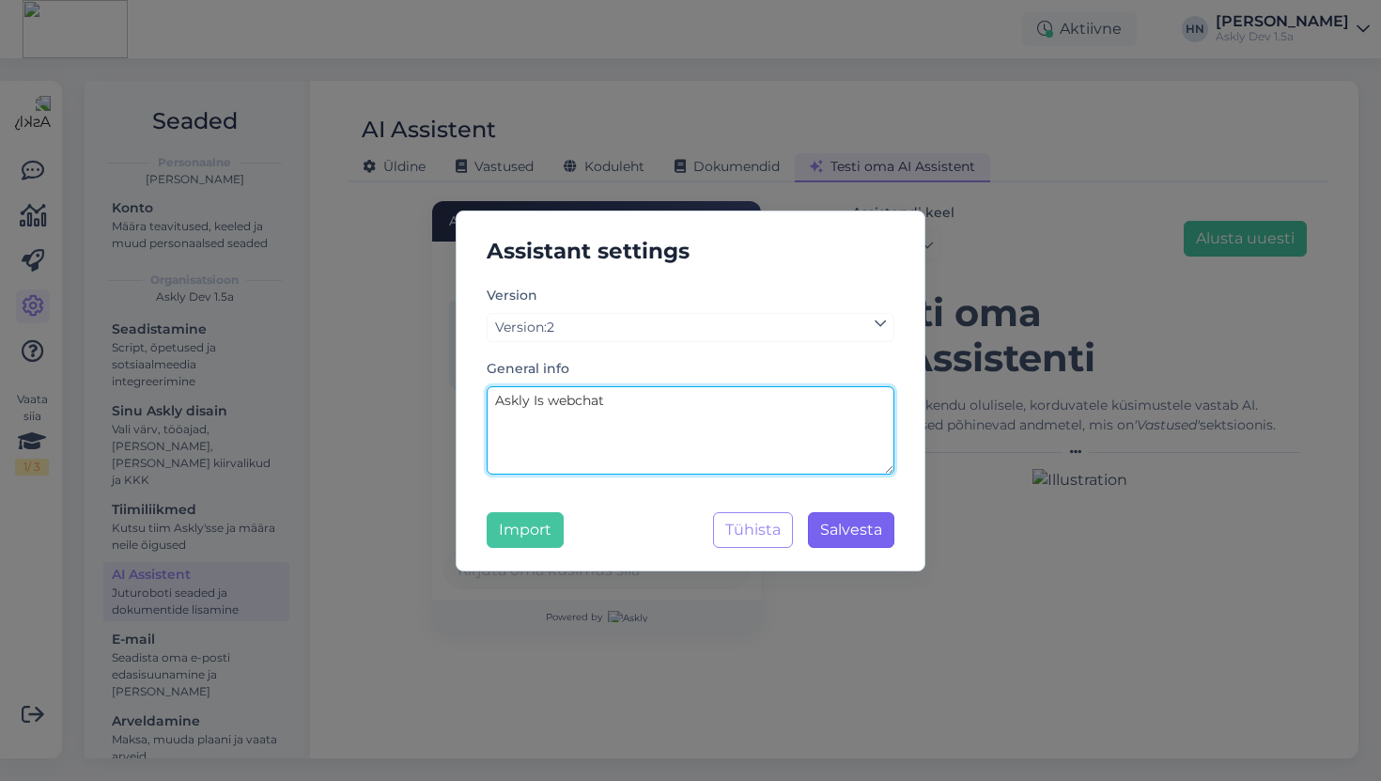
type textarea "Askly Is webchat"
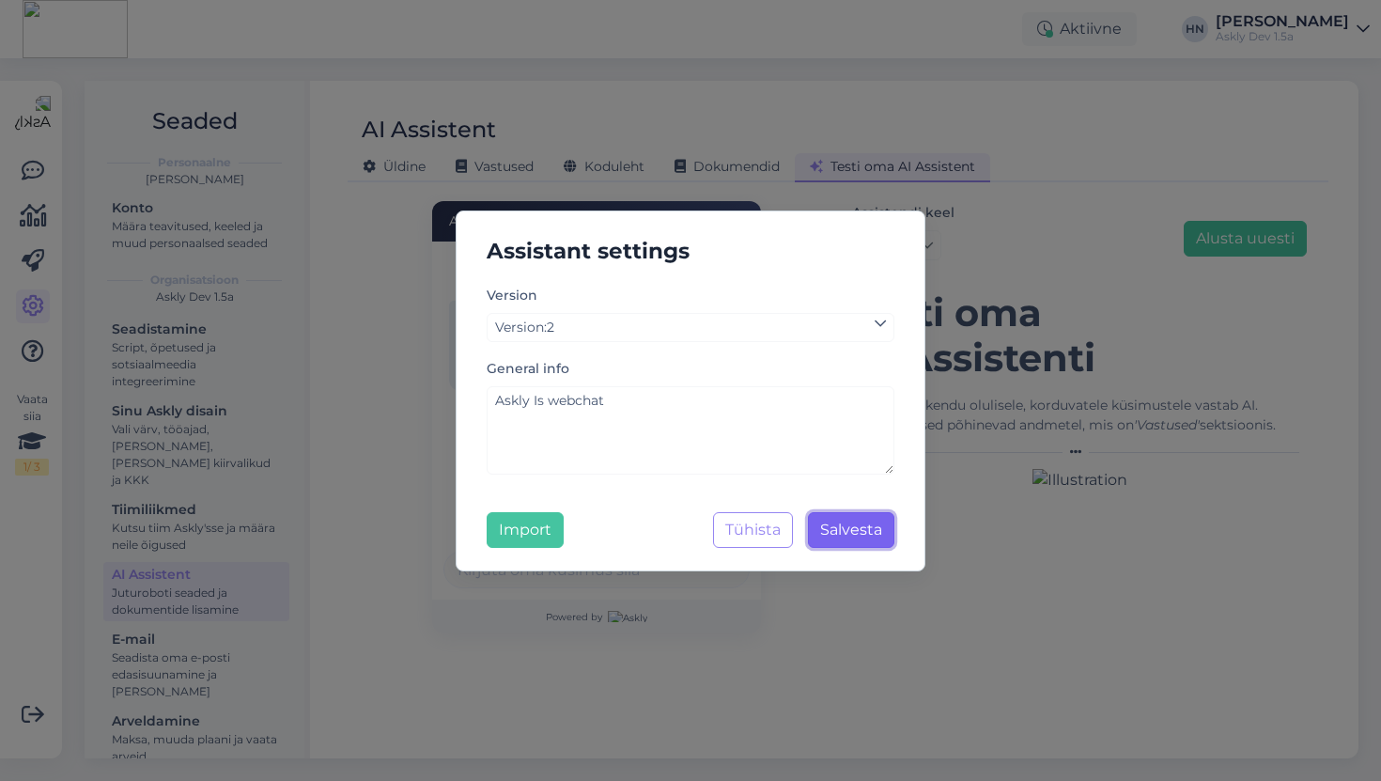
click at [840, 518] on button "Salvesta" at bounding box center [851, 530] width 86 height 36
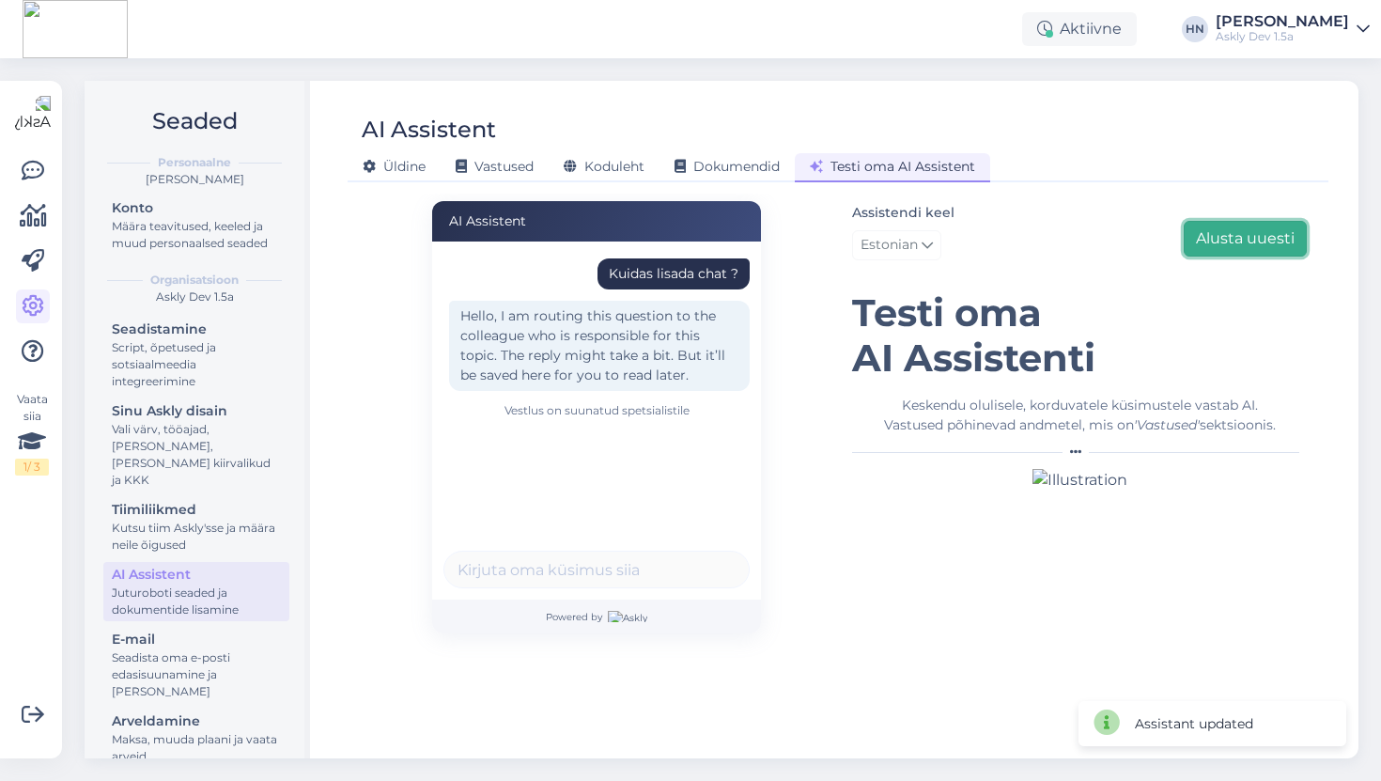
click at [1292, 225] on button "Alusta uuesti" at bounding box center [1245, 239] width 123 height 36
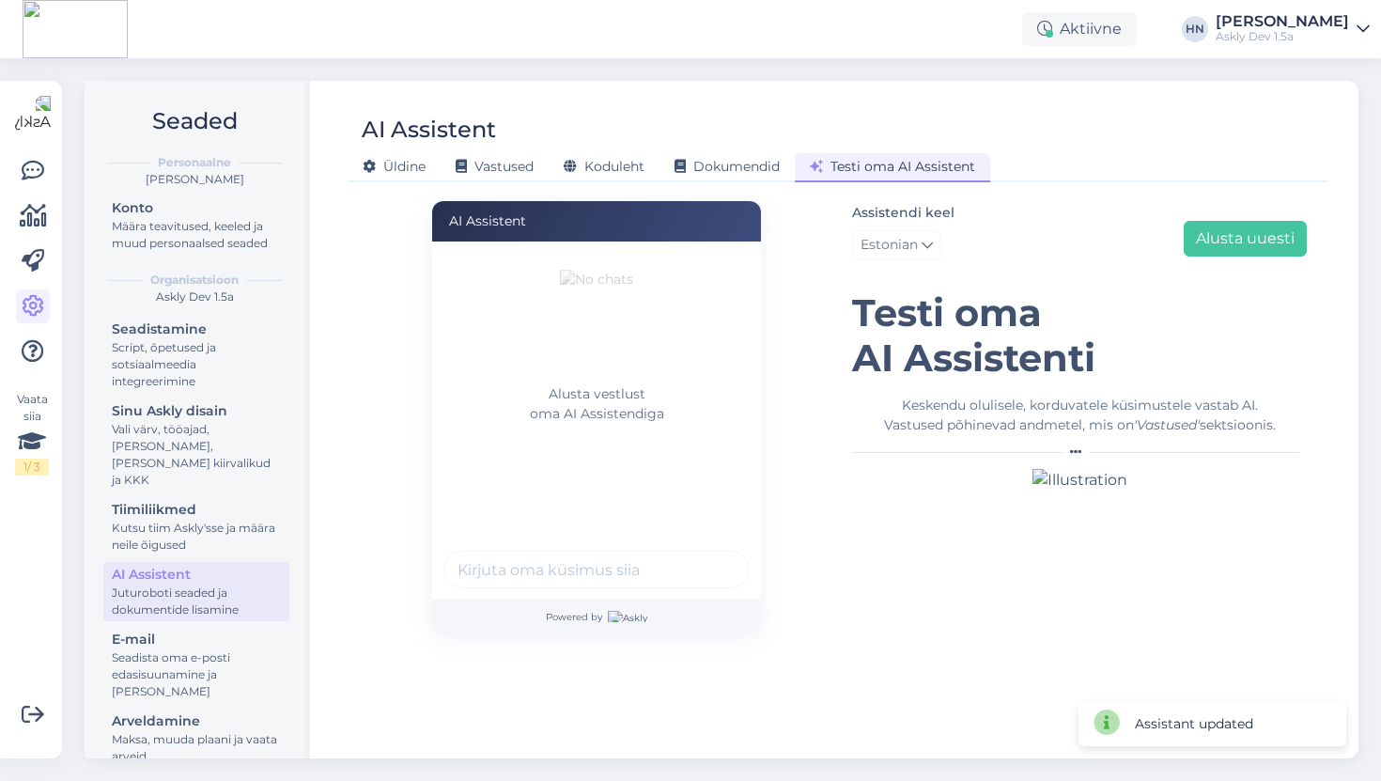
click at [556, 560] on input "text" at bounding box center [596, 569] width 306 height 38
paste input "Kuidas lisada chat ?"
type input "Kuidas lisada chat ?"
click at [710, 555] on button "submit" at bounding box center [724, 569] width 28 height 28
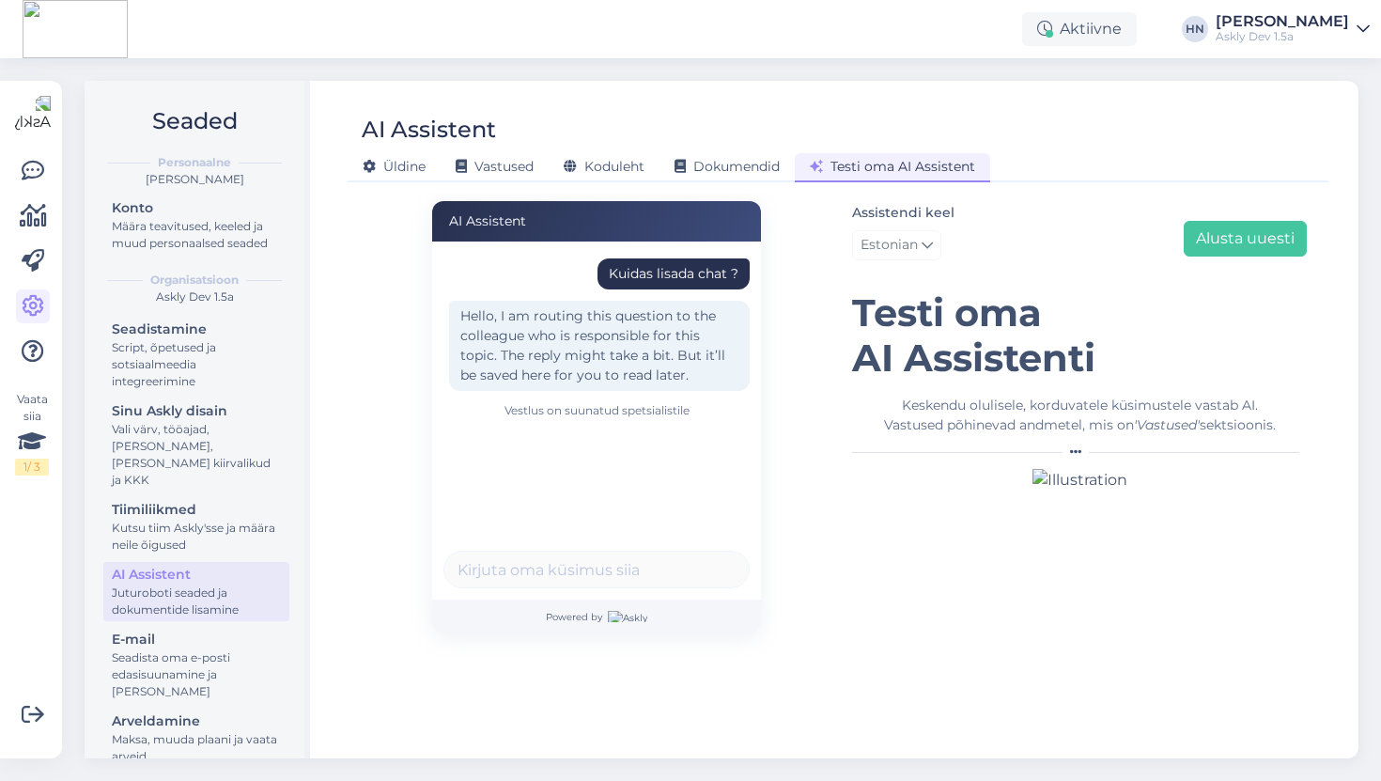
click at [658, 280] on div "Kuidas lisada chat ?" at bounding box center [674, 274] width 130 height 20
copy div "Kuidas lisada chat ?"
click at [1225, 233] on button "Alusta uuesti" at bounding box center [1245, 239] width 123 height 36
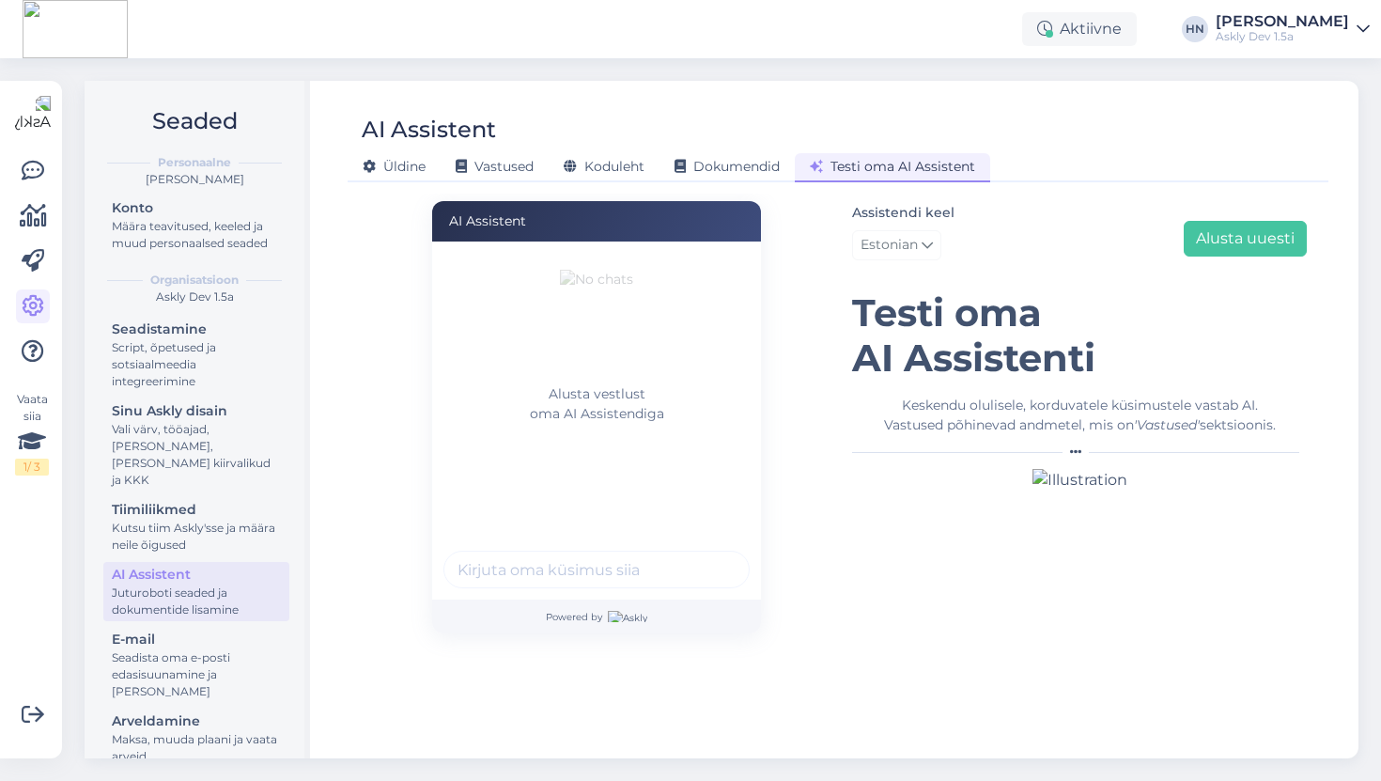
click at [534, 558] on input "text" at bounding box center [596, 569] width 306 height 38
paste input "Kuidas lisada chat ?"
type input "Kuidas lisada chat ?"
click at [710, 555] on button "submit" at bounding box center [724, 569] width 28 height 28
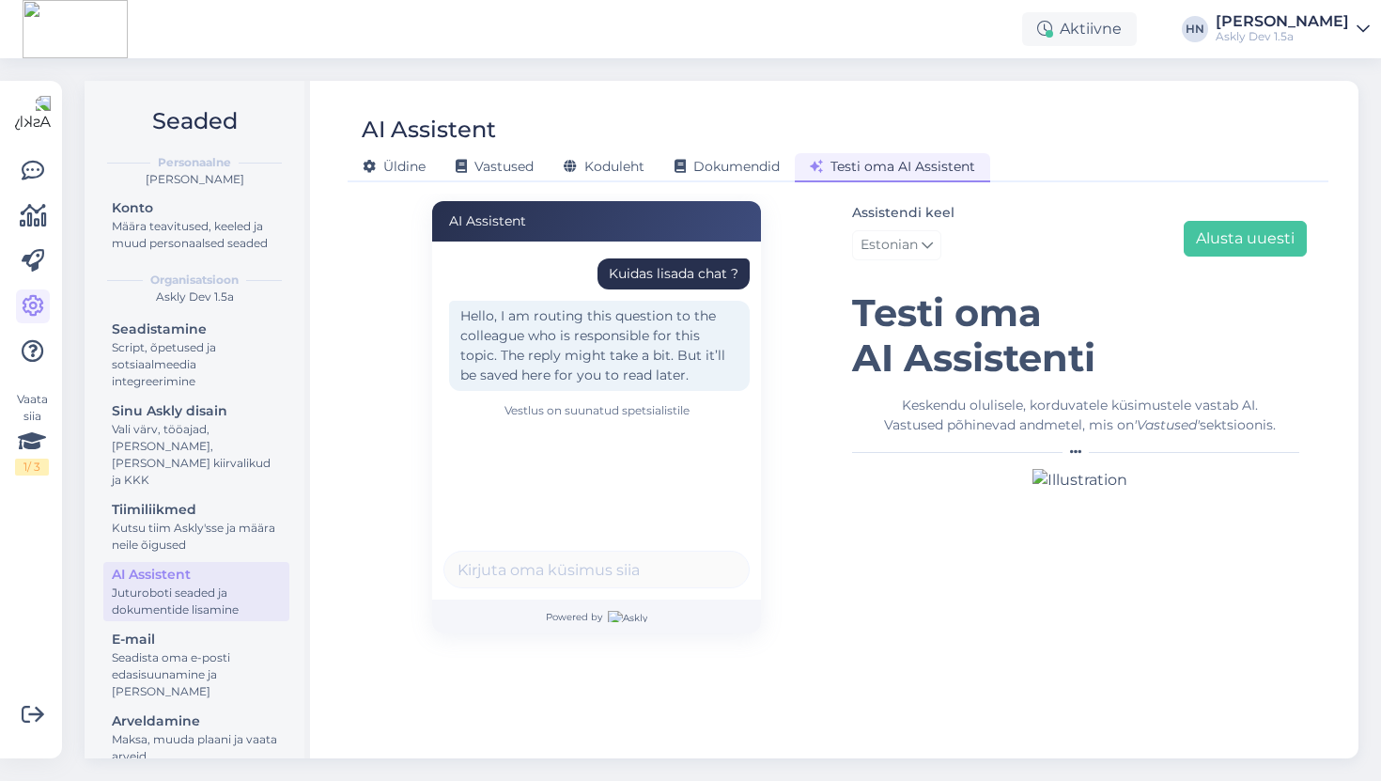
click at [693, 259] on div "Kuidas lisada chat ?" at bounding box center [673, 273] width 152 height 31
click at [681, 271] on div "Kuidas lisada chat ?" at bounding box center [674, 274] width 130 height 20
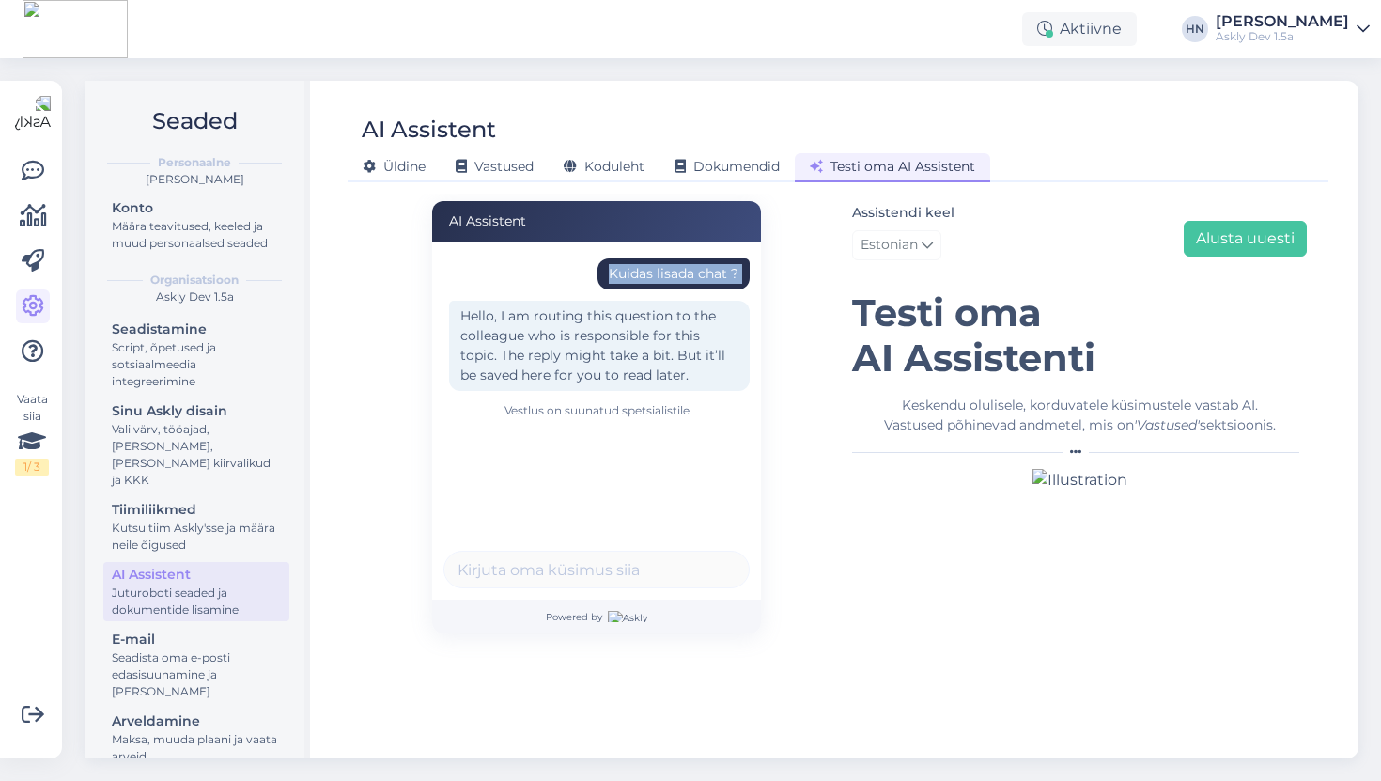
copy div "Kuidas lisada chat ?"
click at [1260, 240] on button "Alusta uuesti" at bounding box center [1245, 239] width 123 height 36
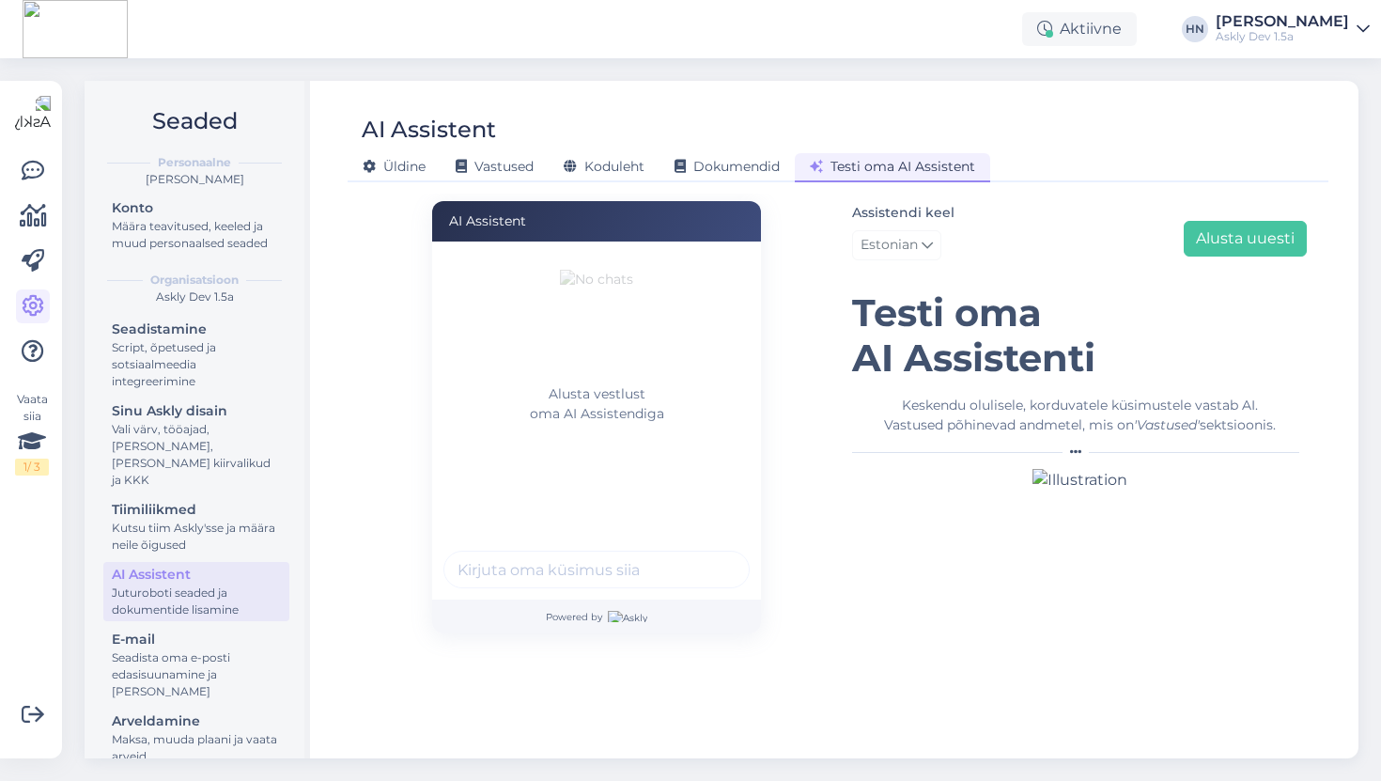
click at [571, 545] on div "Alusta vestlust oma AI Assistendiga" at bounding box center [596, 420] width 329 height 358
click at [571, 548] on div "Alusta vestlust oma AI Assistendiga" at bounding box center [596, 420] width 329 height 358
click at [571, 551] on input "text" at bounding box center [596, 569] width 306 height 38
click at [569, 570] on input "text" at bounding box center [596, 569] width 306 height 38
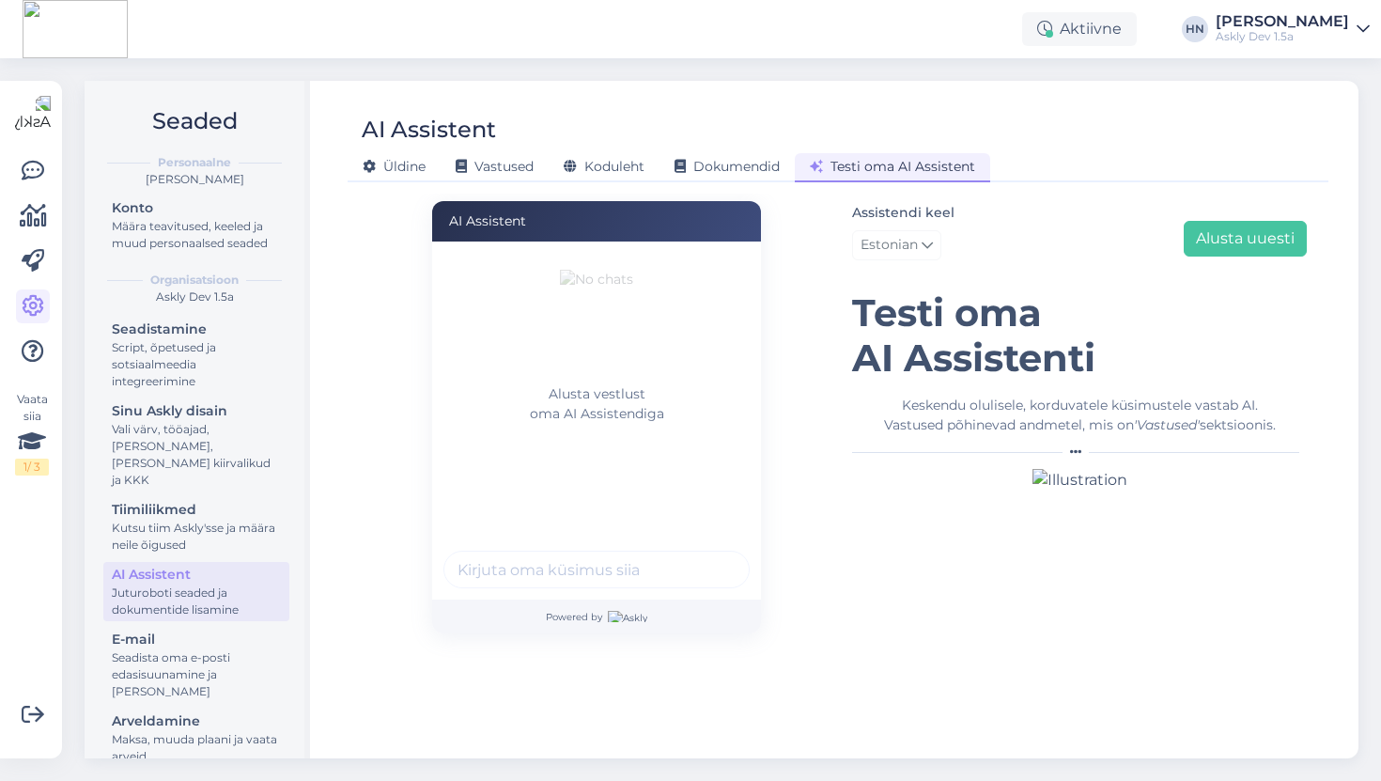
paste input "Kuidas lisada chat ?"
type input "Kuidas lisada chat ?"
click at [710, 555] on button "submit" at bounding box center [724, 569] width 28 height 28
click at [550, 477] on div "Kuidas lisada chat ?" at bounding box center [602, 388] width 318 height 282
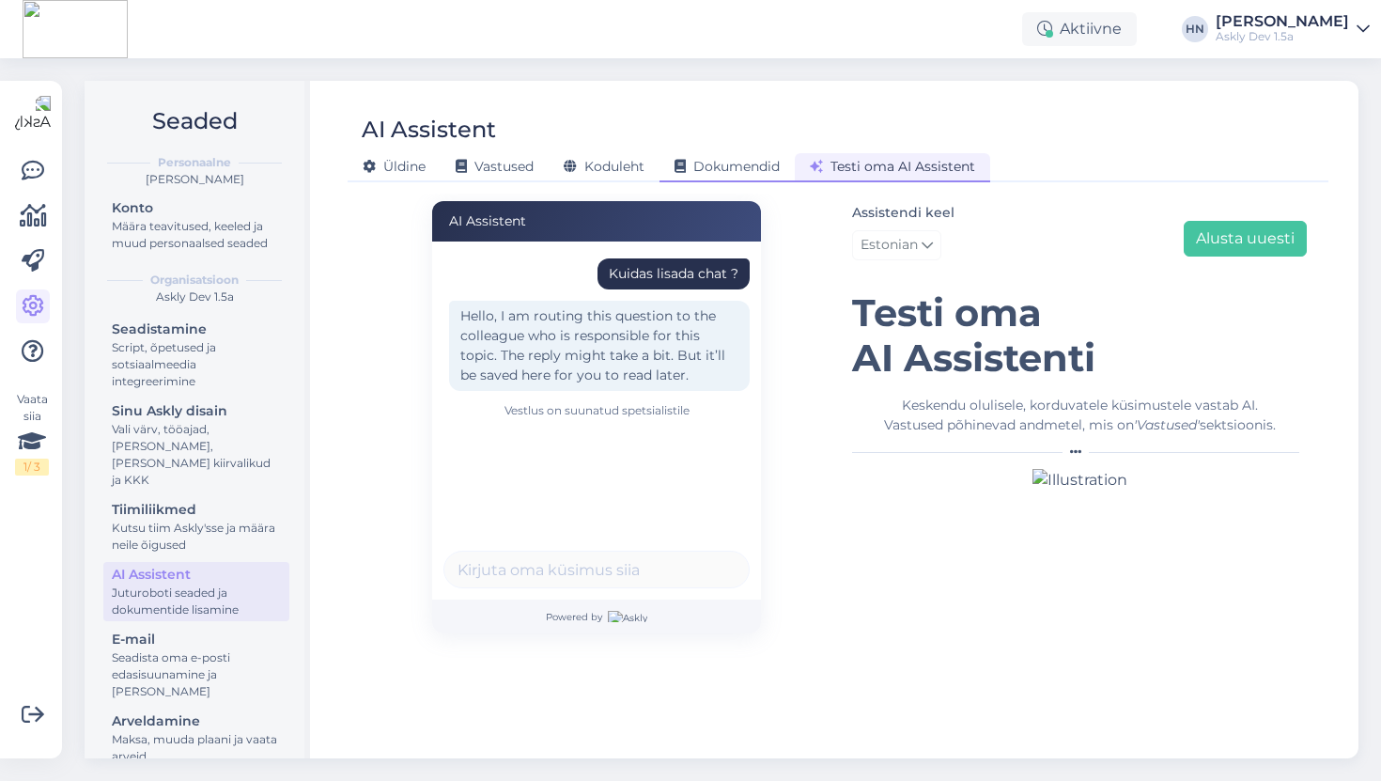
click at [691, 161] on span "Dokumendid" at bounding box center [726, 166] width 105 height 17
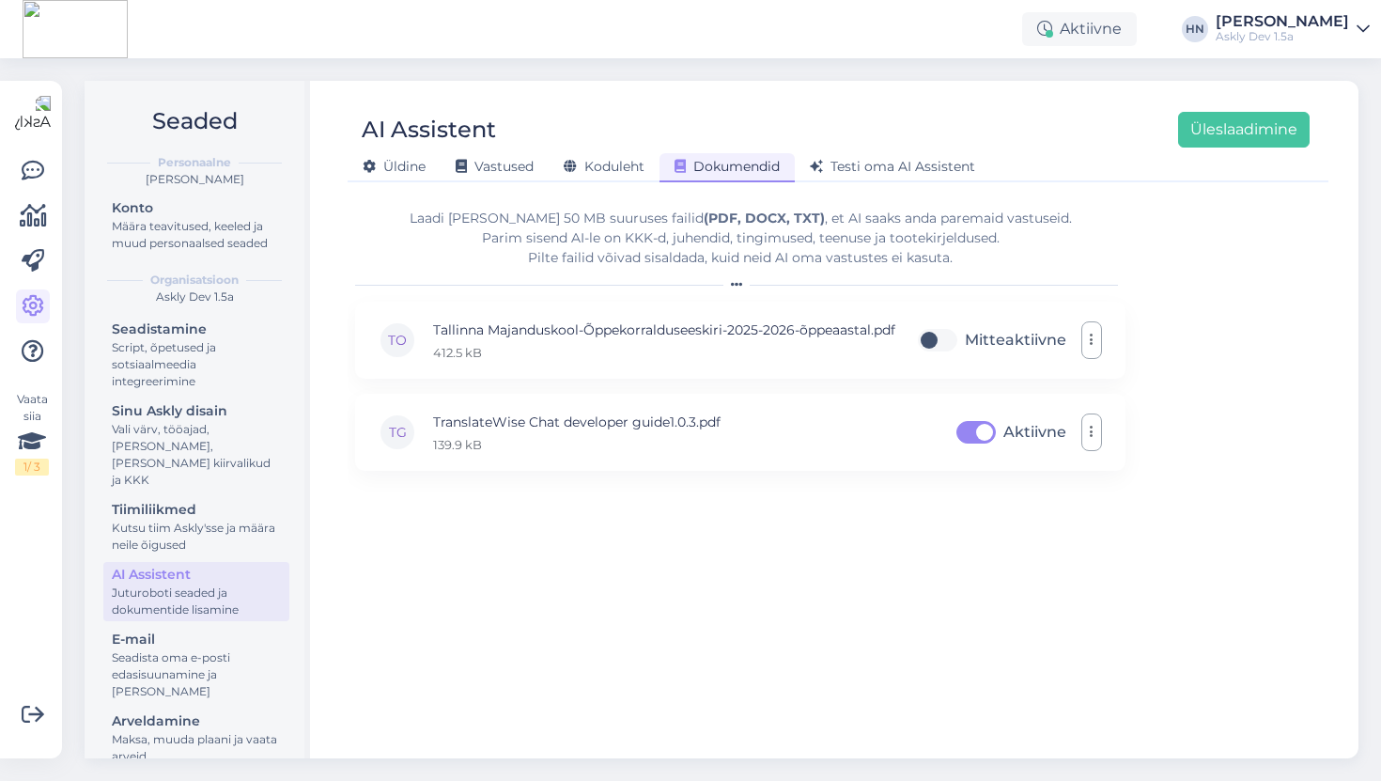
click at [1240, 36] on div "Askly Dev 1.5a" at bounding box center [1282, 36] width 133 height 15
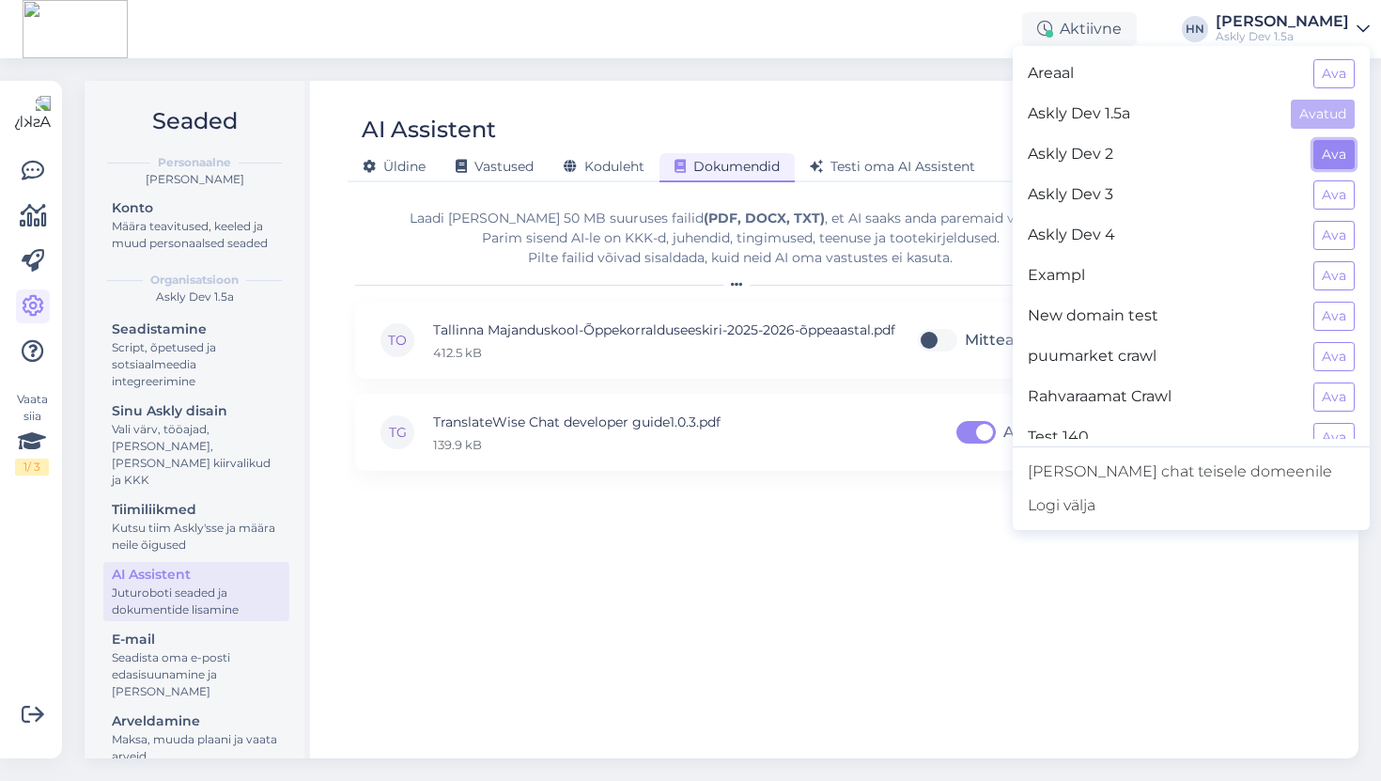
click at [1328, 149] on button "Ava" at bounding box center [1333, 154] width 41 height 29
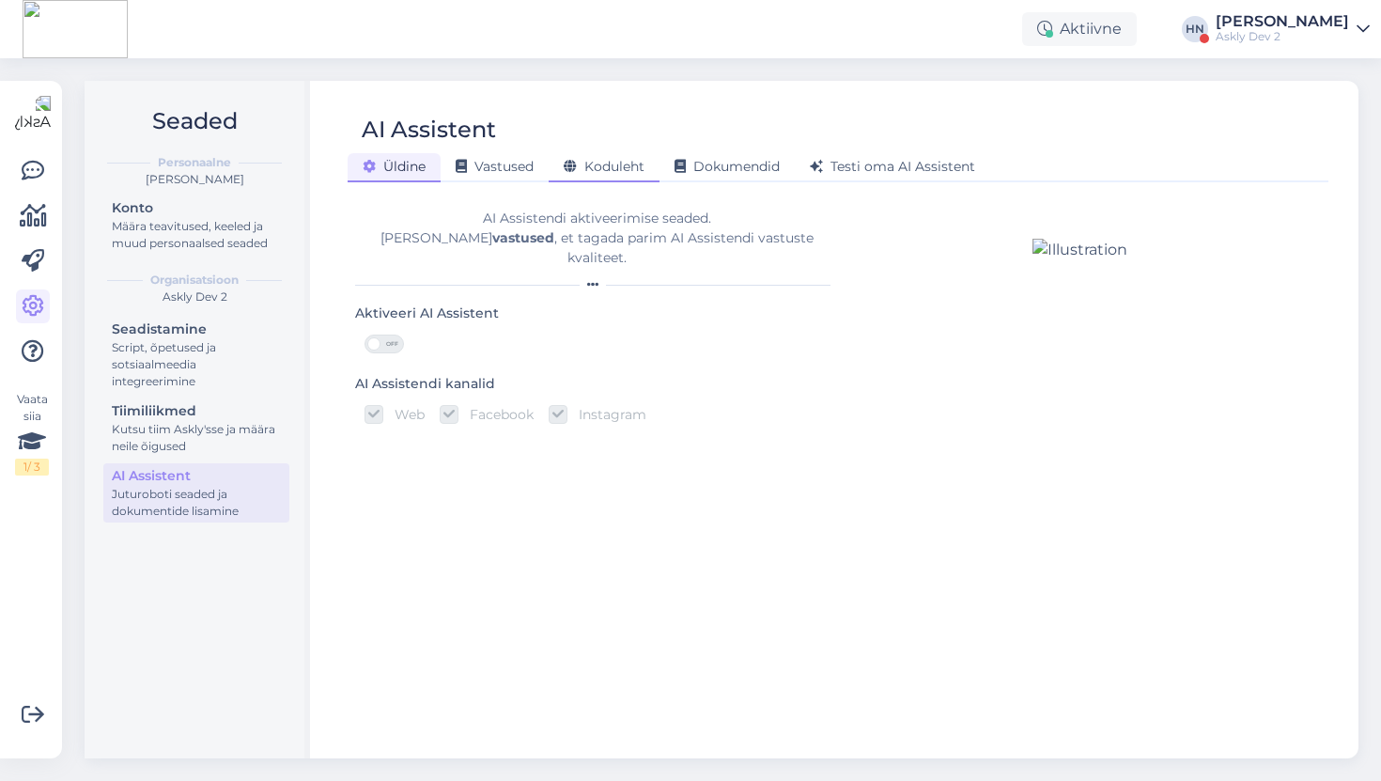
click at [646, 160] on div "Koduleht" at bounding box center [604, 167] width 111 height 29
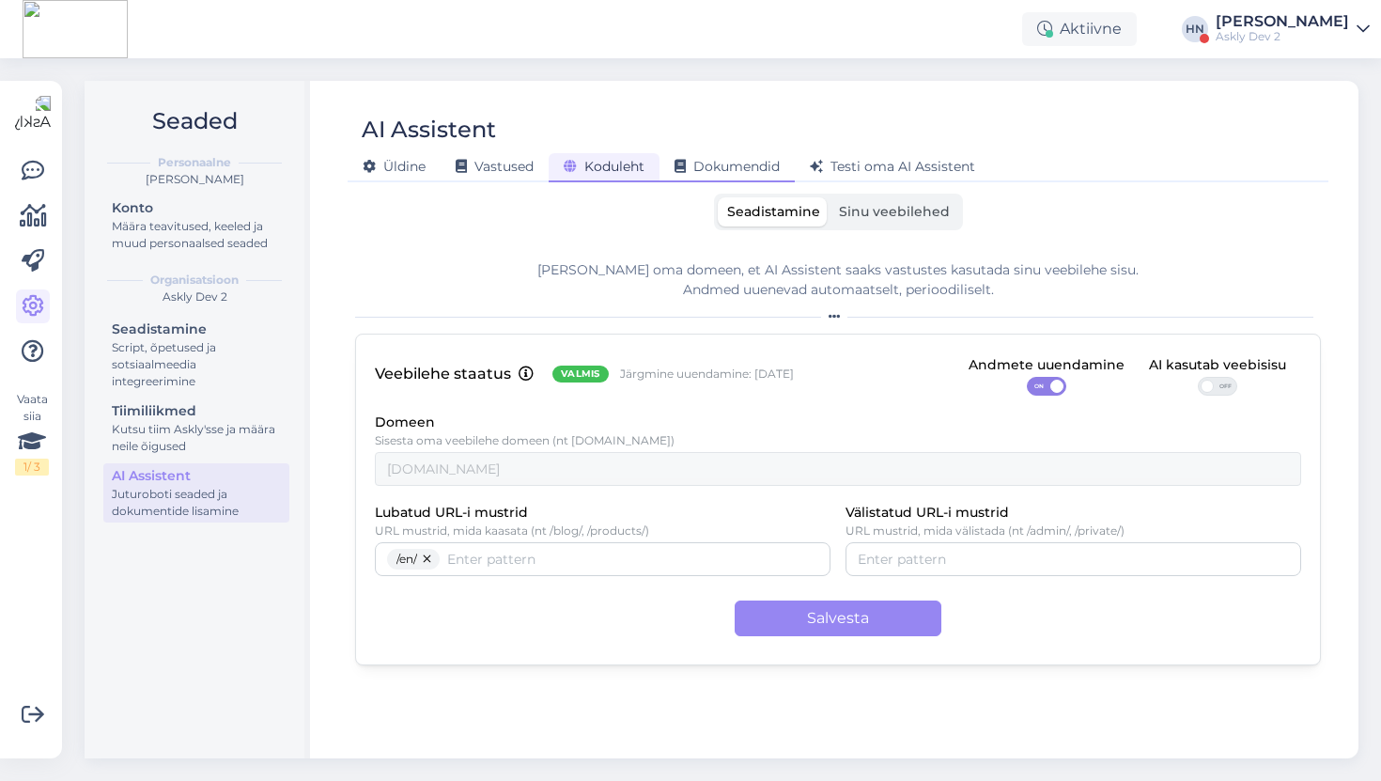
click at [710, 163] on span "Dokumendid" at bounding box center [726, 166] width 105 height 17
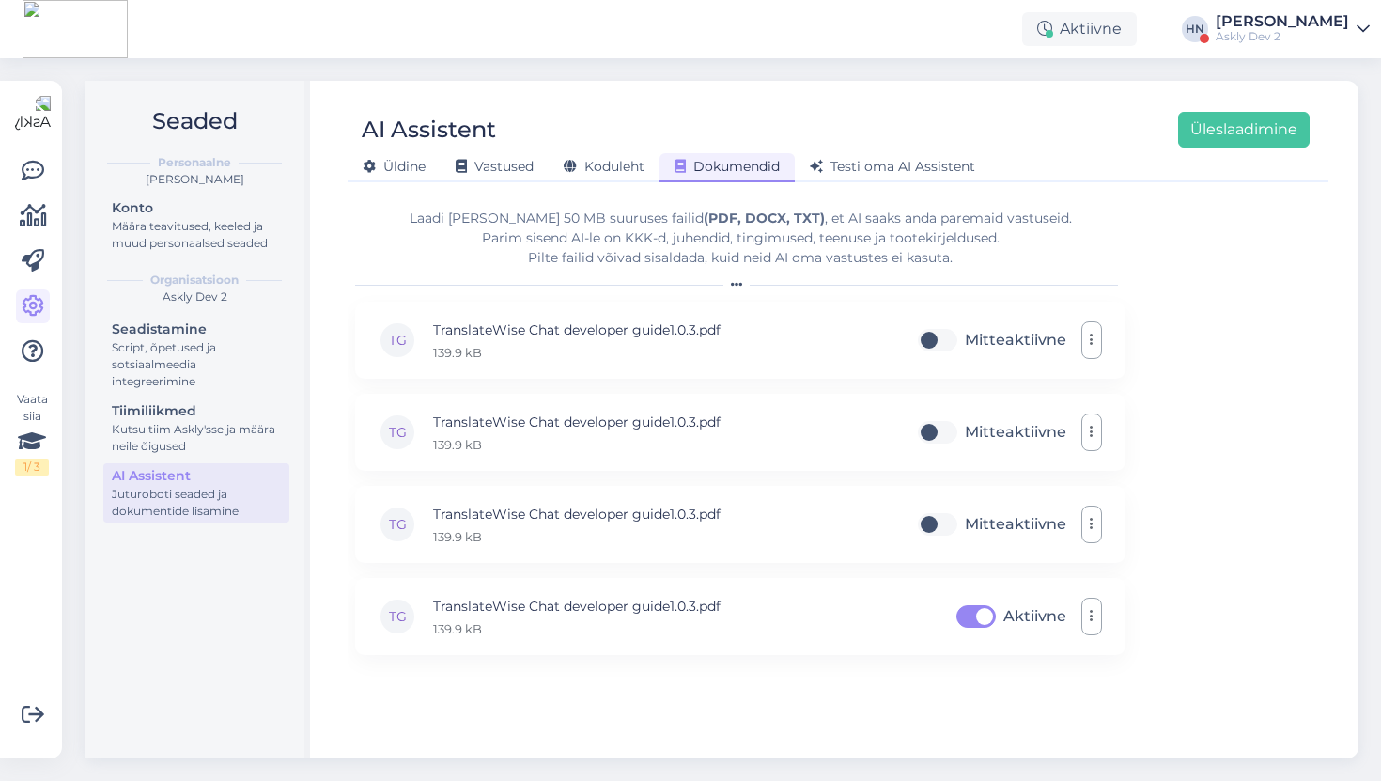
click at [531, 144] on div "AI Assistent Üleslaadimine" at bounding box center [829, 130] width 962 height 36
click at [512, 155] on div "Vastused" at bounding box center [495, 167] width 108 height 29
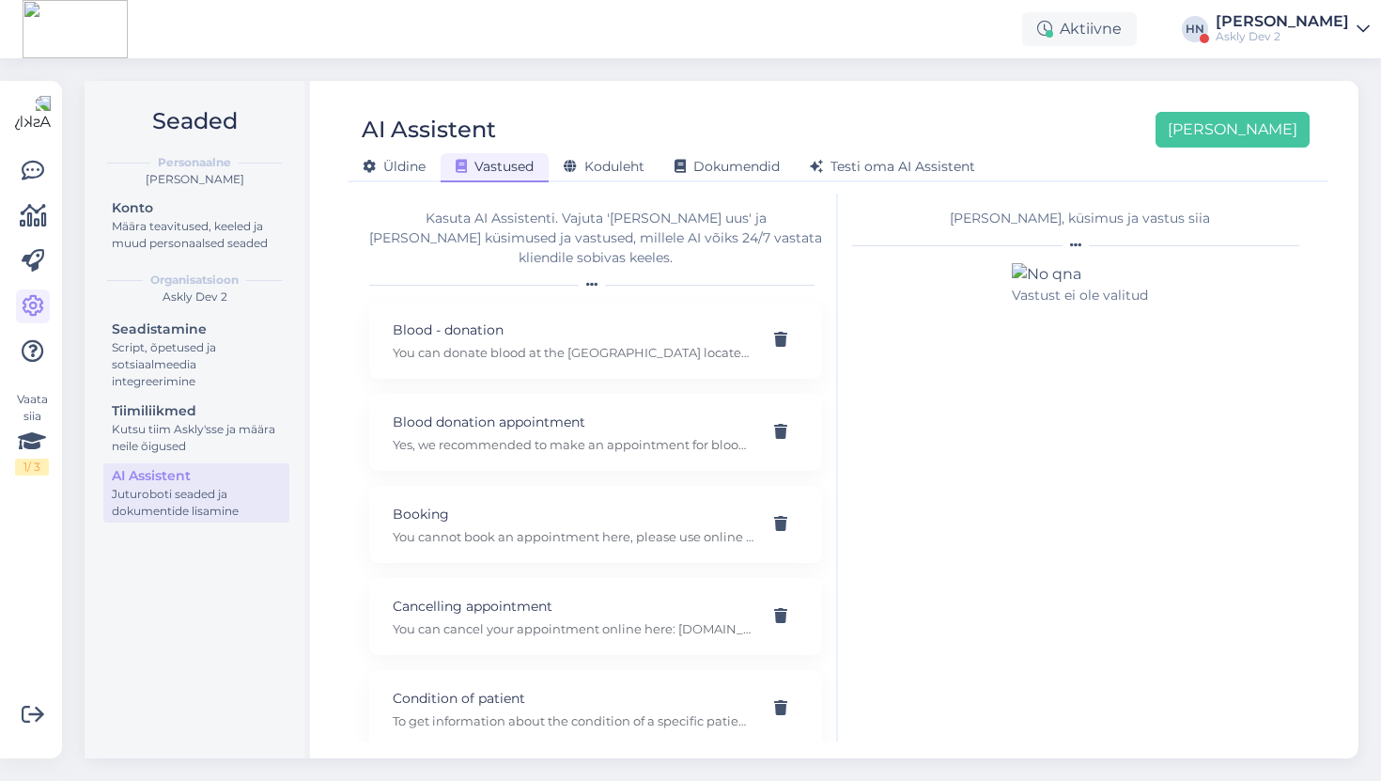
click at [581, 217] on div "Kasuta AI Assistenti. Vajuta 'Lisa uus' ja lisa küsimused ja vastused, millele …" at bounding box center [595, 238] width 453 height 59
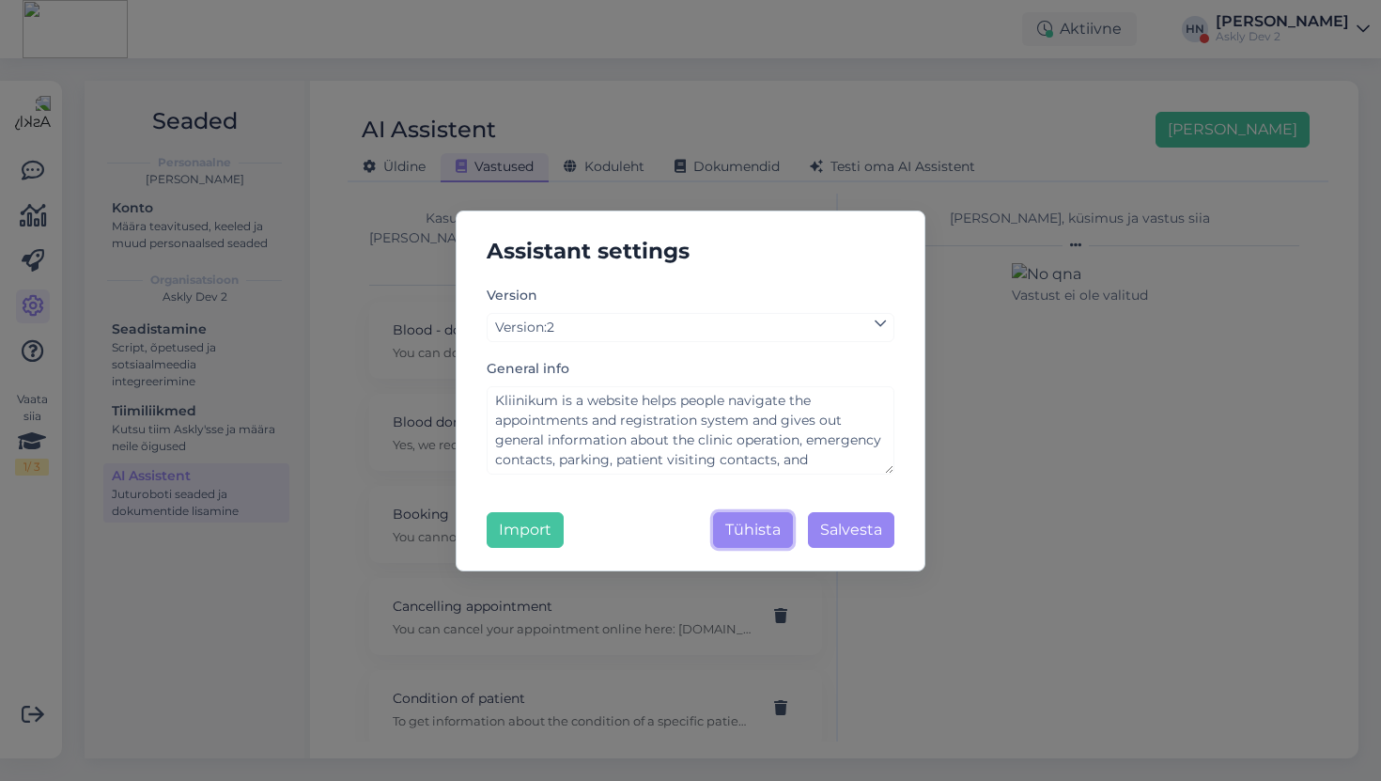
click at [742, 527] on button "Tühista" at bounding box center [753, 530] width 80 height 36
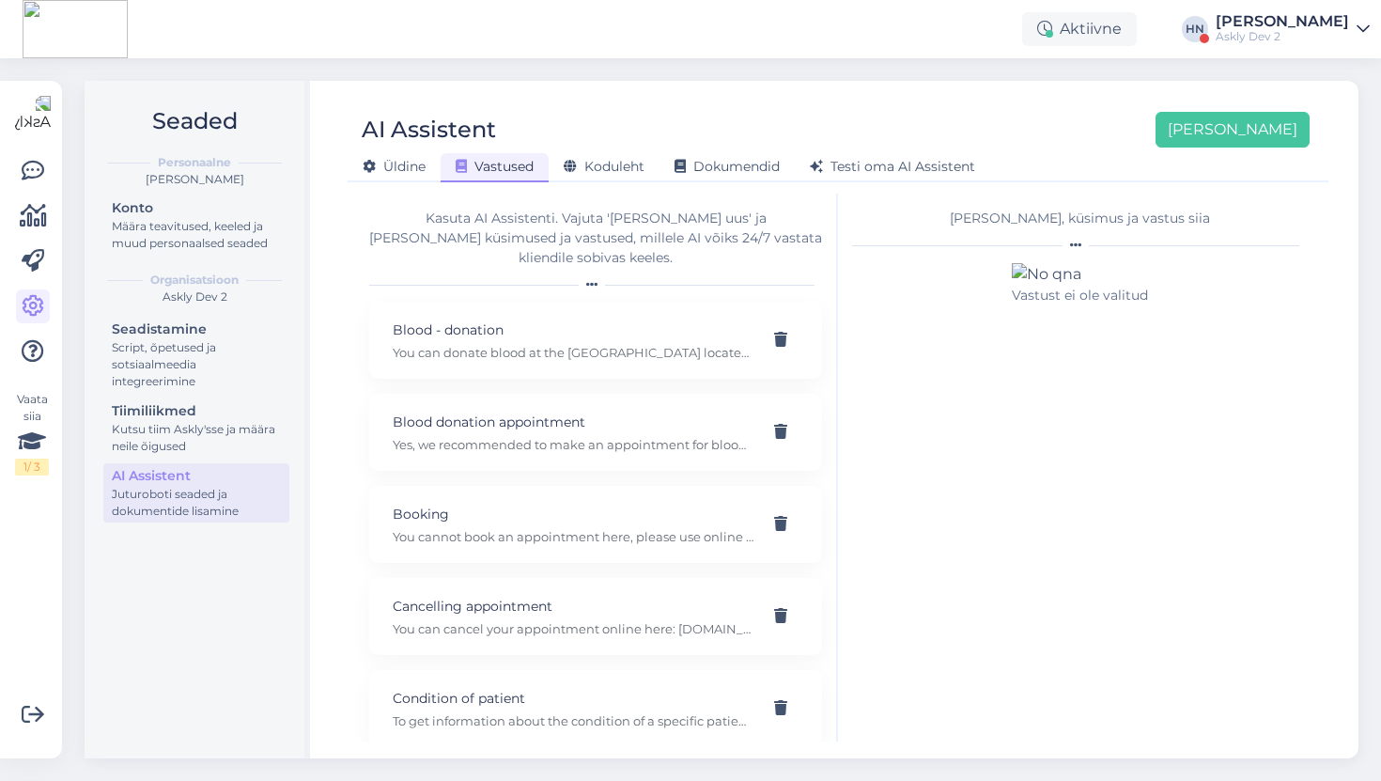
click at [1290, 27] on div "[PERSON_NAME]" at bounding box center [1282, 21] width 133 height 15
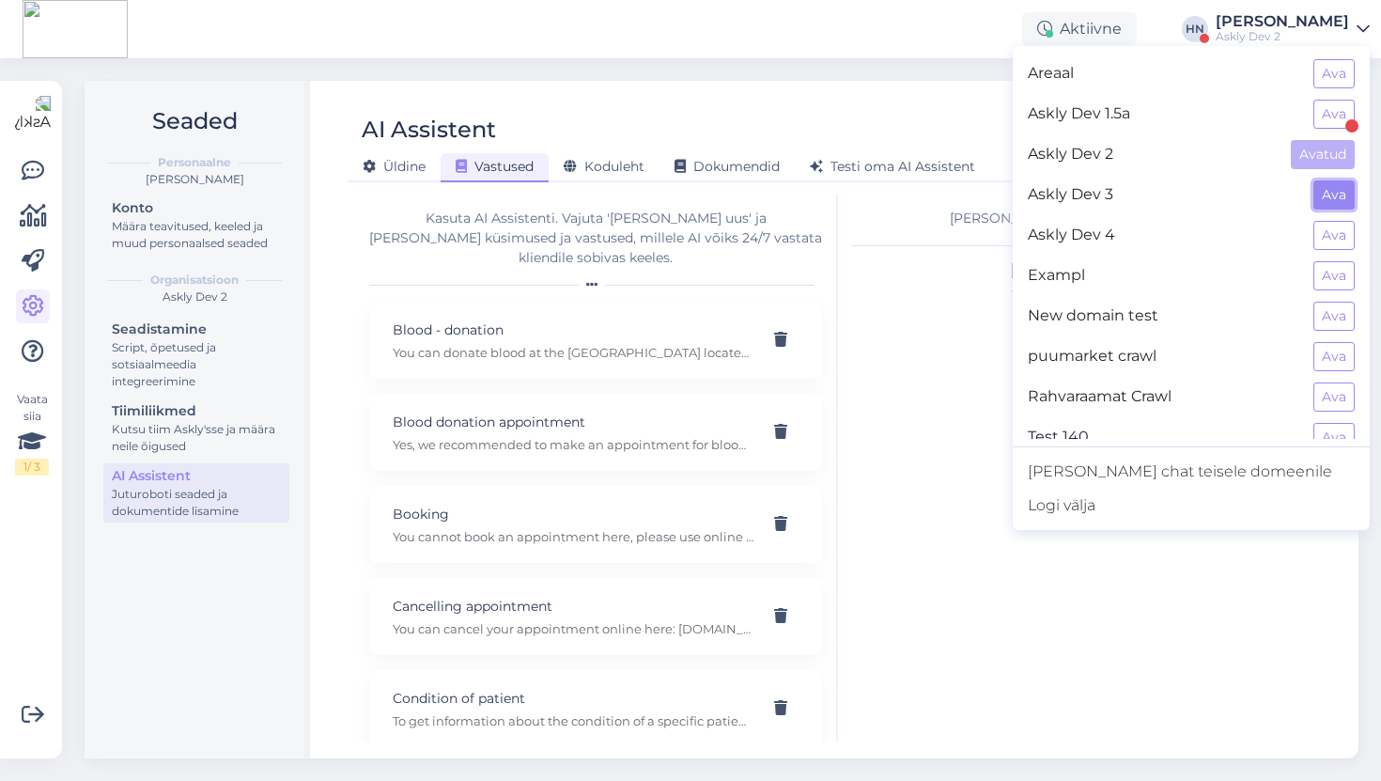
click at [1337, 192] on button "Ava" at bounding box center [1333, 194] width 41 height 29
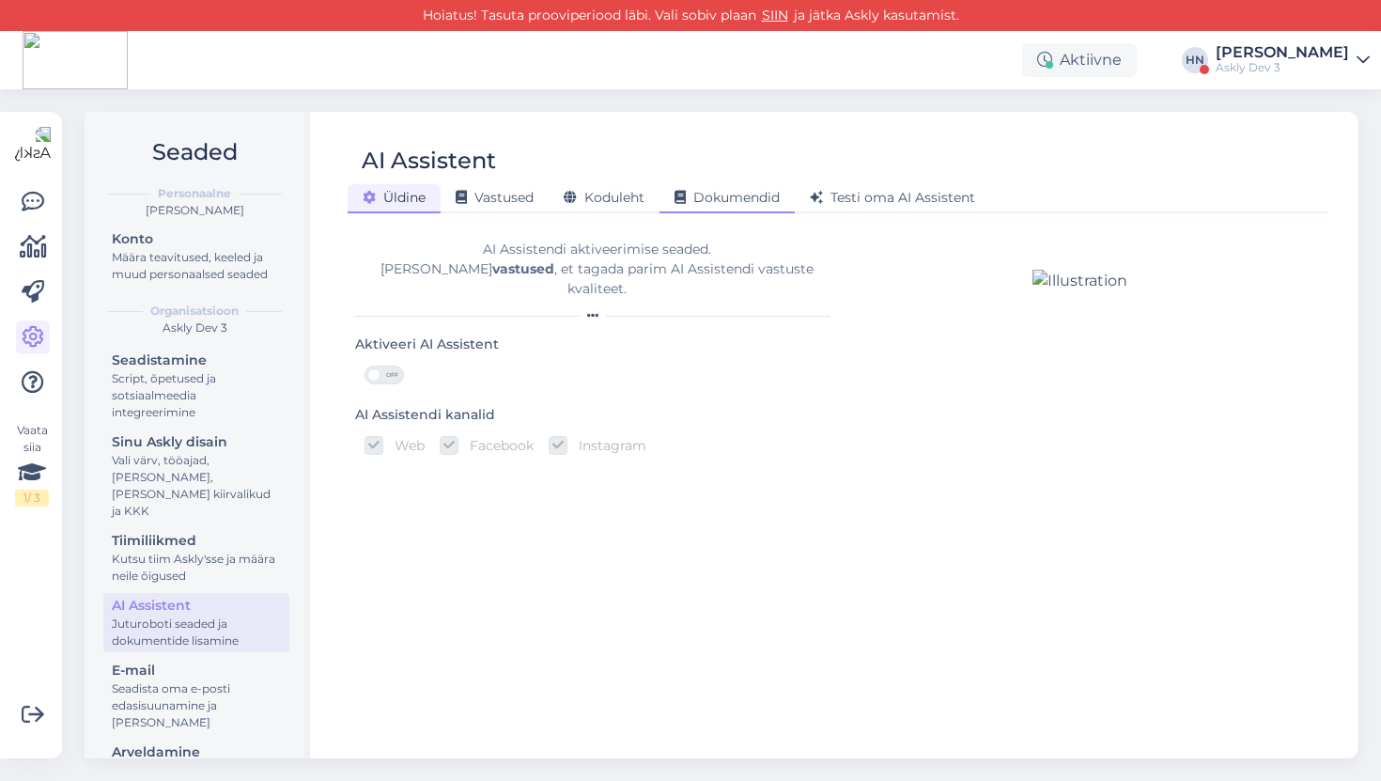
click at [758, 206] on div "Dokumendid" at bounding box center [726, 198] width 135 height 29
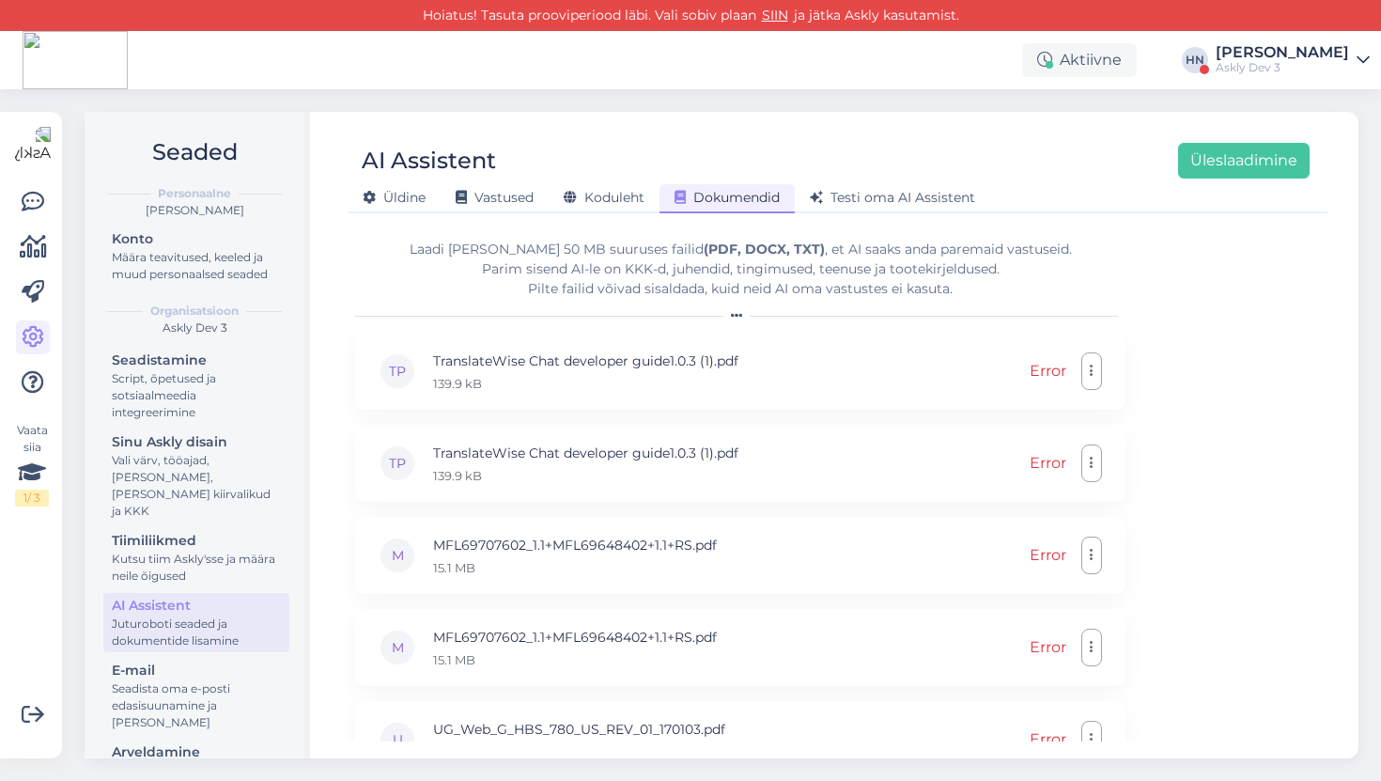
click at [766, 278] on div "Laadi üles kuni 50 MB suuruses failid (PDF, DOCX, TXT) , et AI saaks anda parem…" at bounding box center [740, 269] width 770 height 59
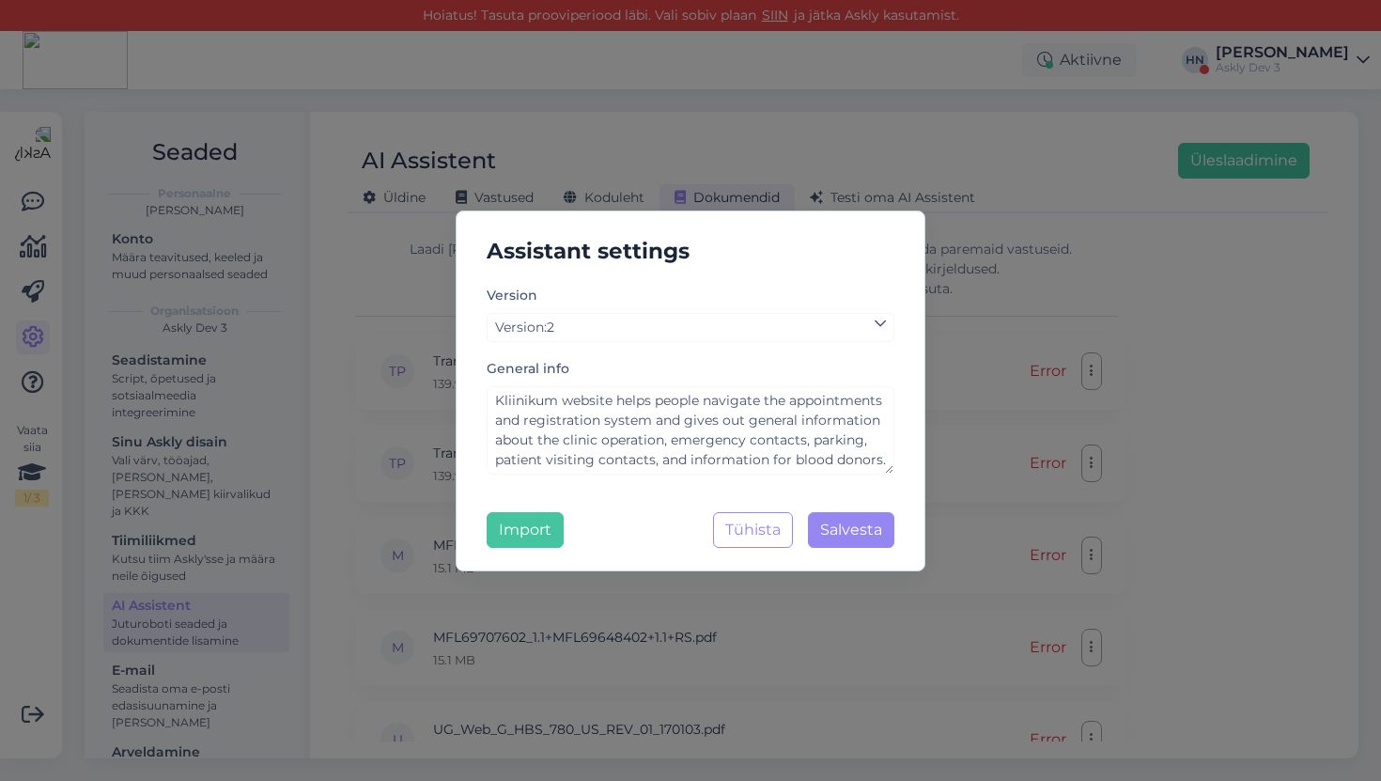
click at [776, 549] on div "Assistant settings Version Version : 2 General info Kliinikum website helps peo…" at bounding box center [691, 390] width 470 height 361
click at [775, 543] on button "Tühista" at bounding box center [753, 530] width 80 height 36
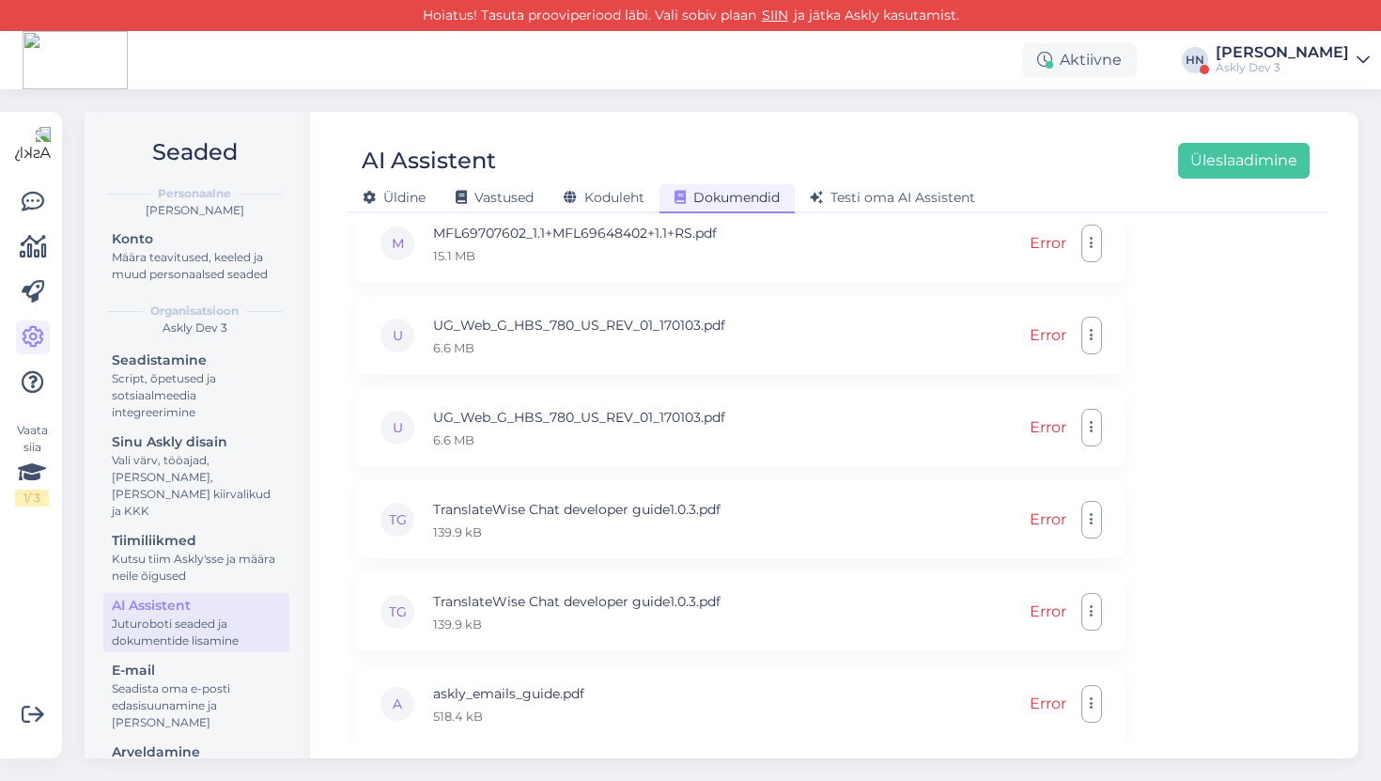
scroll to position [497, 0]
click at [1315, 56] on div "[PERSON_NAME]" at bounding box center [1282, 52] width 133 height 15
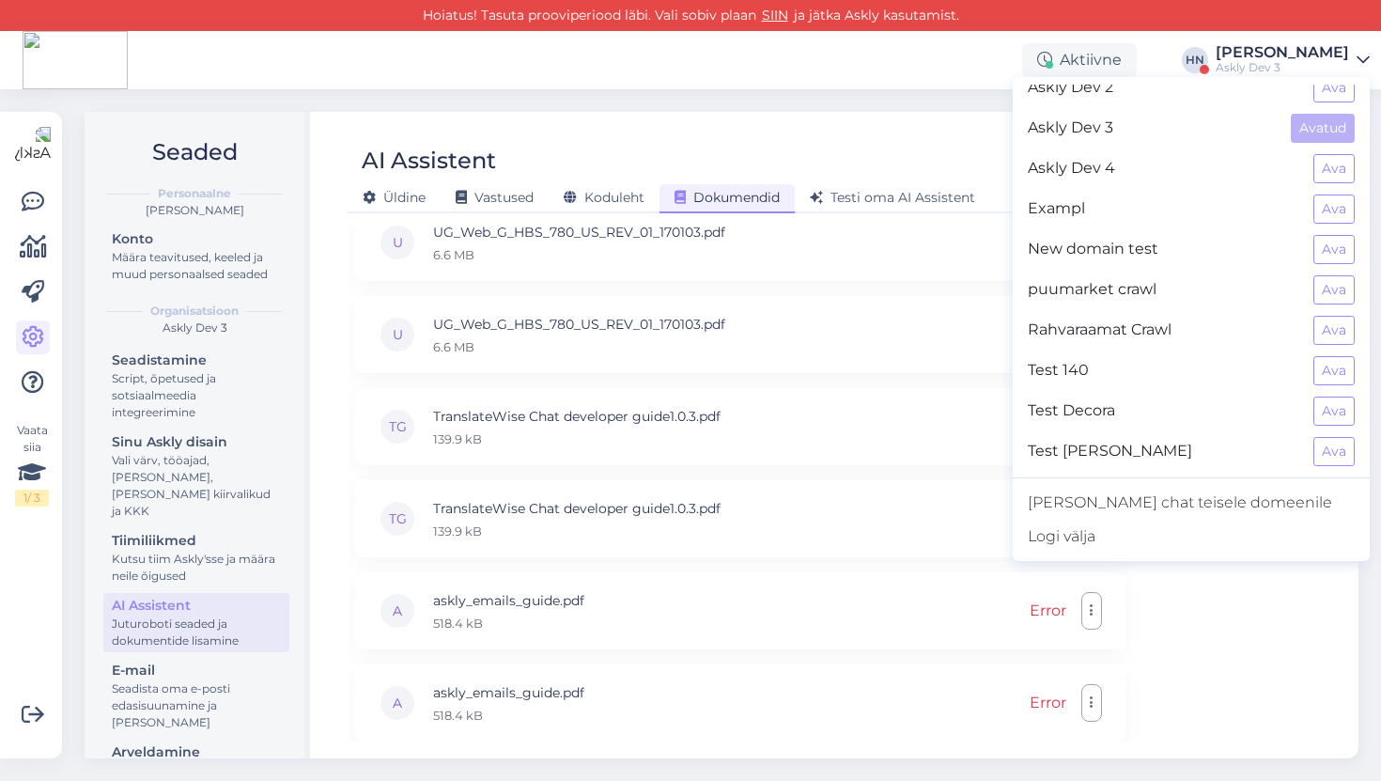
scroll to position [84, 0]
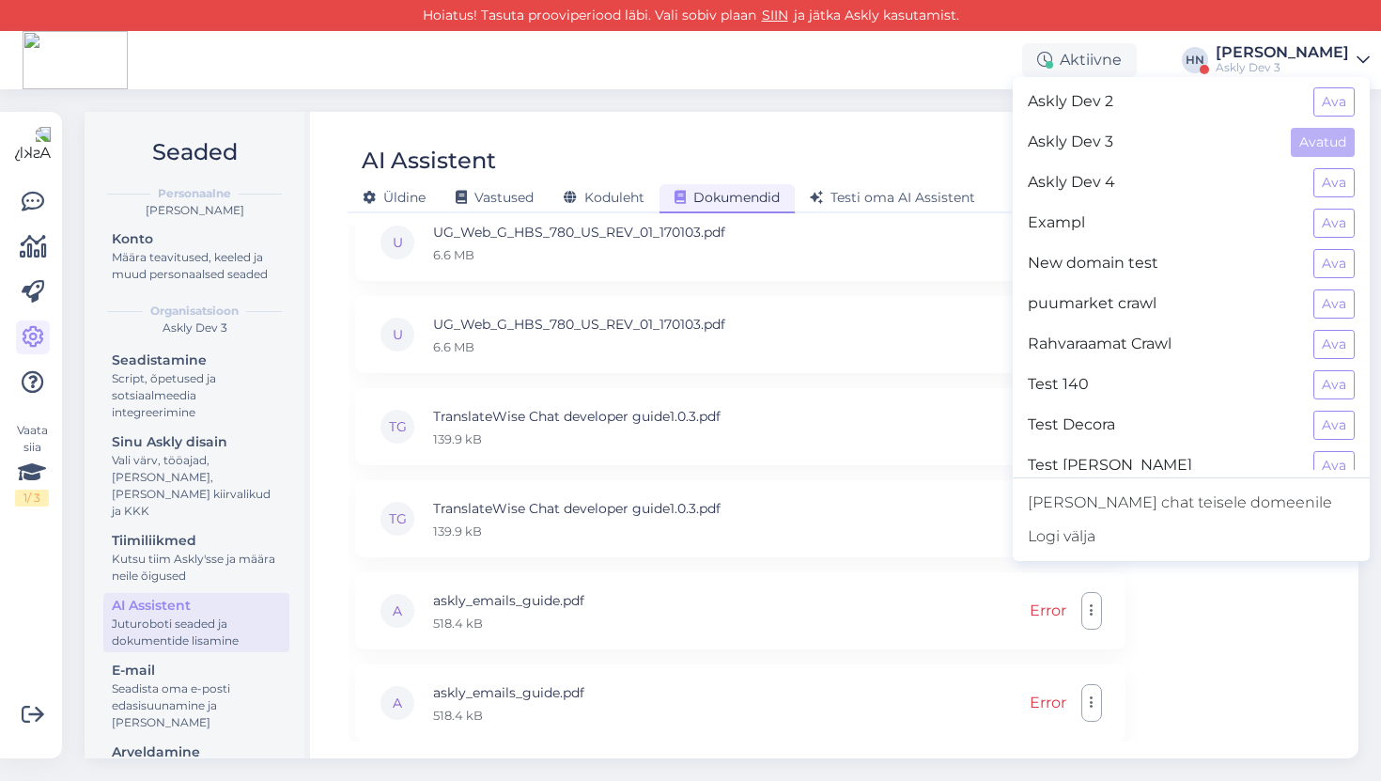
click at [1309, 188] on div "Askly Dev 4 Ava" at bounding box center [1191, 183] width 357 height 40
click at [1329, 180] on button "Ava" at bounding box center [1333, 182] width 41 height 29
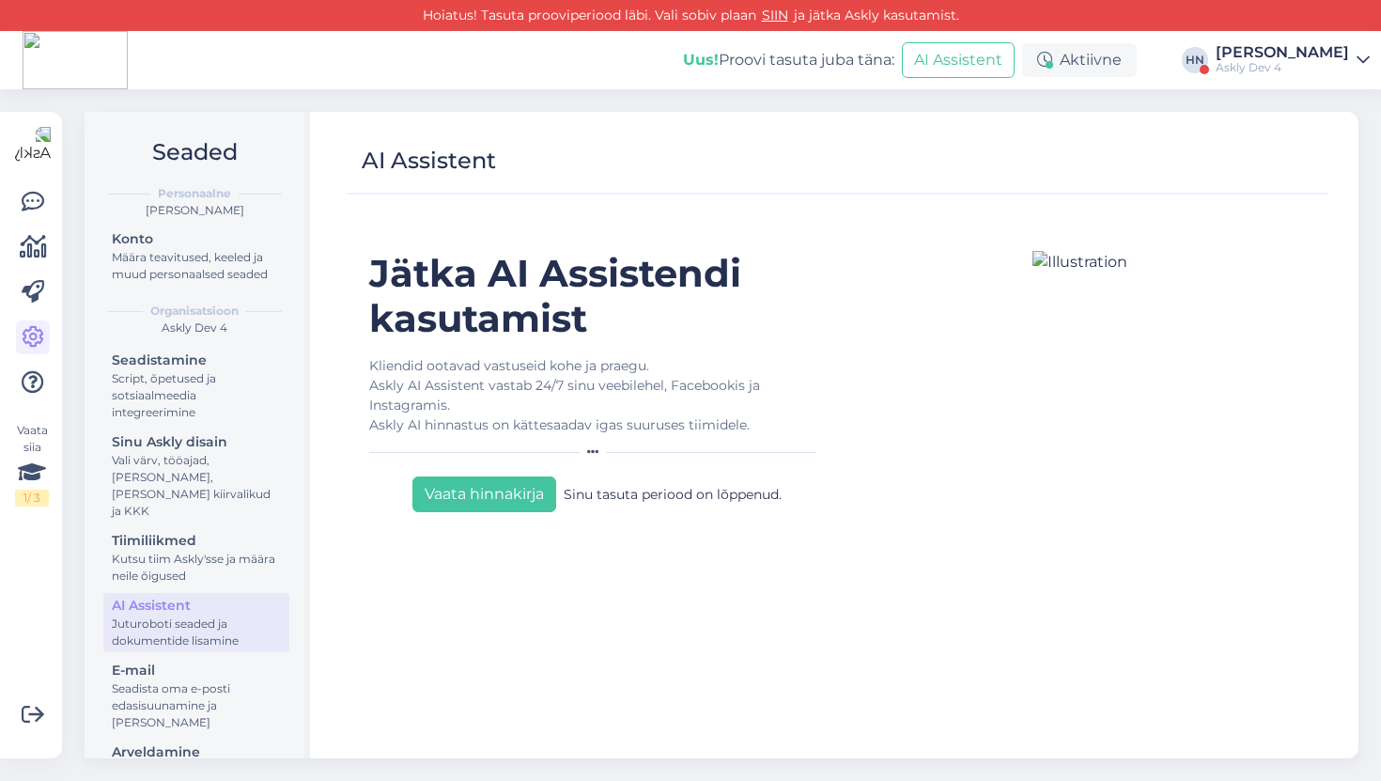
click at [674, 197] on div "AI Assistent Jätka AI Assistendi kasutamist Kliendid ootavad vastuseid kohe ja …" at bounding box center [838, 435] width 1041 height 646
click at [1227, 54] on div "Uus! Proovi tasuta juba täna: AI Assistent Aktiivne HN Hans Niinemäe Askly Dev 4" at bounding box center [690, 60] width 1381 height 58
click at [1258, 55] on div "[PERSON_NAME]" at bounding box center [1282, 52] width 133 height 15
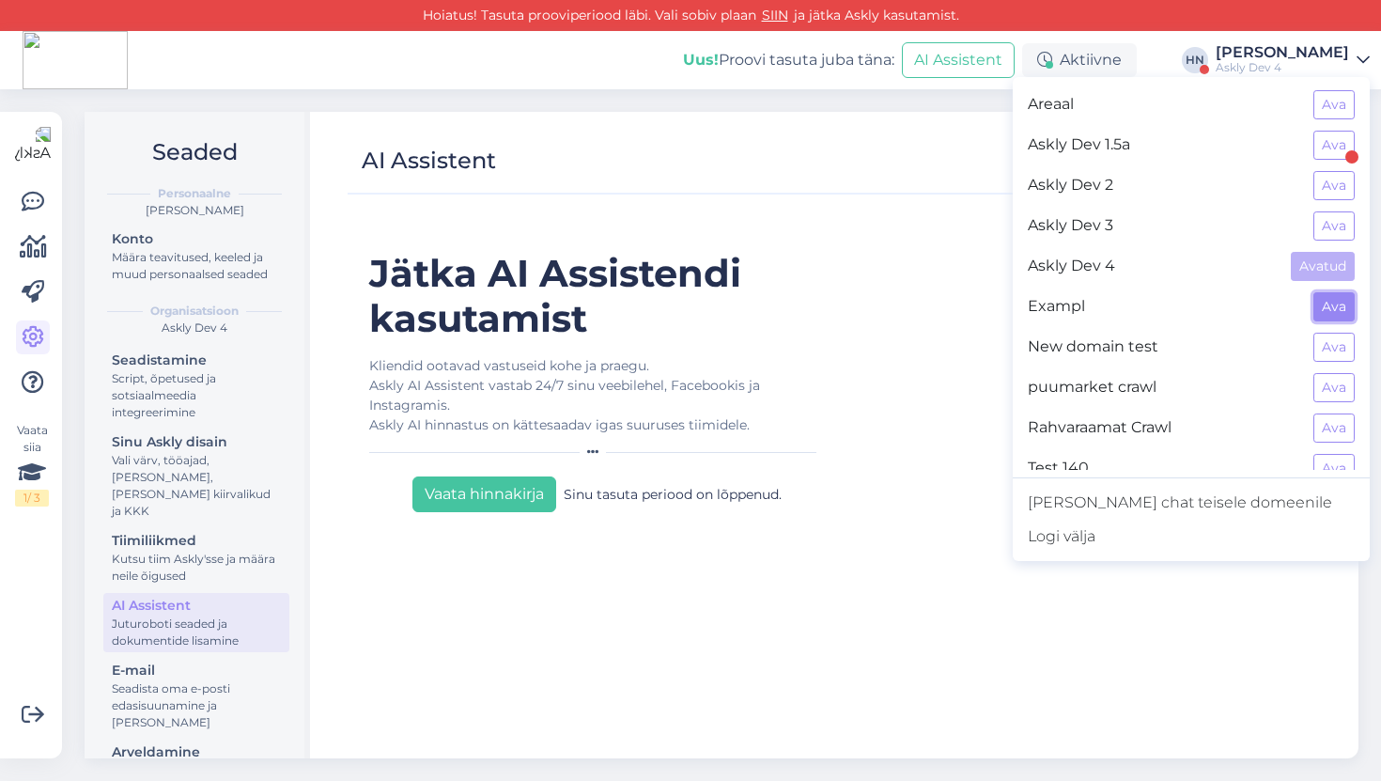
click at [1329, 309] on button "Ava" at bounding box center [1333, 306] width 41 height 29
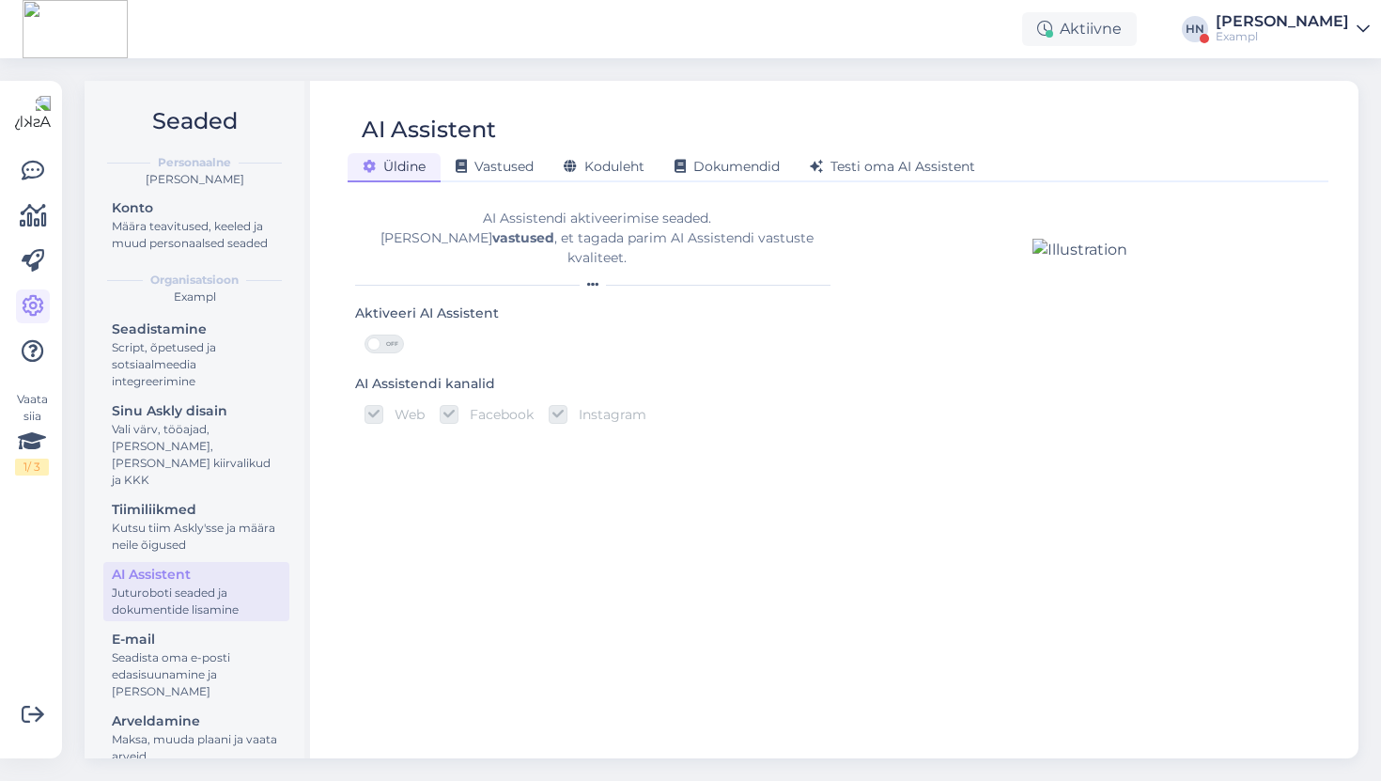
click at [603, 140] on div "AI Assistent" at bounding box center [829, 130] width 962 height 36
click at [603, 143] on div "AI Assistent" at bounding box center [829, 130] width 962 height 36
click at [603, 144] on div "AI Assistent" at bounding box center [829, 130] width 962 height 36
click at [603, 153] on div "Koduleht" at bounding box center [604, 167] width 111 height 29
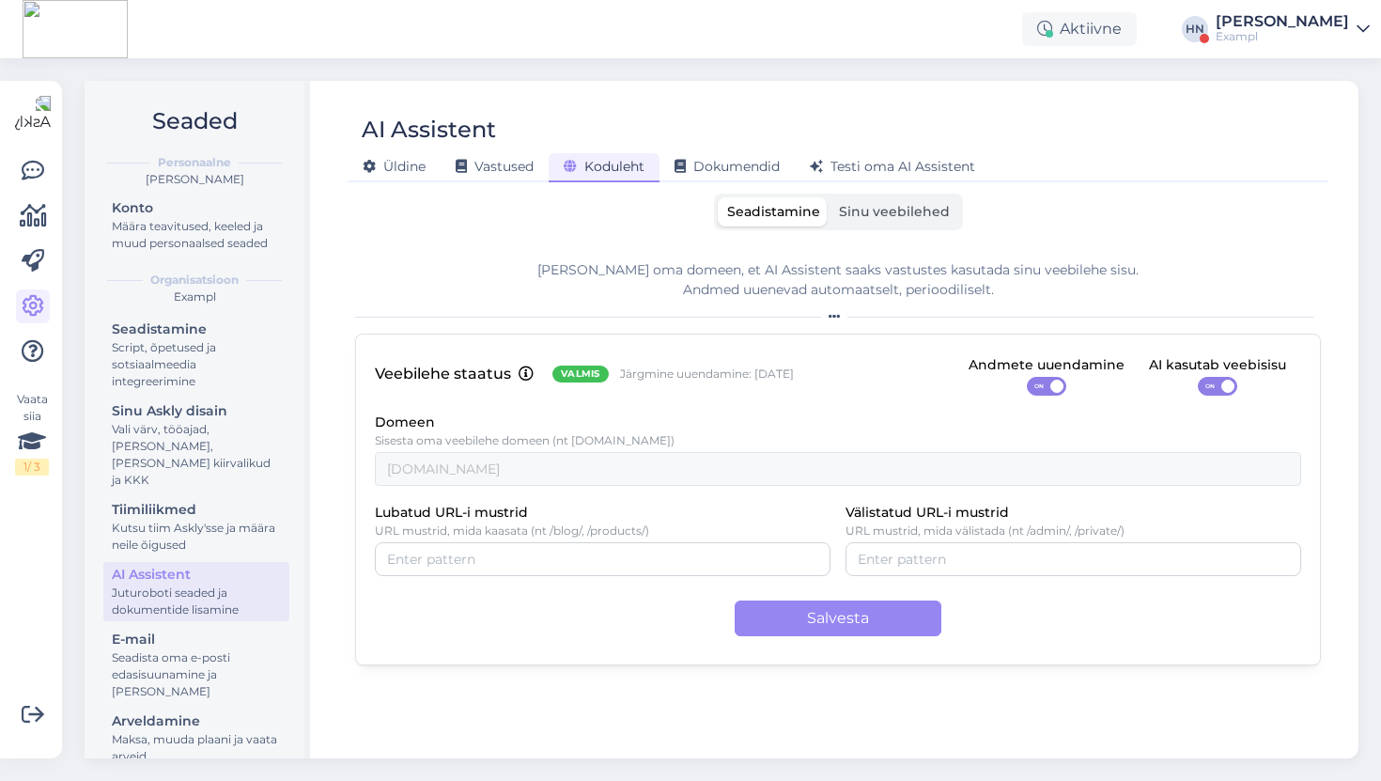
click at [854, 208] on span "Sinu veebilehed" at bounding box center [894, 211] width 111 height 17
click at [829, 197] on input "Sinu veebilehed" at bounding box center [829, 197] width 0 height 0
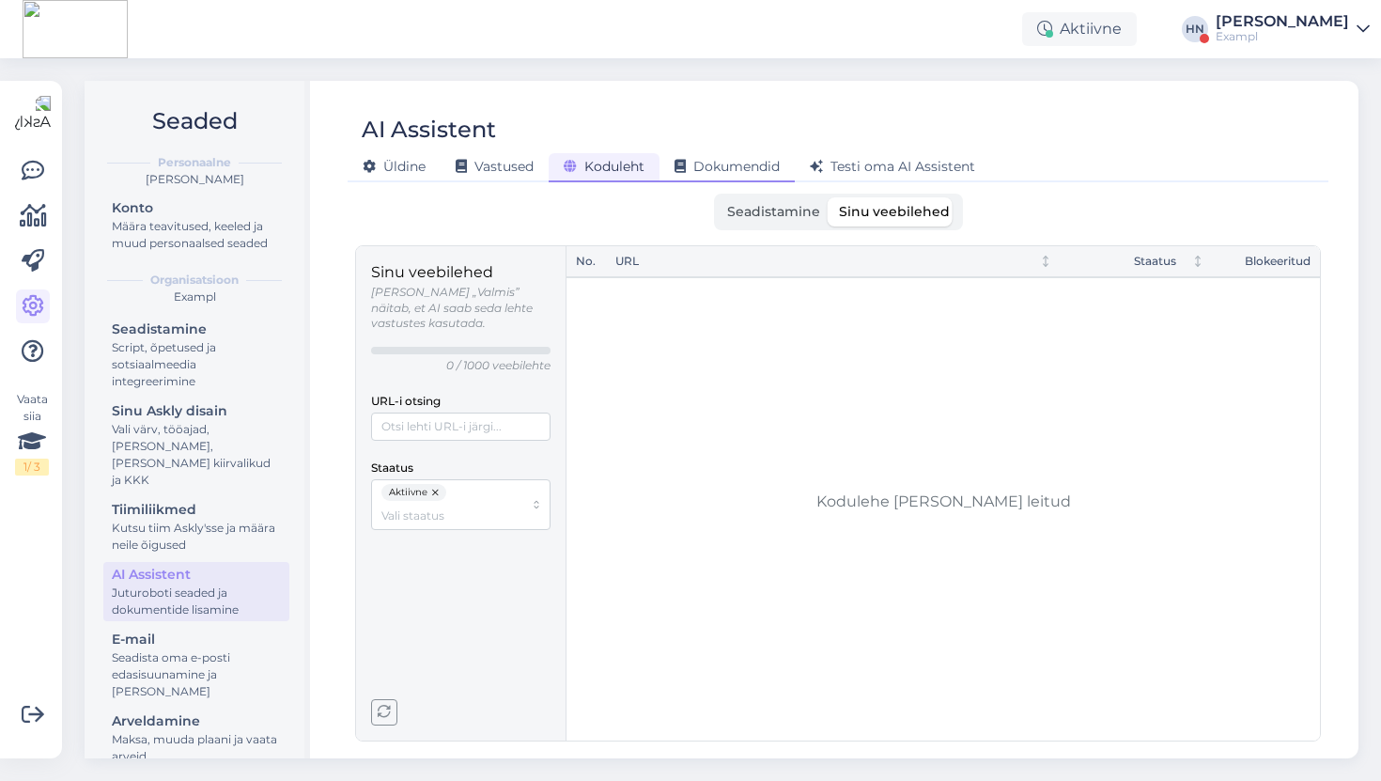
click at [734, 177] on div "Dokumendid" at bounding box center [726, 167] width 135 height 29
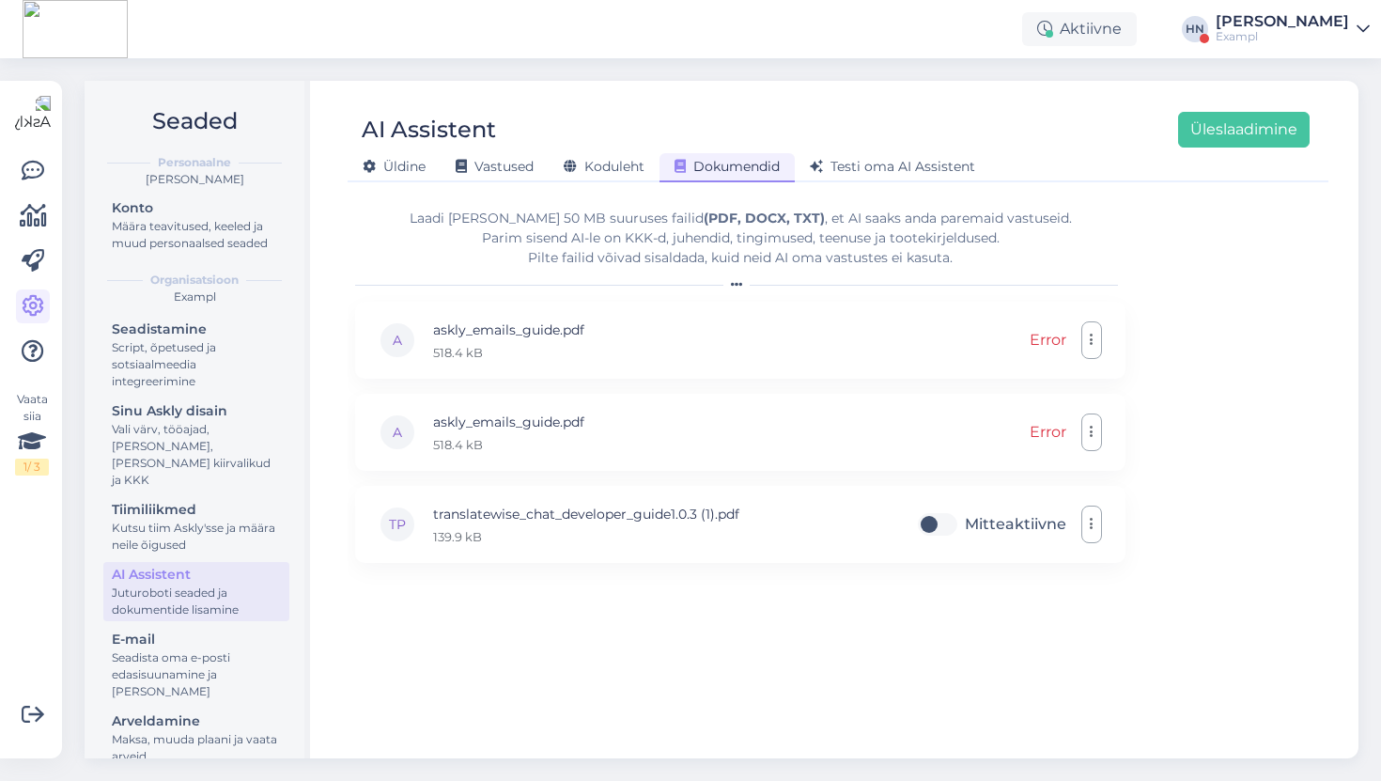
click at [701, 231] on div "Laadi üles kuni 50 MB suuruses failid (PDF, DOCX, TXT) , et AI saaks anda parem…" at bounding box center [740, 238] width 770 height 59
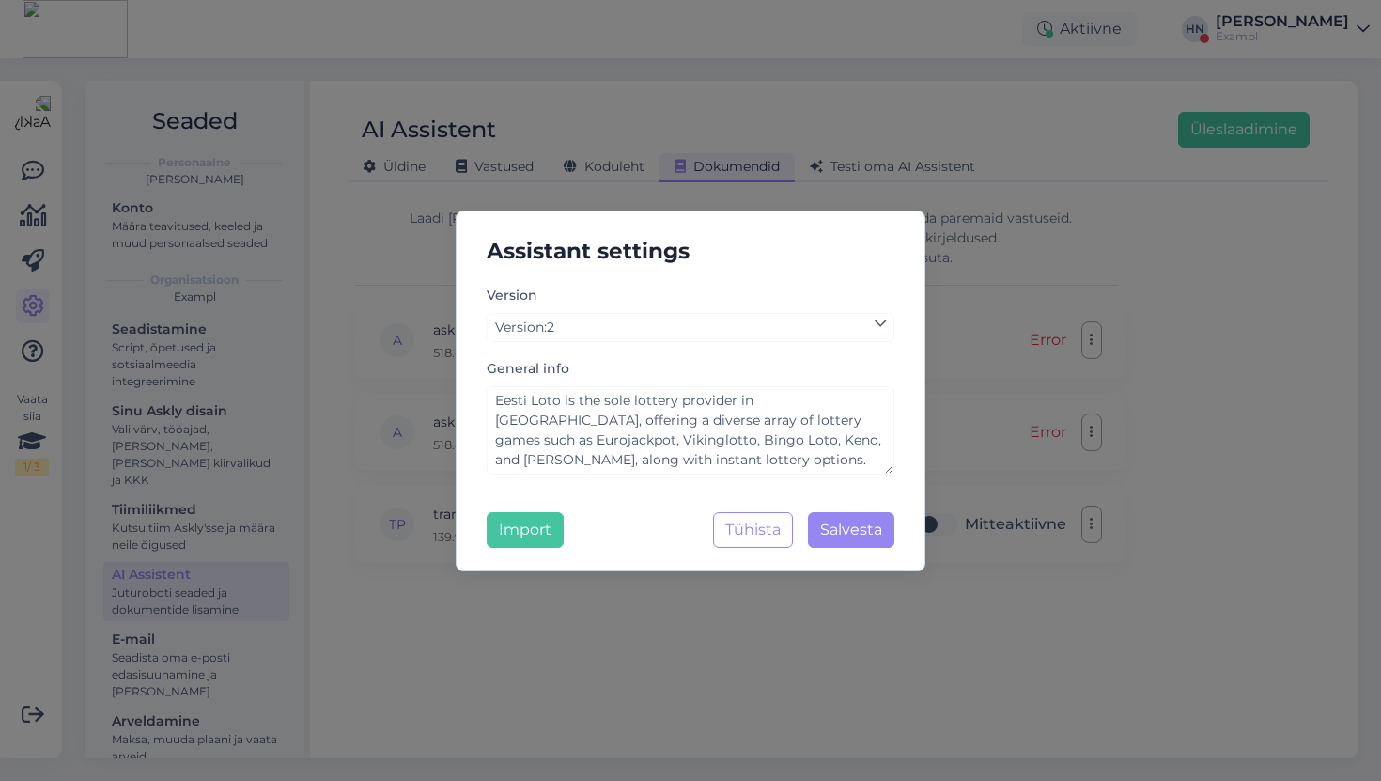
click at [761, 559] on div "Assistant settings Version Version : 2 General info Eesti Loto is the sole lott…" at bounding box center [691, 390] width 470 height 361
click at [763, 550] on div "Assistant settings Version Version : 2 General info Eesti Loto is the sole lott…" at bounding box center [691, 390] width 470 height 361
click at [812, 505] on div "Assistant settings Version Version : 2 General info Eesti Loto is the sole lott…" at bounding box center [691, 390] width 470 height 361
click at [752, 529] on button "Tühista" at bounding box center [753, 530] width 80 height 36
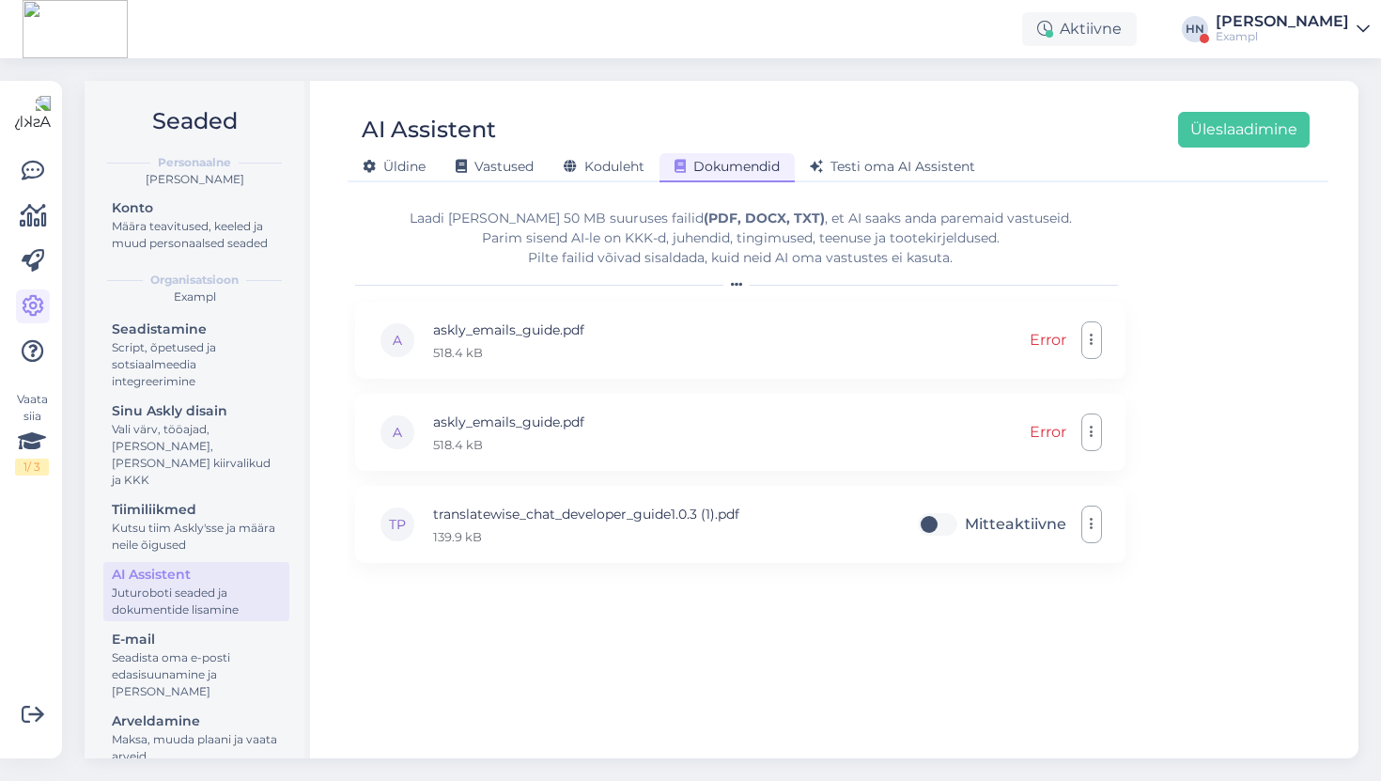
click at [1269, 23] on div "[PERSON_NAME]" at bounding box center [1282, 21] width 133 height 15
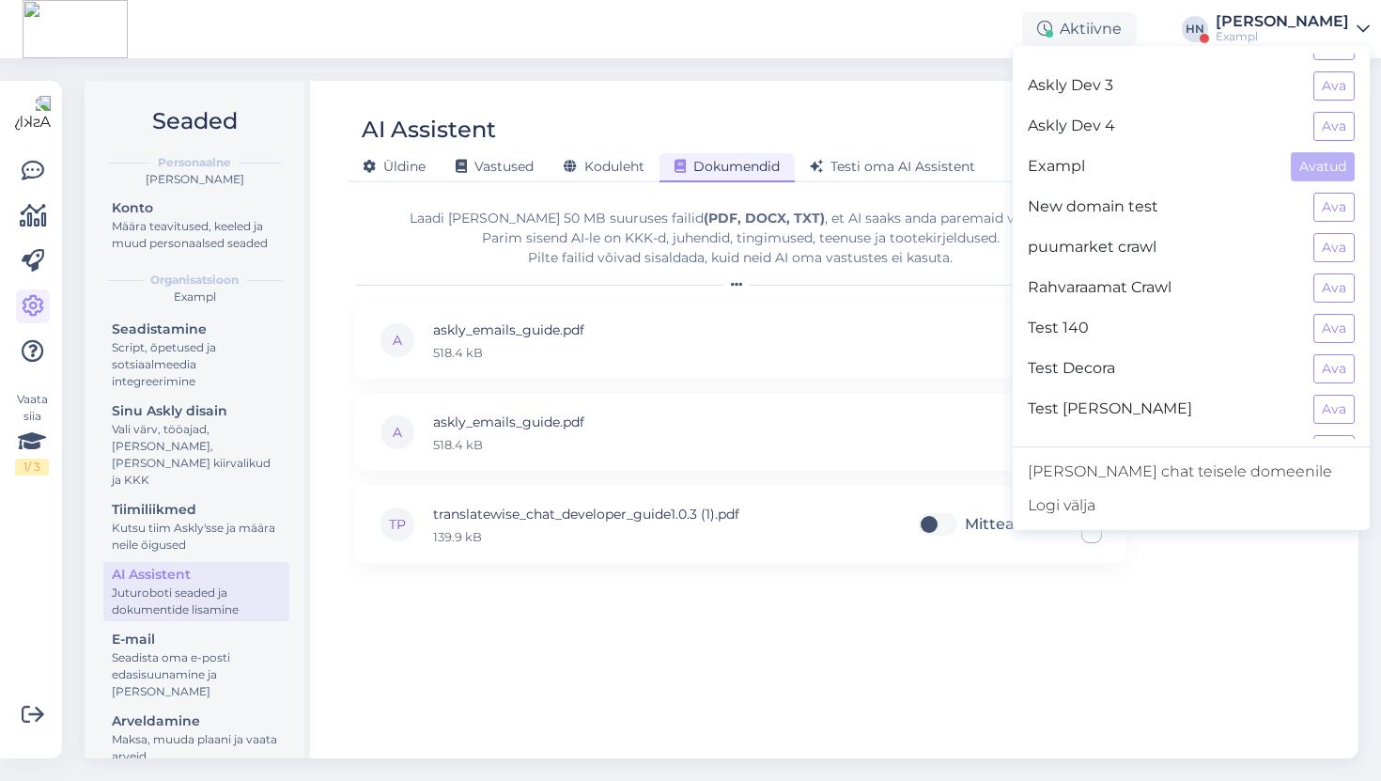
scroll to position [120, 0]
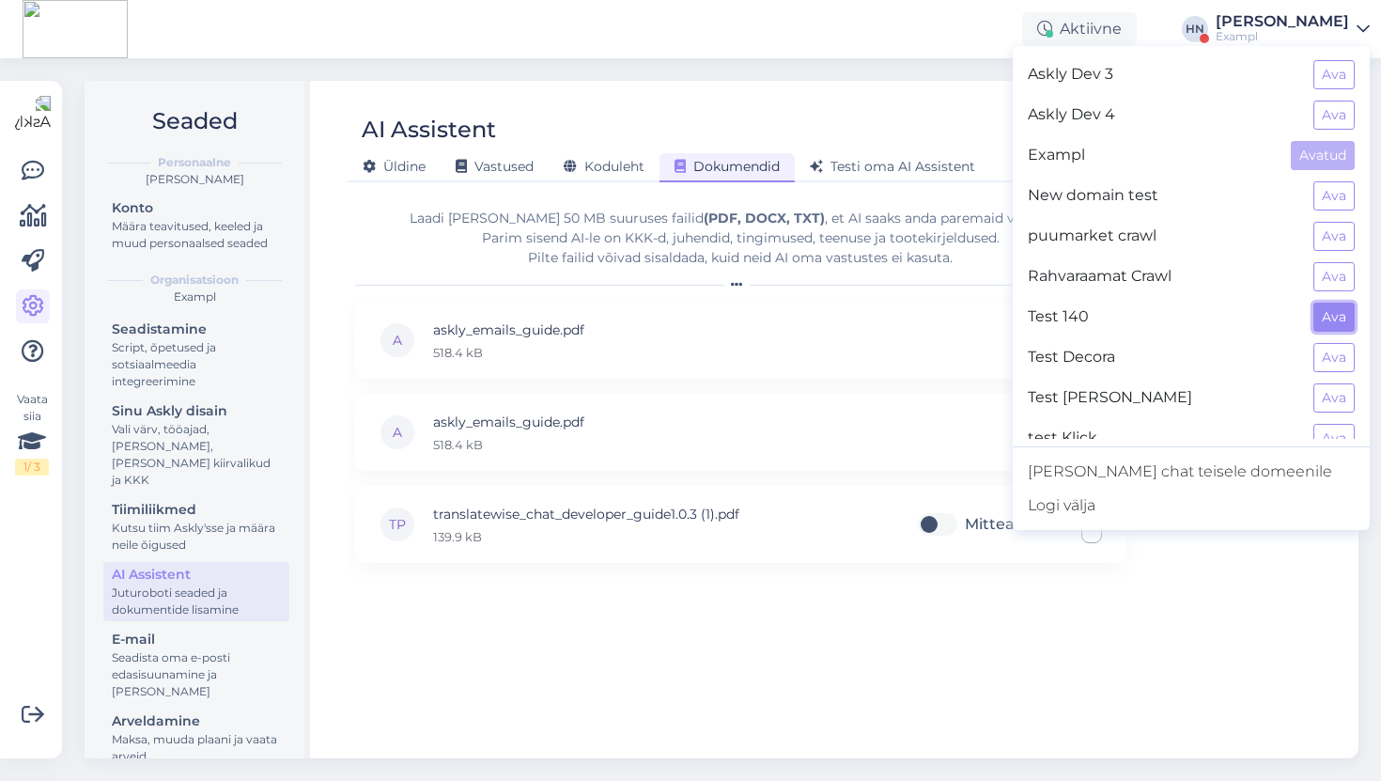
click at [1330, 310] on button "Ava" at bounding box center [1333, 316] width 41 height 29
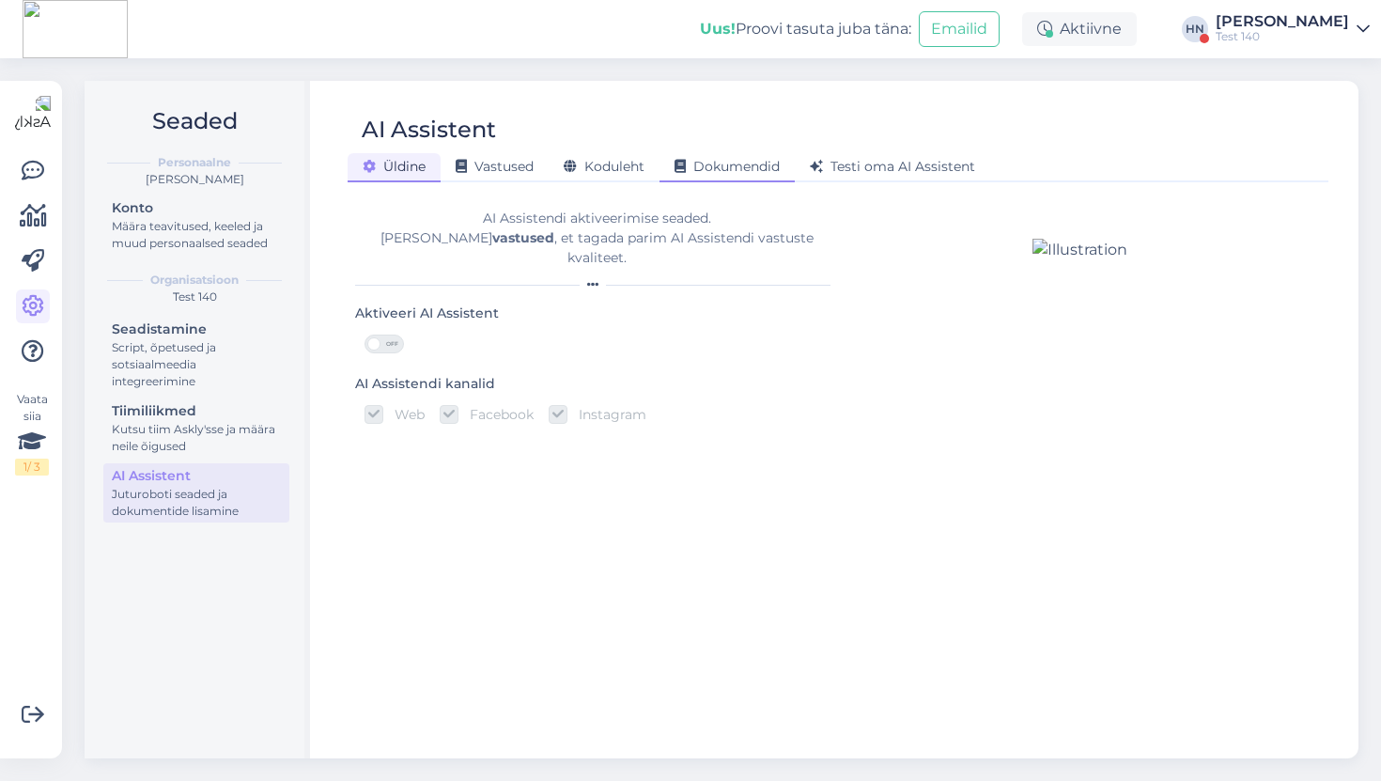
click at [678, 166] on icon at bounding box center [679, 167] width 11 height 13
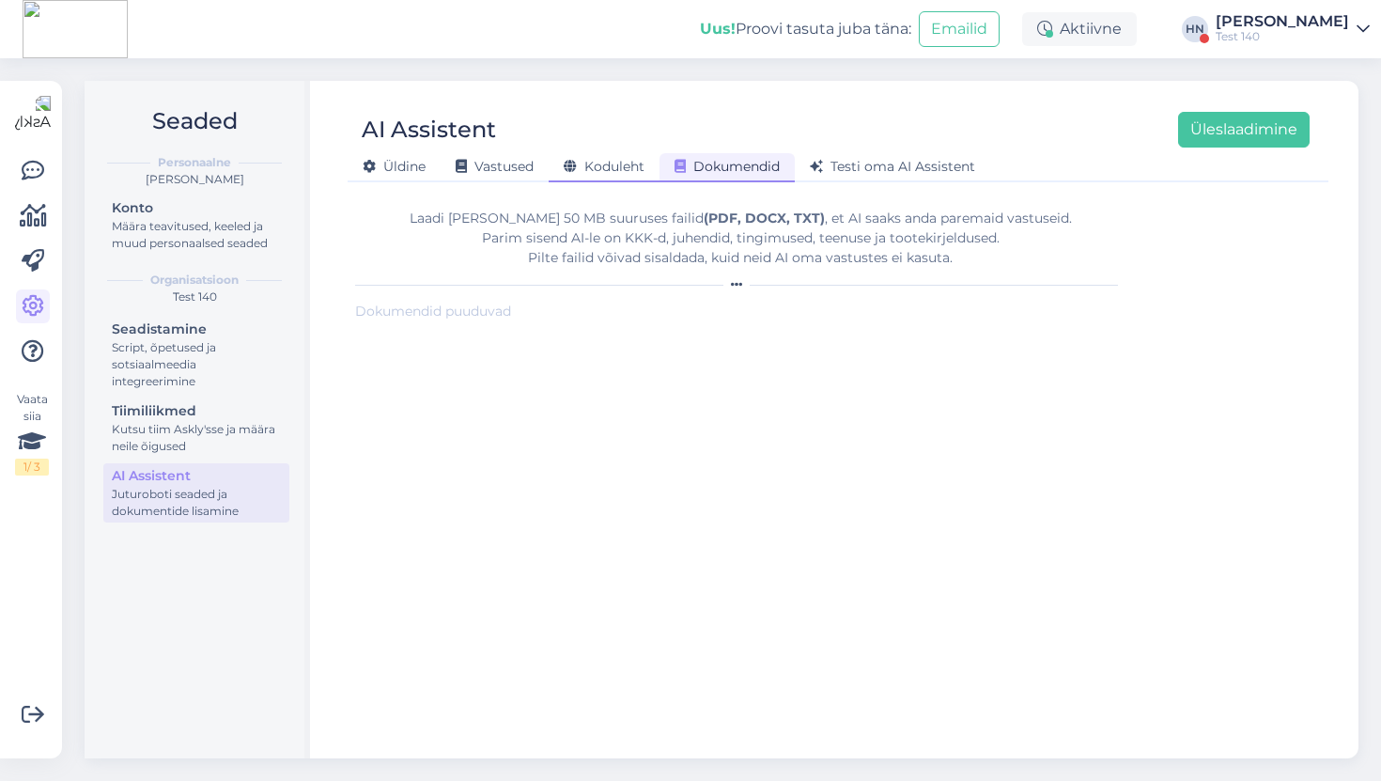
click at [644, 169] on span "Koduleht" at bounding box center [604, 166] width 81 height 17
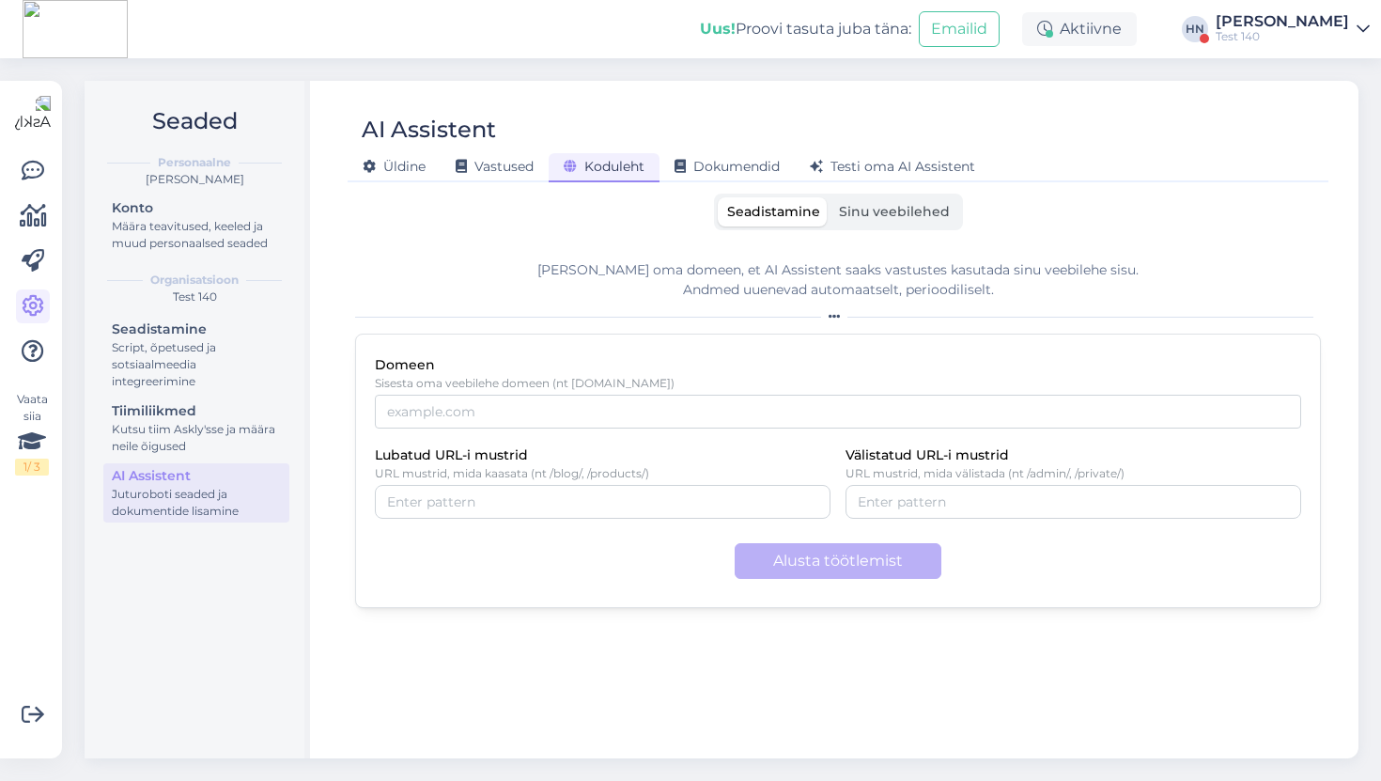
click at [1254, 18] on div "[PERSON_NAME]" at bounding box center [1282, 21] width 133 height 15
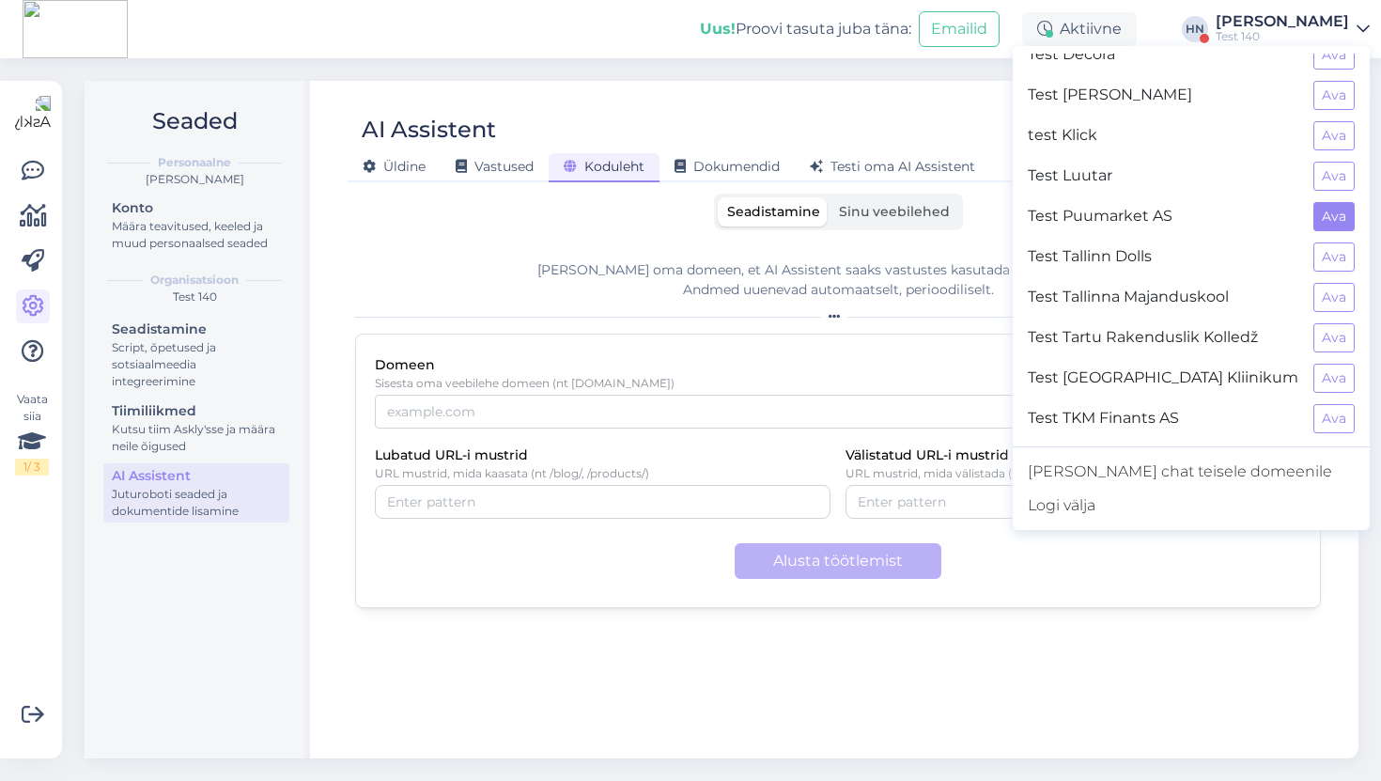
scroll to position [0, 0]
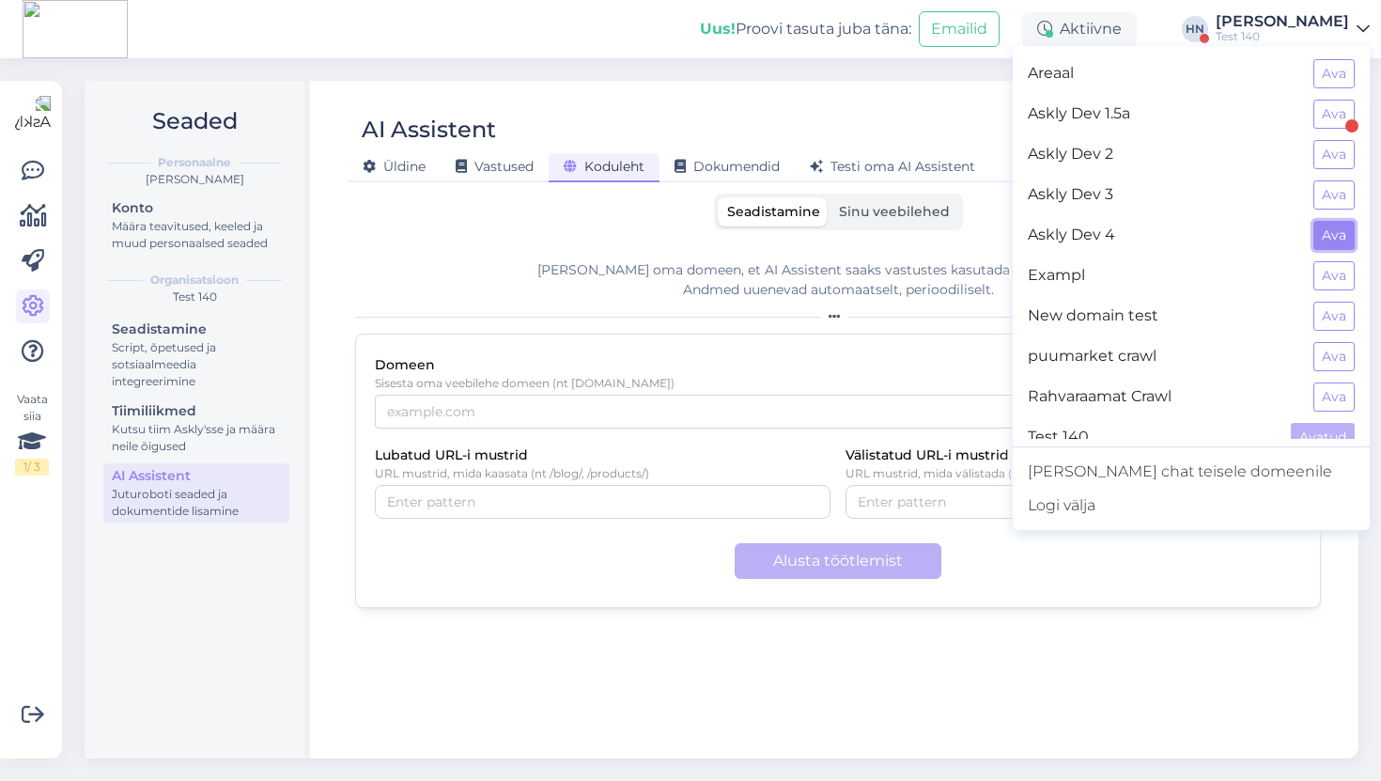
click at [1335, 229] on button "Ava" at bounding box center [1333, 235] width 41 height 29
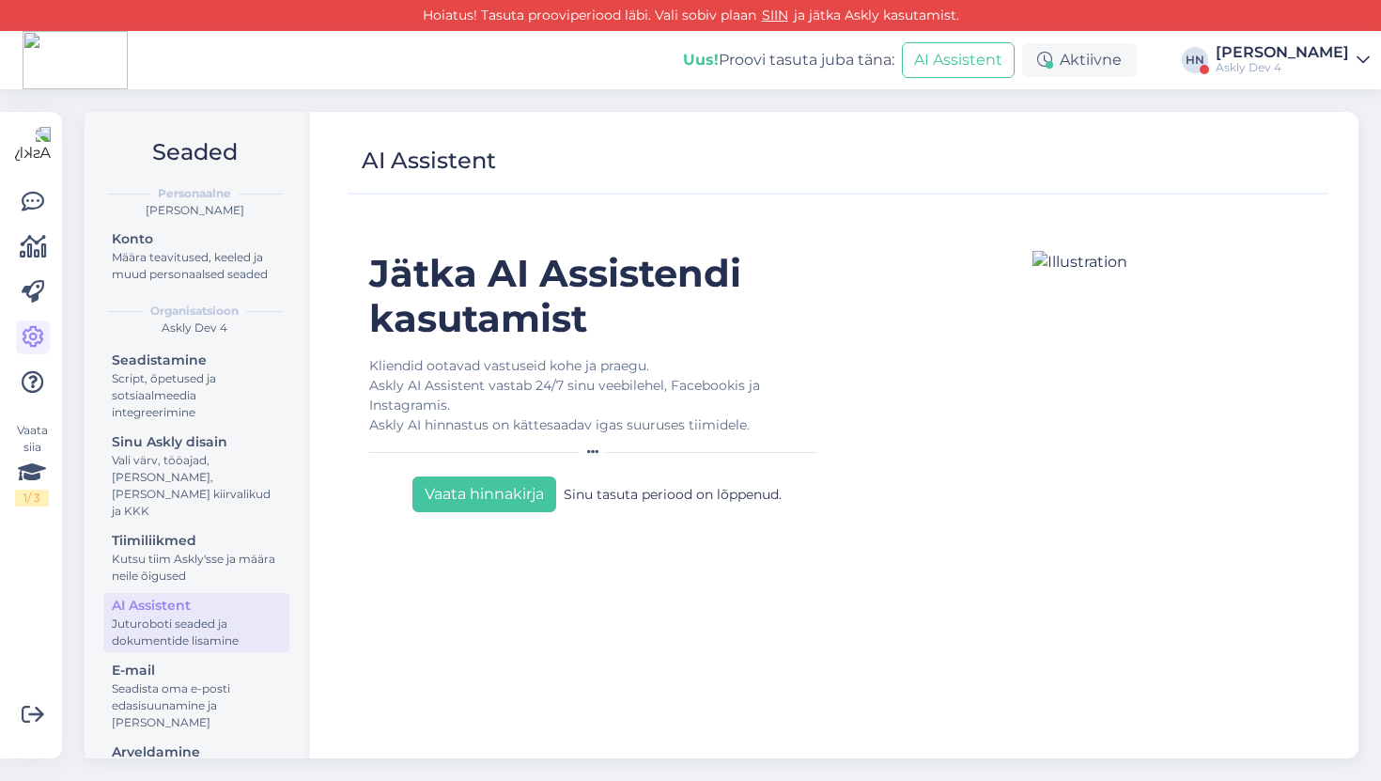
click at [1237, 40] on div "Uus! Proovi tasuta juba täna: AI Assistent Aktiivne HN Hans Niinemäe Askly Dev 4" at bounding box center [690, 60] width 1381 height 58
click at [1246, 59] on div "[PERSON_NAME]" at bounding box center [1282, 52] width 133 height 15
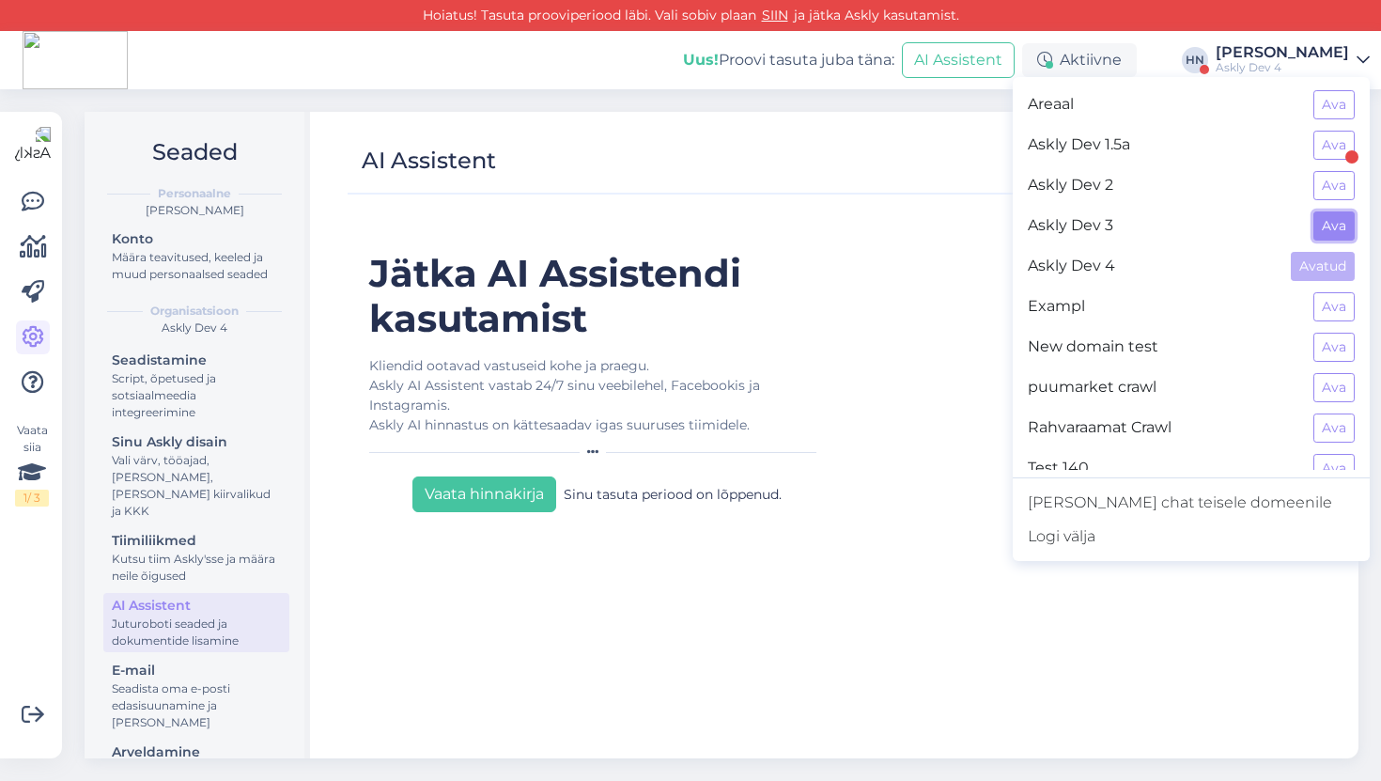
click at [1338, 237] on button "Ava" at bounding box center [1333, 225] width 41 height 29
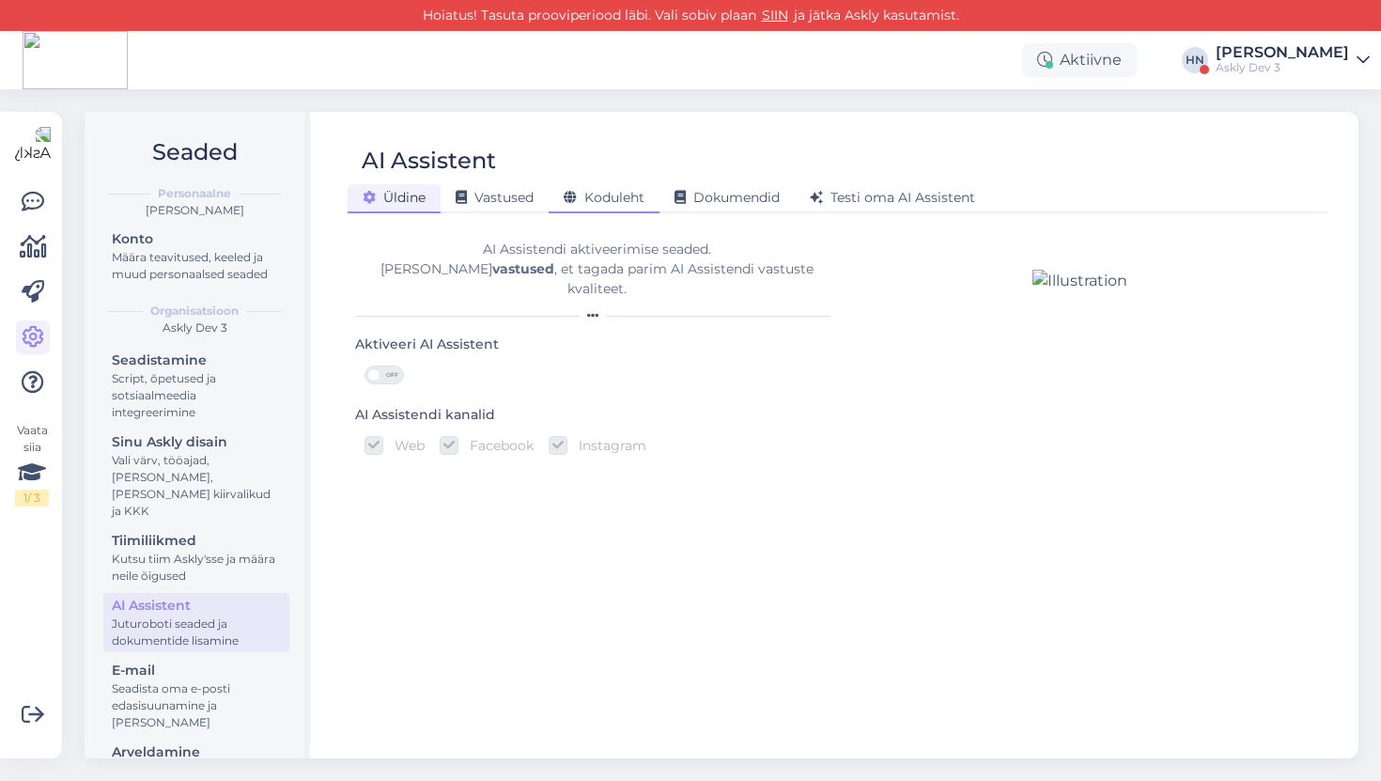
click at [626, 194] on span "Koduleht" at bounding box center [604, 197] width 81 height 17
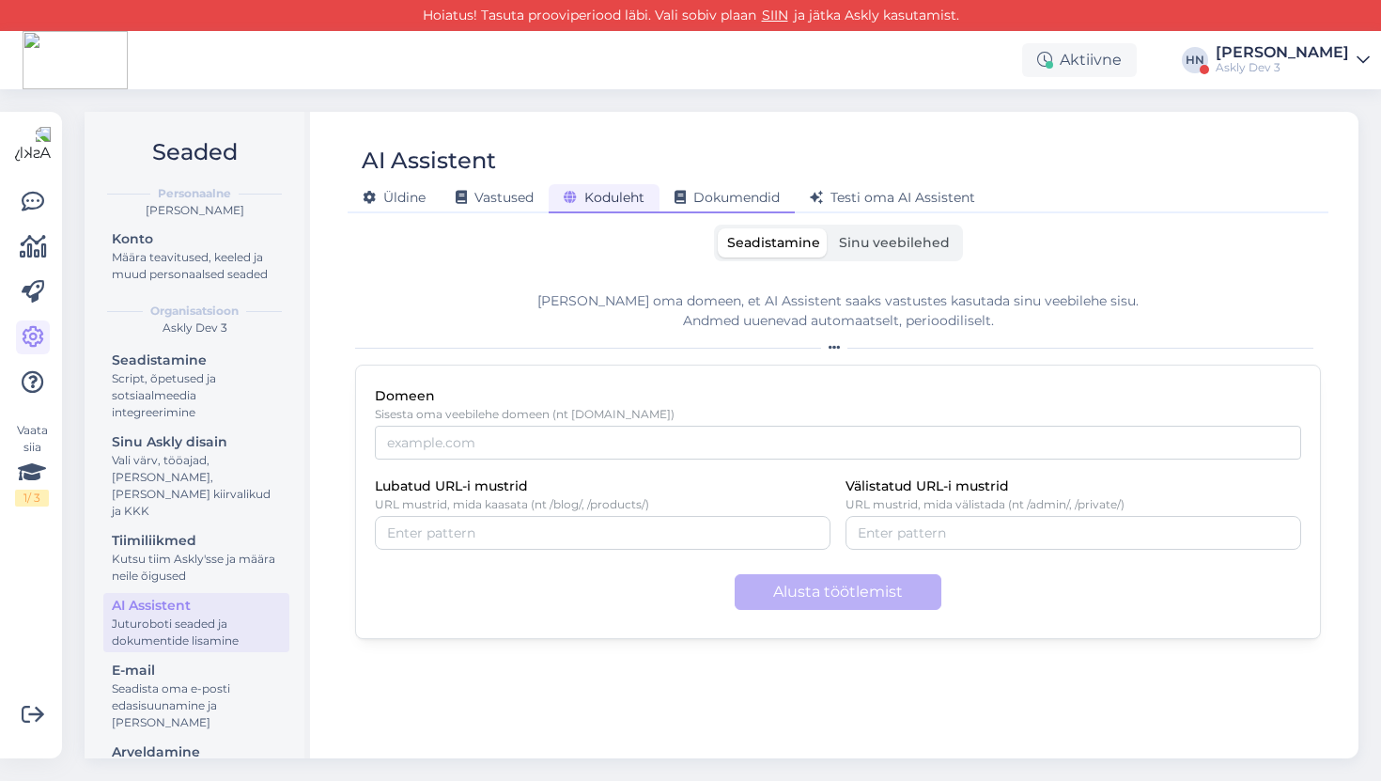
click at [710, 208] on div "Dokumendid" at bounding box center [726, 198] width 135 height 29
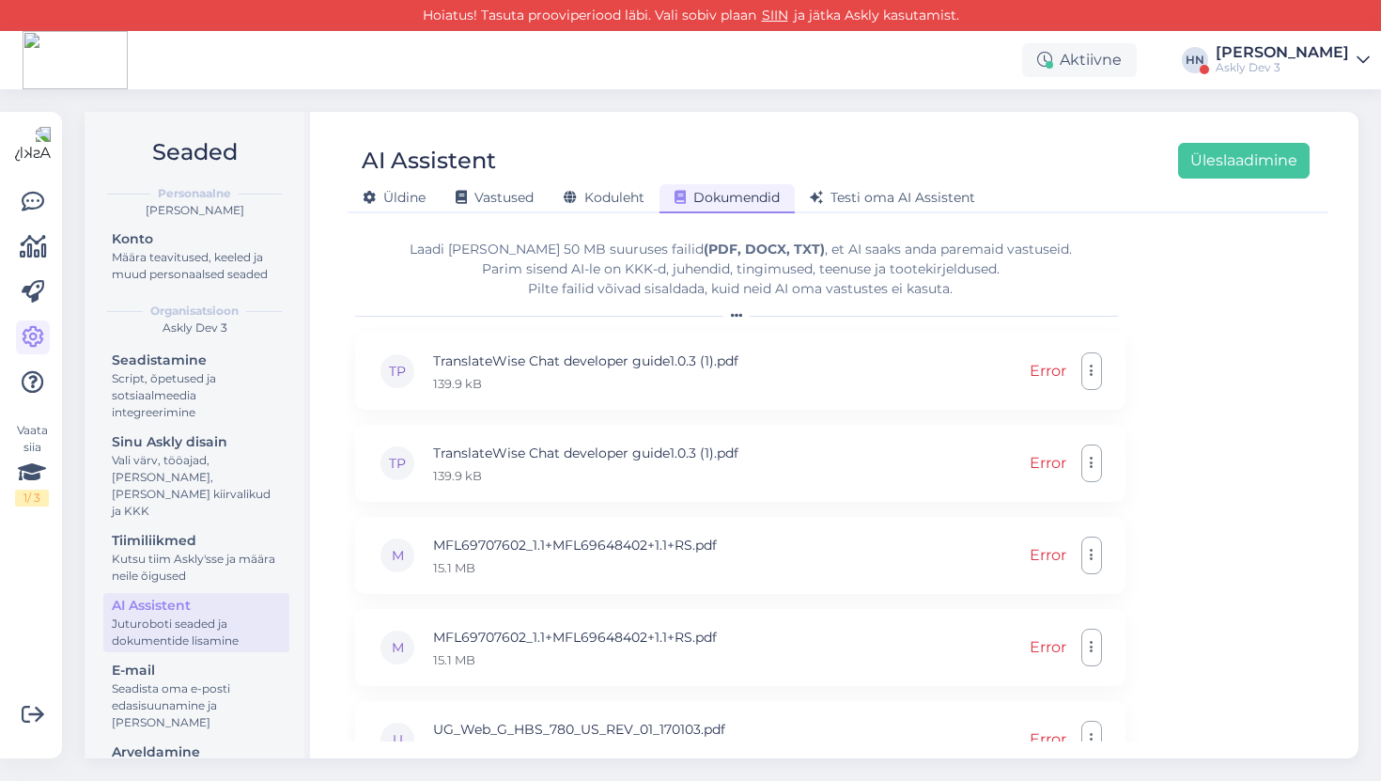
click at [1284, 60] on div "Askly Dev 3" at bounding box center [1282, 67] width 133 height 15
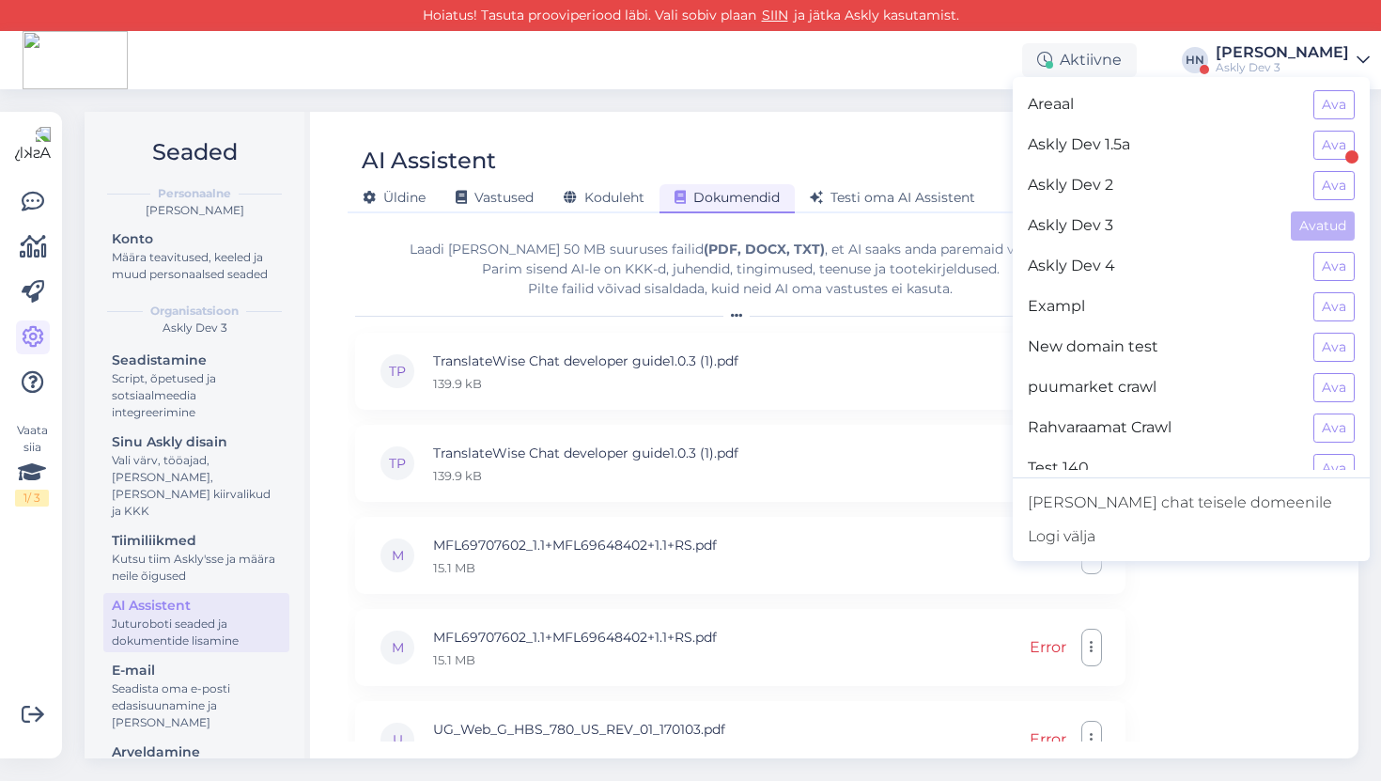
click at [1284, 60] on div "Askly Dev 3" at bounding box center [1282, 67] width 133 height 15
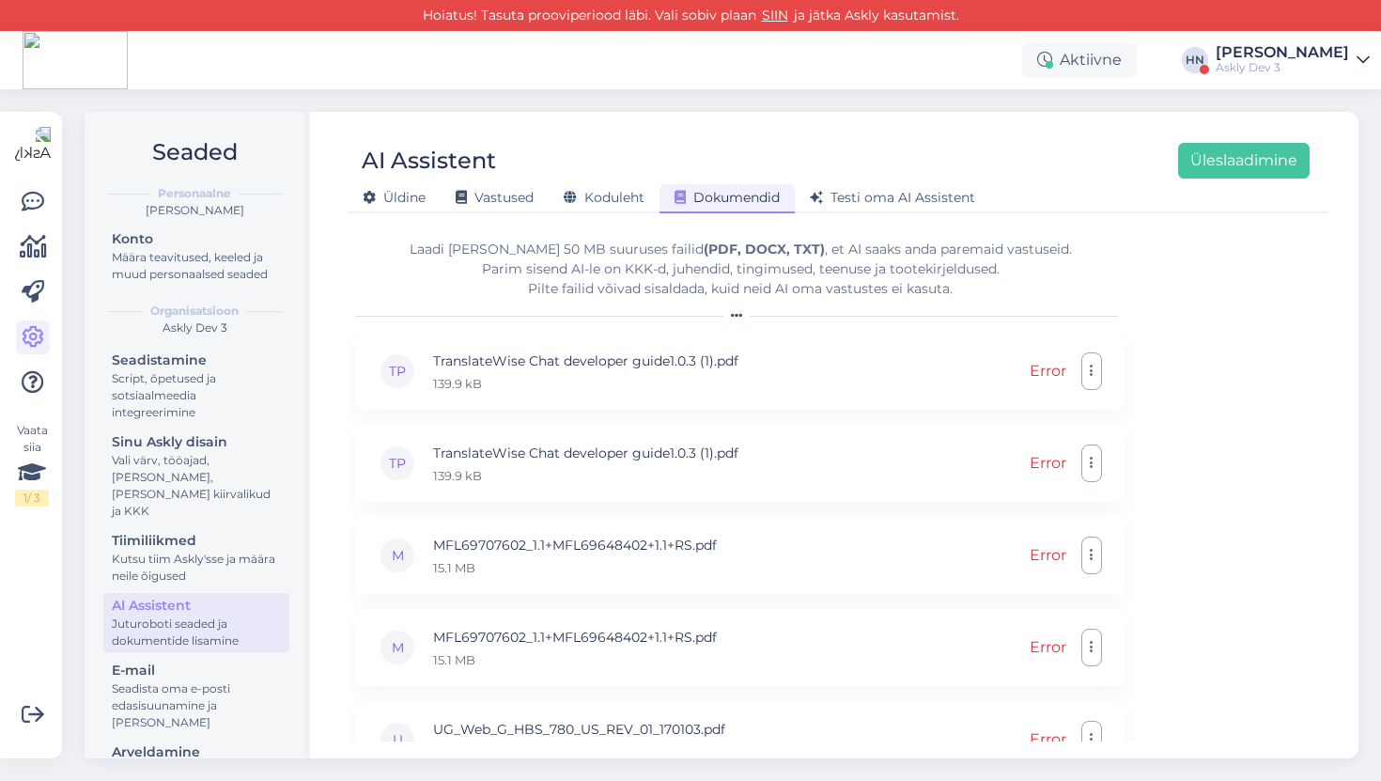
click at [1284, 60] on div "Askly Dev 3" at bounding box center [1282, 67] width 133 height 15
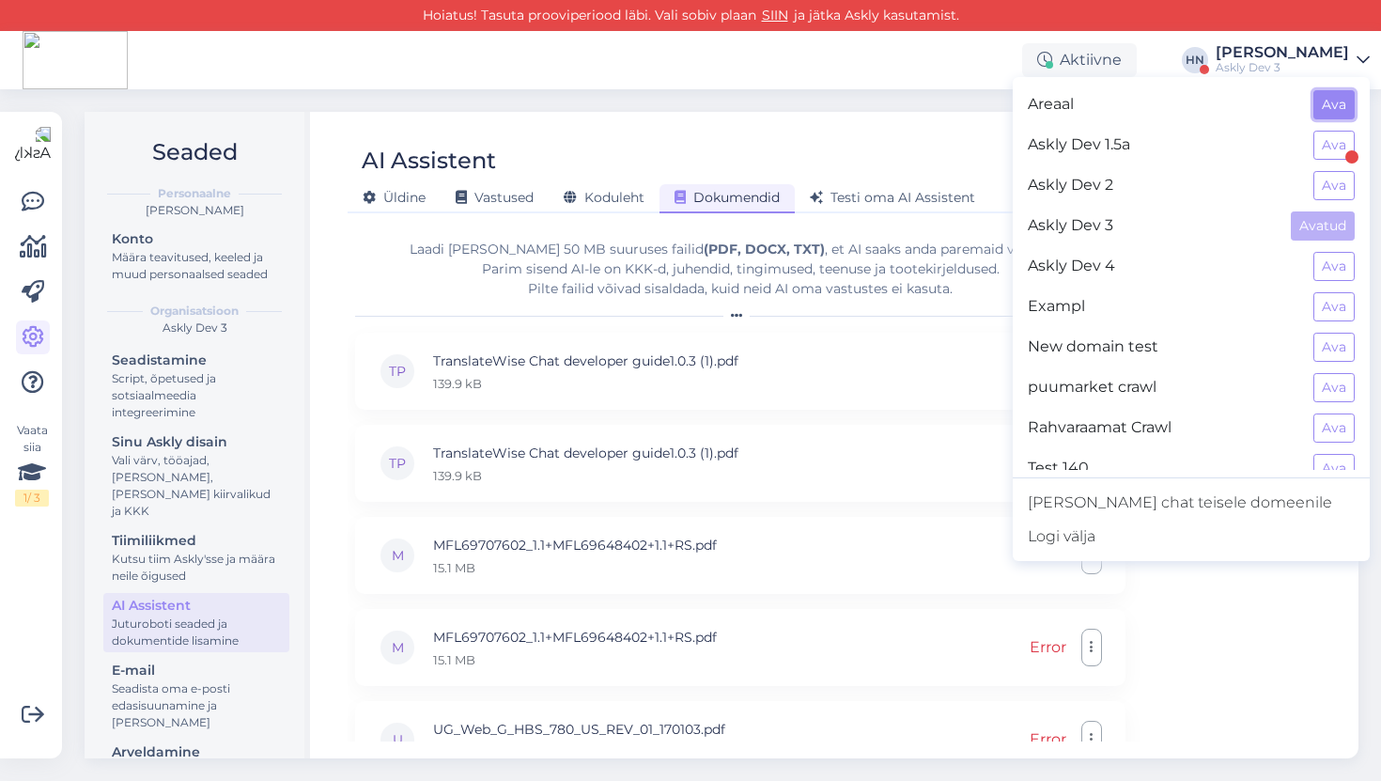
click at [1331, 101] on button "Ava" at bounding box center [1333, 104] width 41 height 29
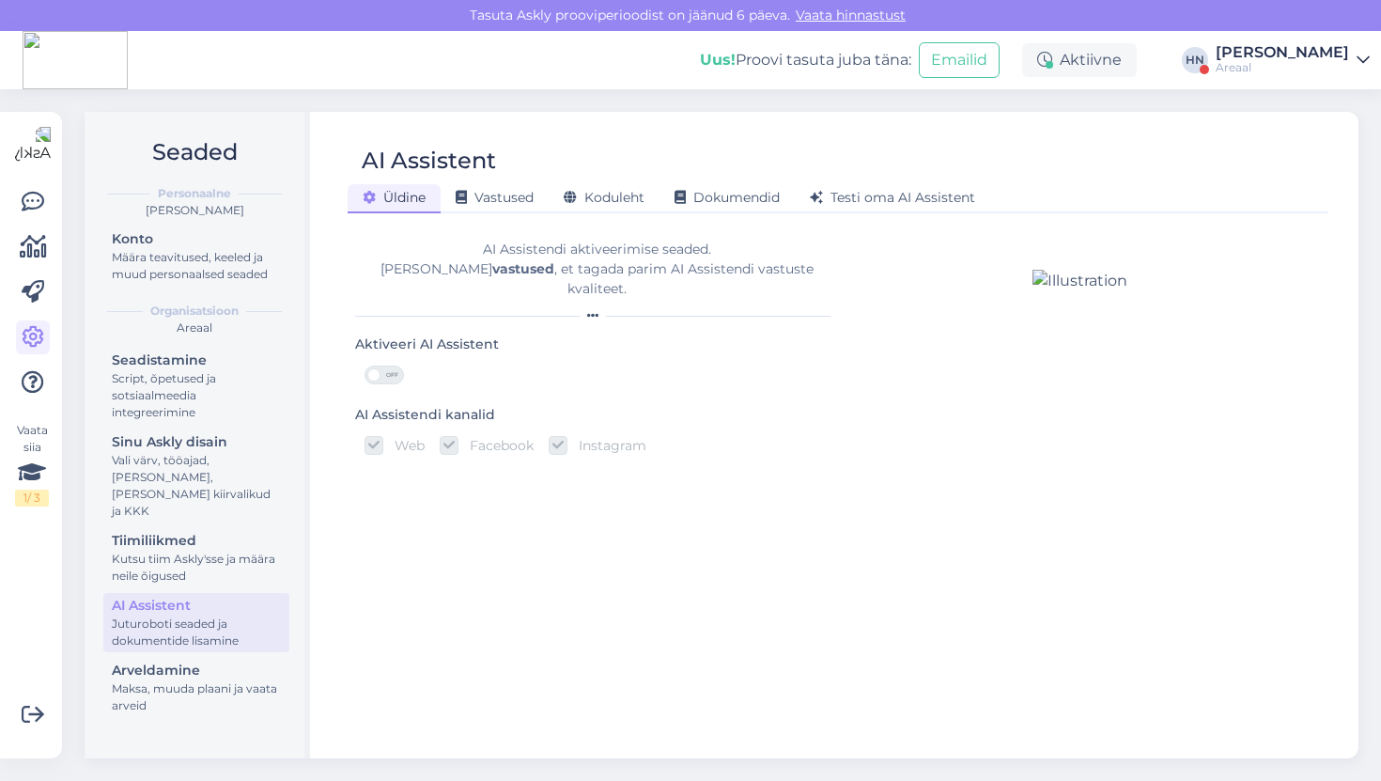
click at [587, 169] on div "AI Assistent" at bounding box center [829, 161] width 962 height 36
click at [606, 198] on span "Koduleht" at bounding box center [604, 197] width 81 height 17
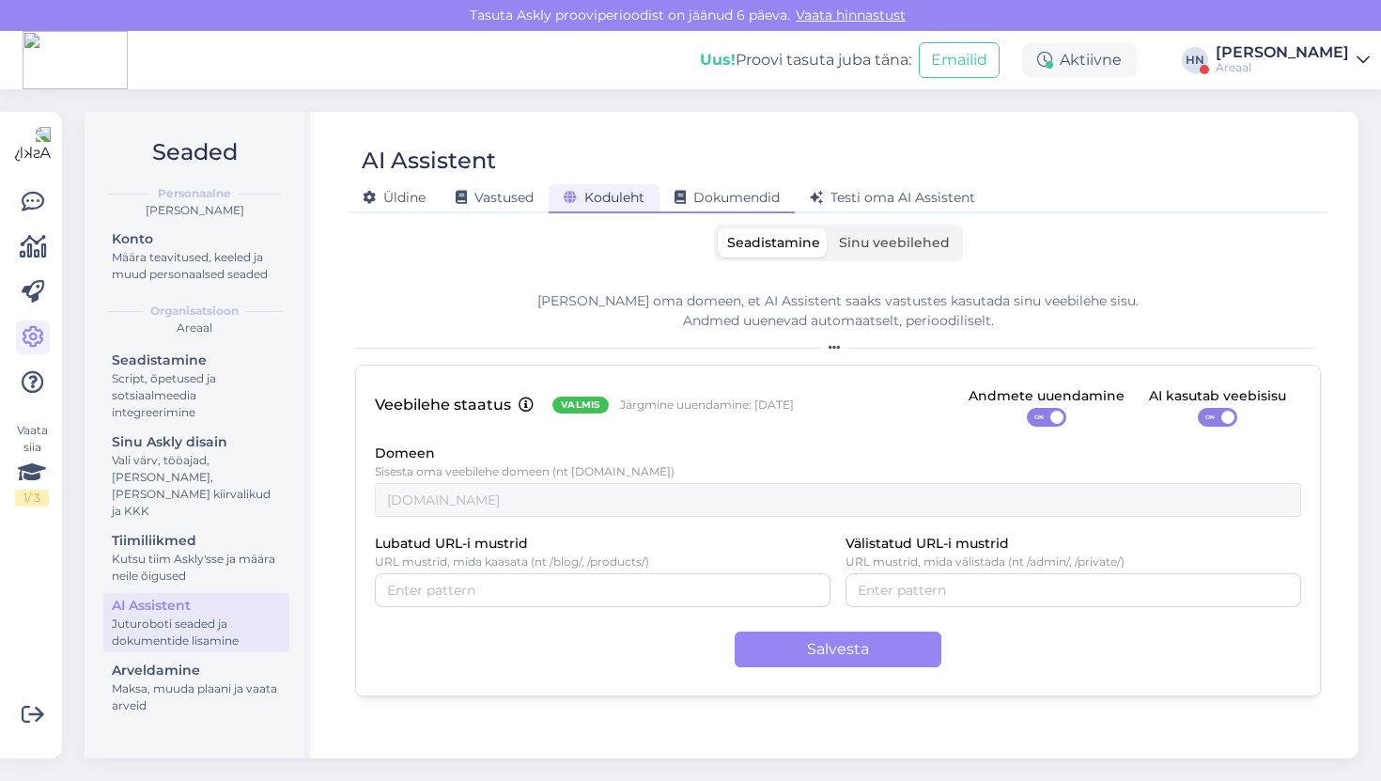
click at [710, 199] on span "Dokumendid" at bounding box center [726, 197] width 105 height 17
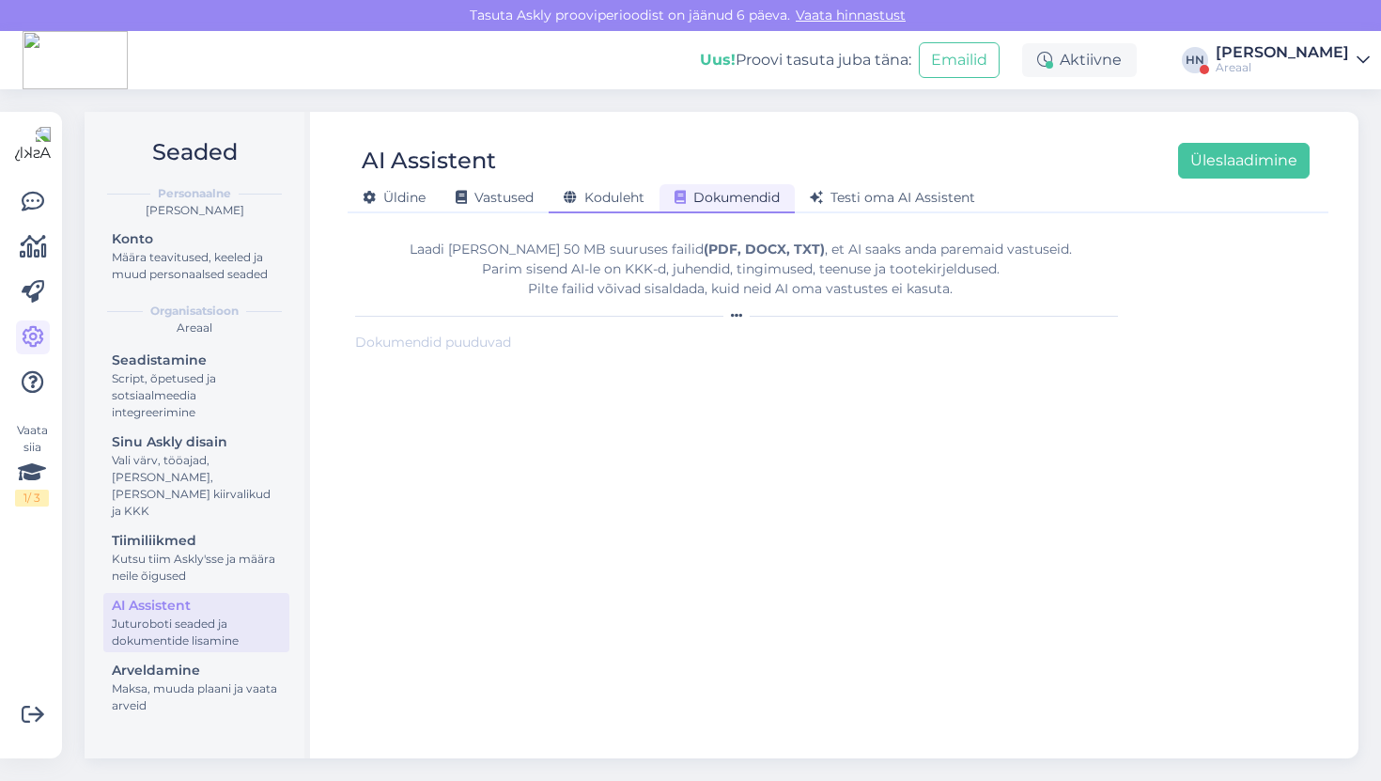
click at [605, 191] on span "Koduleht" at bounding box center [604, 197] width 81 height 17
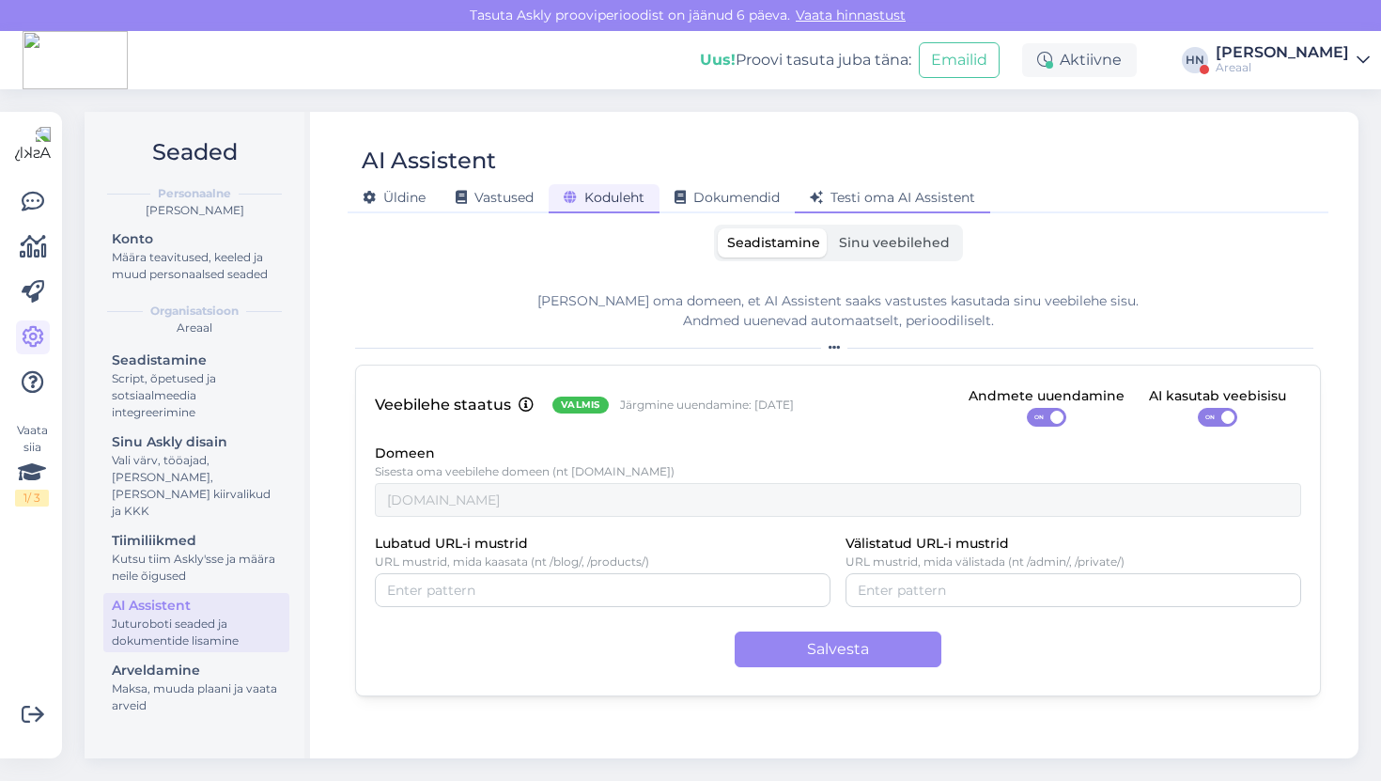
click at [850, 202] on span "Testi oma AI Assistent" at bounding box center [892, 197] width 165 height 17
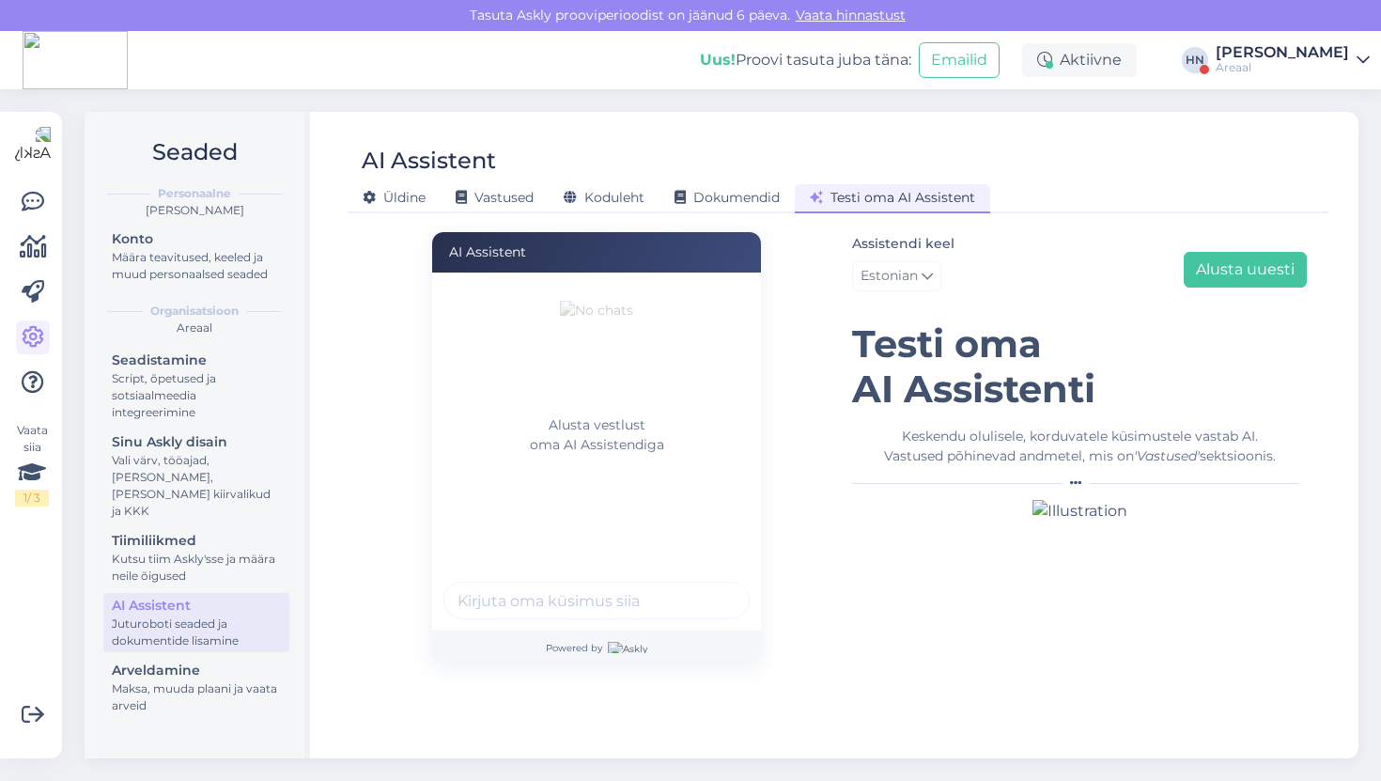
click at [572, 591] on input "text" at bounding box center [596, 600] width 306 height 38
click at [535, 602] on input "Mis" at bounding box center [596, 600] width 306 height 38
paste input "Milanese Loop"
type input "Mis hind Milanese Loop on?"
click at [710, 586] on button "submit" at bounding box center [724, 600] width 28 height 28
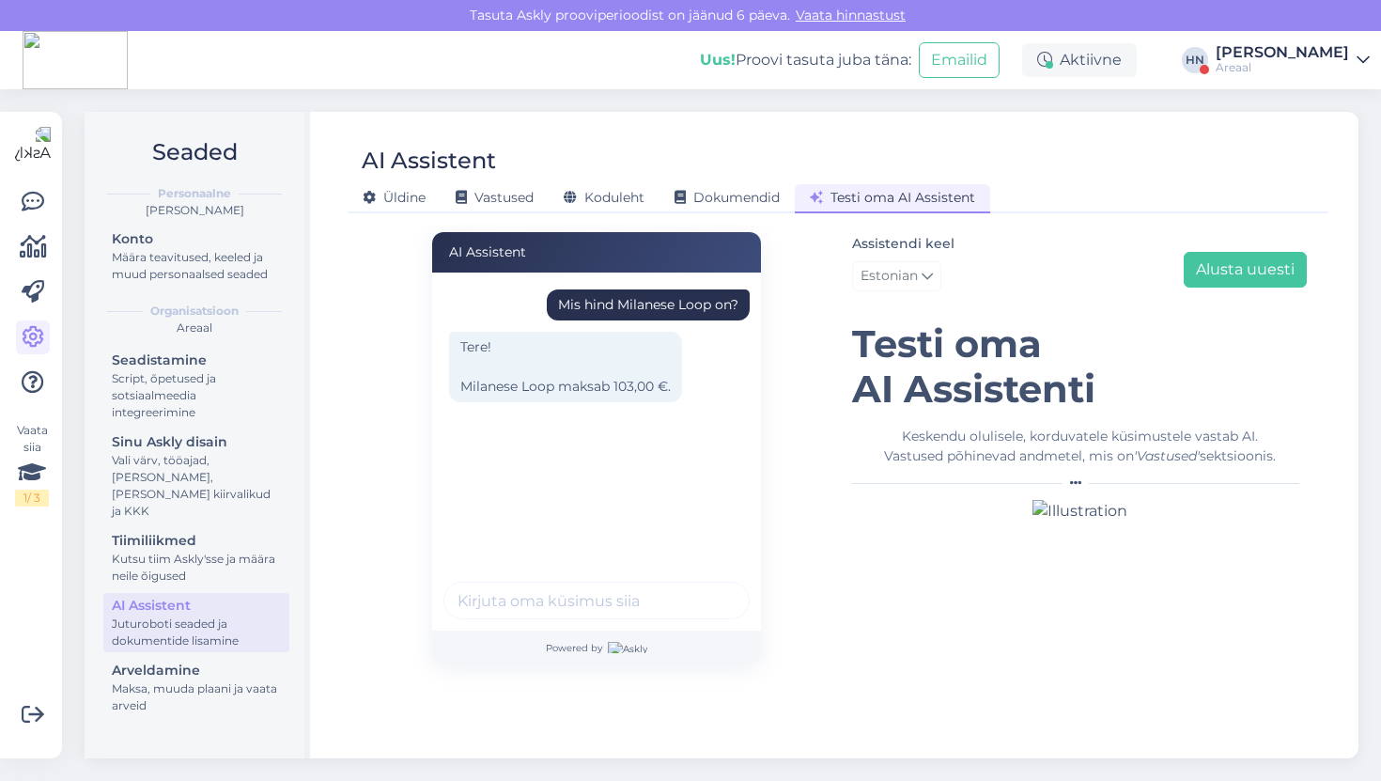
click at [597, 600] on input "text" at bounding box center [596, 600] width 306 height 38
type input "Ja kaua se kohale tuleb ?"
click at [710, 586] on button "submit" at bounding box center [724, 600] width 28 height 28
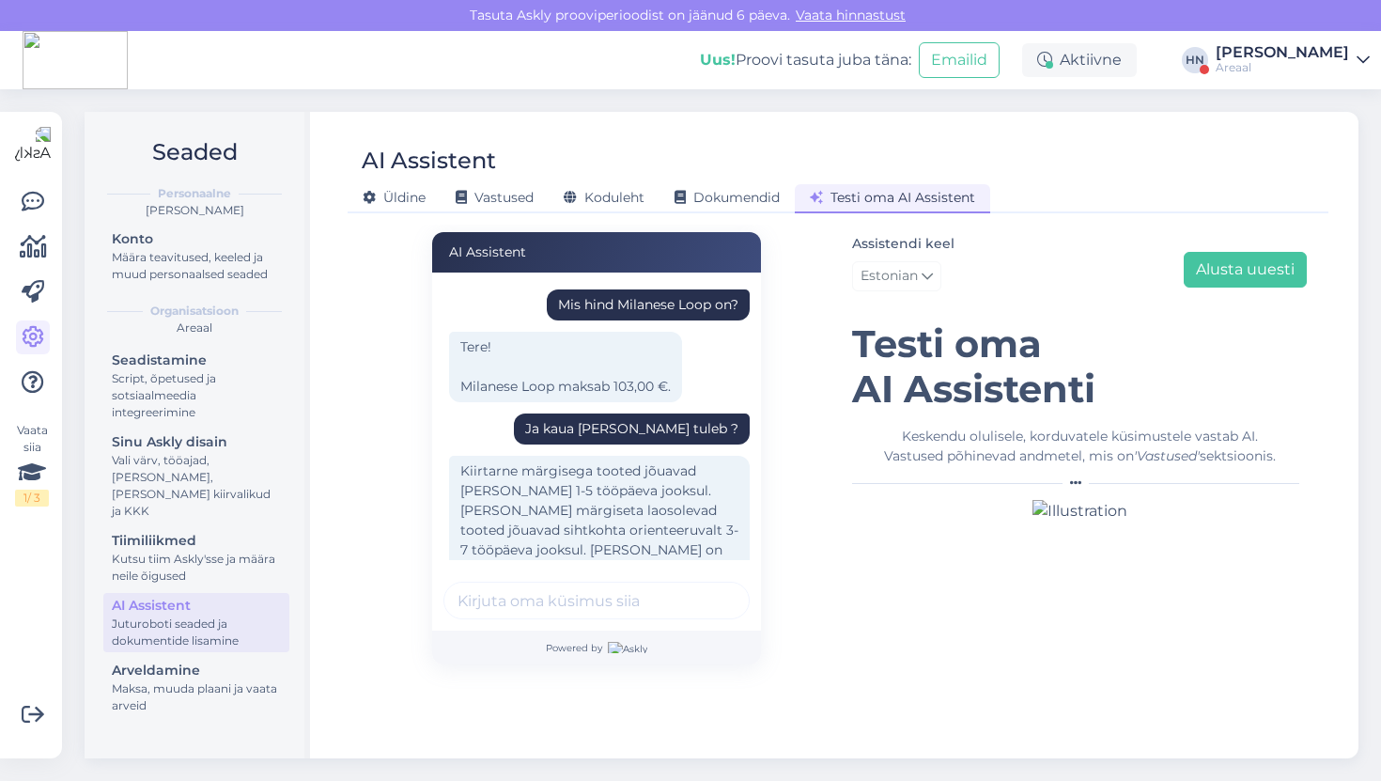
scroll to position [68, 0]
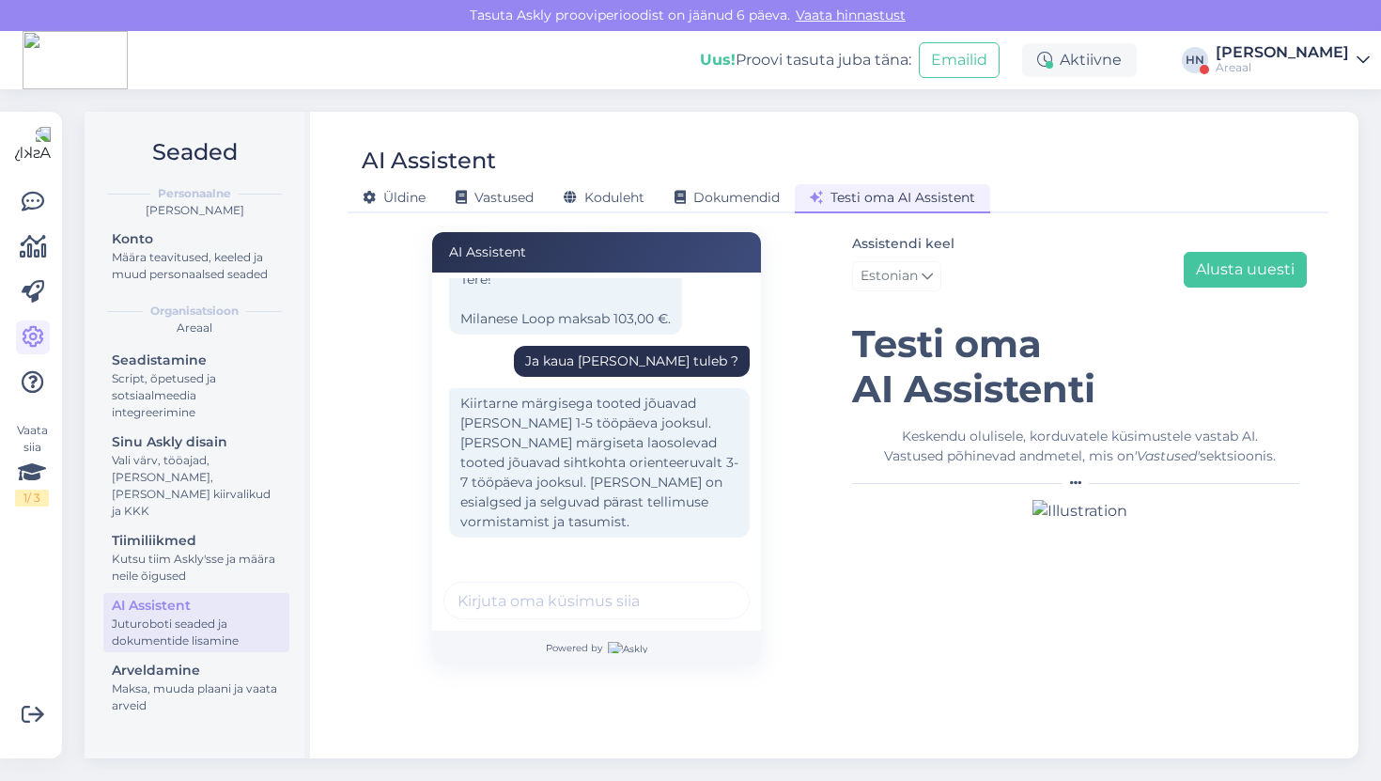
click at [583, 402] on div "Kiirtarne märgisega tooted jõuavad kohale 1-5 tööpäeva jooksul. Ilma märgiseta …" at bounding box center [599, 462] width 301 height 149
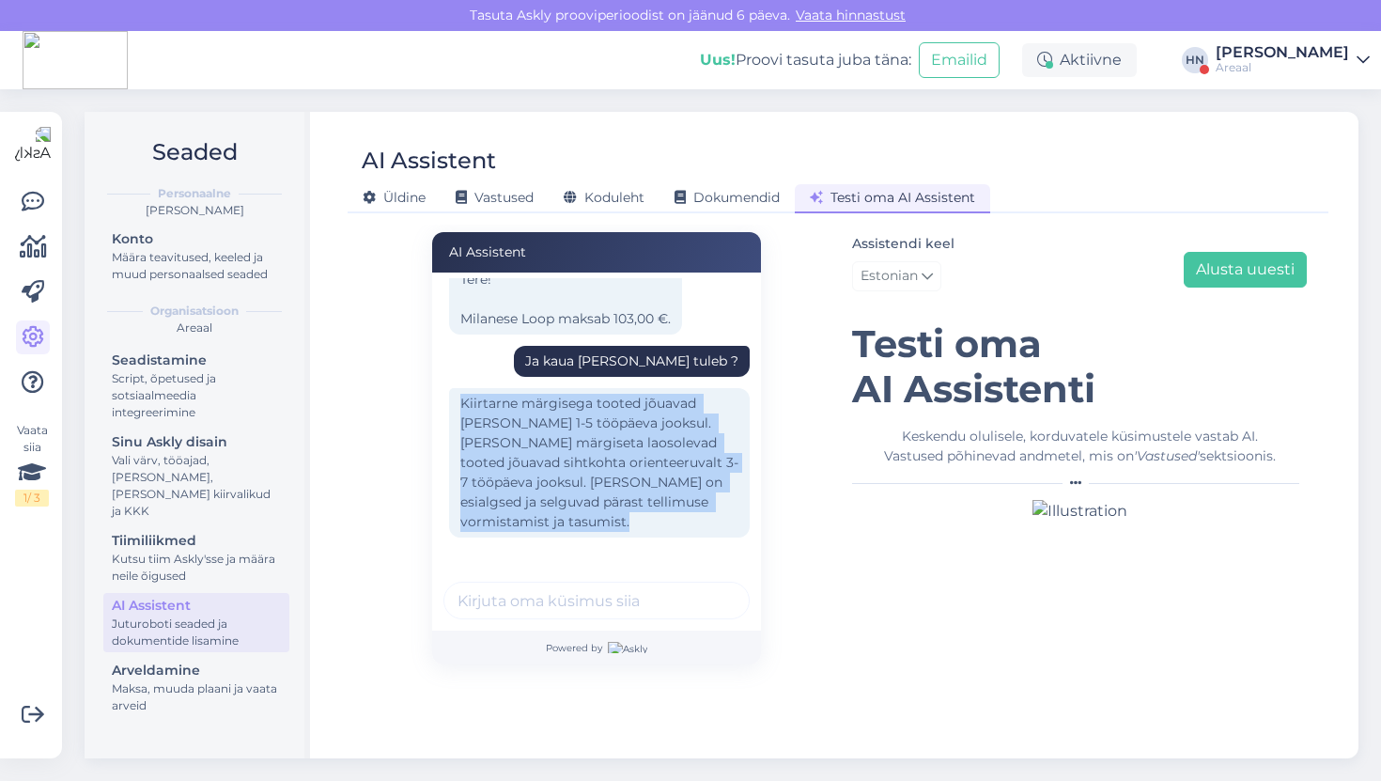
click at [583, 402] on div "Kiirtarne märgisega tooted jõuavad kohale 1-5 tööpäeva jooksul. Ilma märgiseta …" at bounding box center [599, 462] width 301 height 149
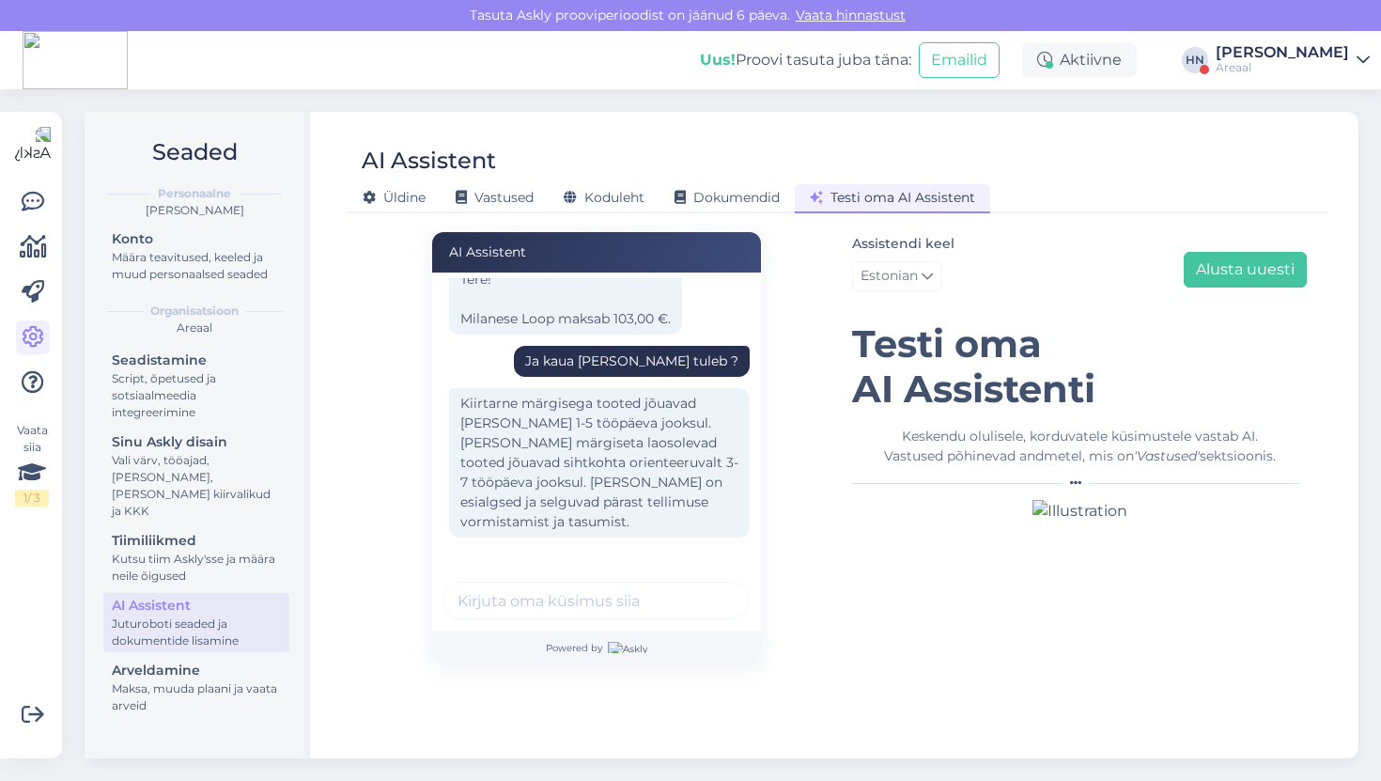
click at [583, 402] on div "Kiirtarne märgisega tooted jõuavad kohale 1-5 tööpäeva jooksul. Ilma märgiseta …" at bounding box center [599, 462] width 301 height 149
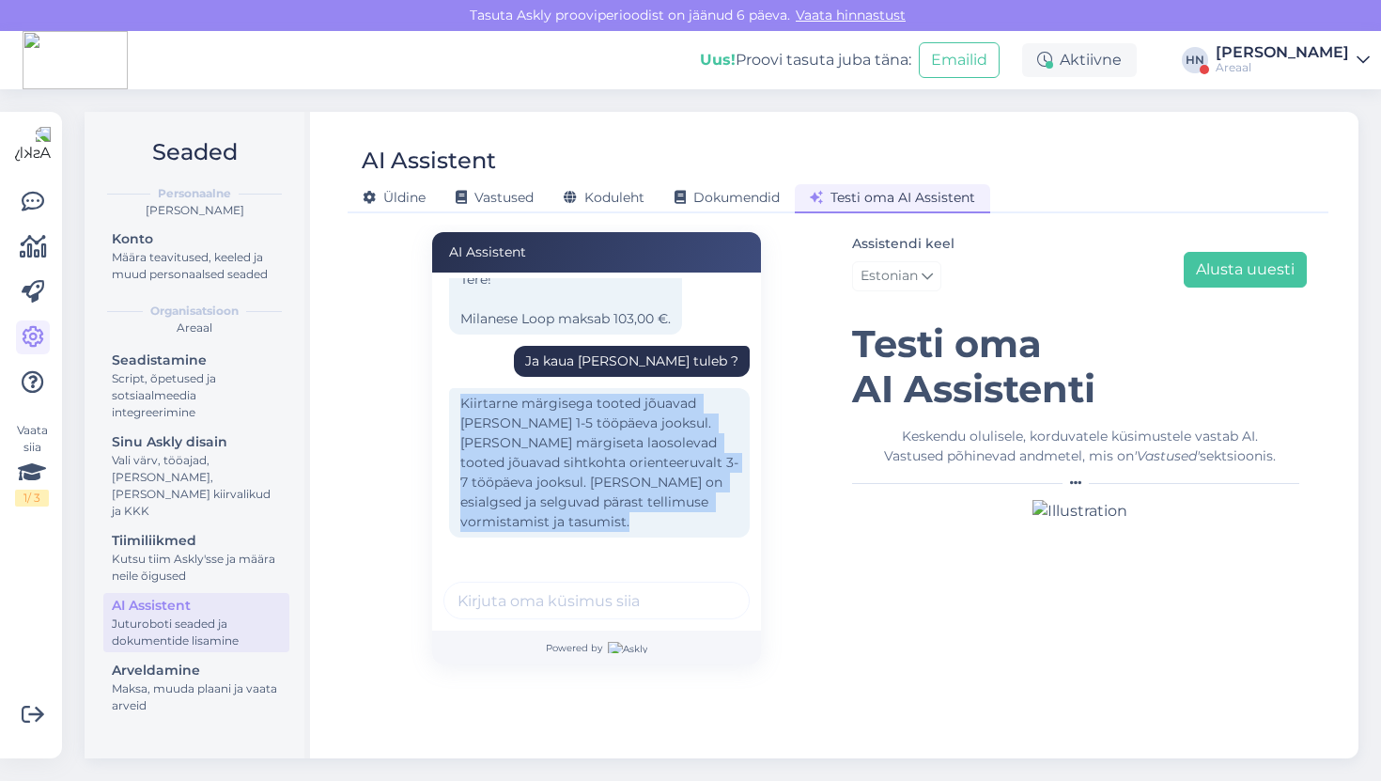
scroll to position [0, 0]
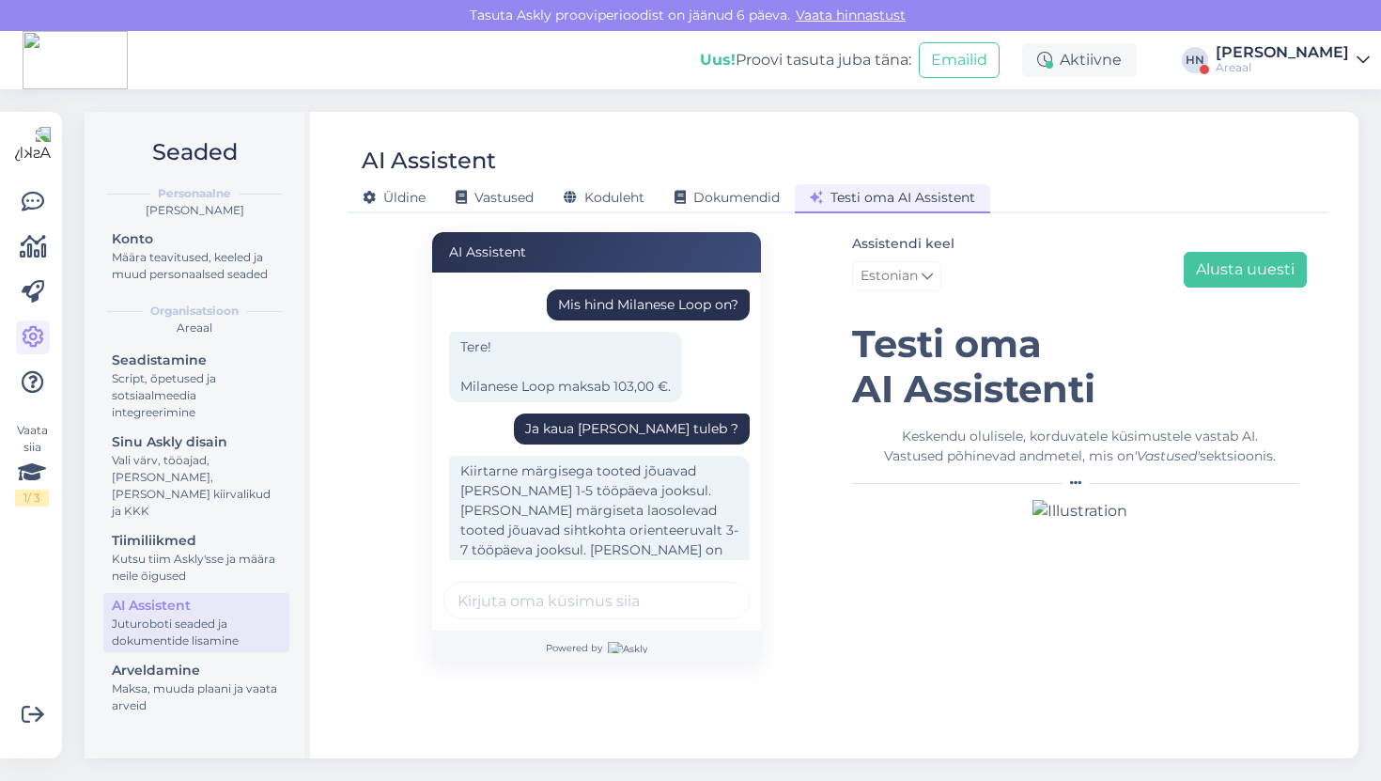
click at [635, 307] on div "Mis hind Milanese Loop on?" at bounding box center [648, 305] width 180 height 20
copy div "Mis hind Milanese Loop on?"
click at [1222, 258] on button "Alusta uuesti" at bounding box center [1245, 270] width 123 height 36
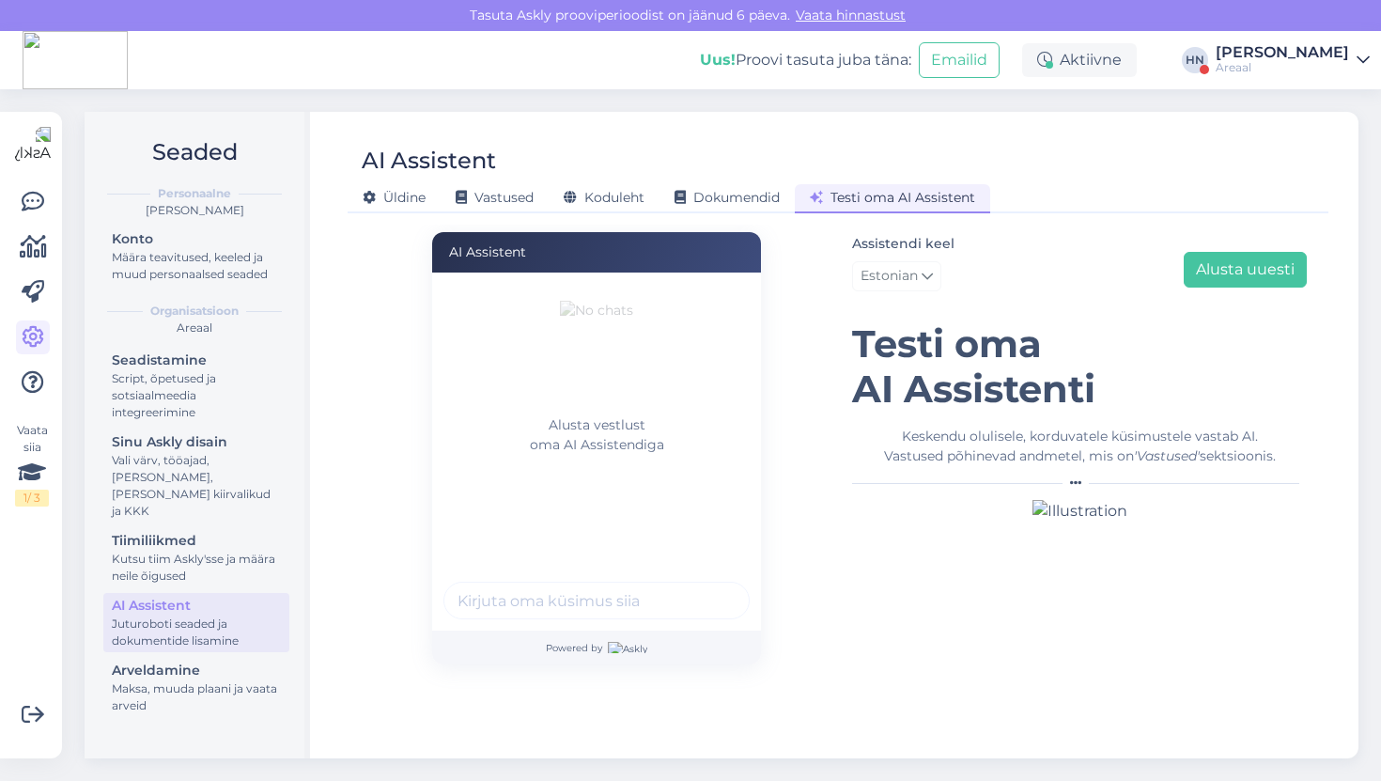
click at [566, 607] on input "text" at bounding box center [596, 600] width 306 height 38
paste input "Mis hind Milanese Loop on?"
type input "Mis hind Milanese Loop on?"
click at [710, 586] on button "submit" at bounding box center [724, 600] width 28 height 28
